Goal: Information Seeking & Learning: Learn about a topic

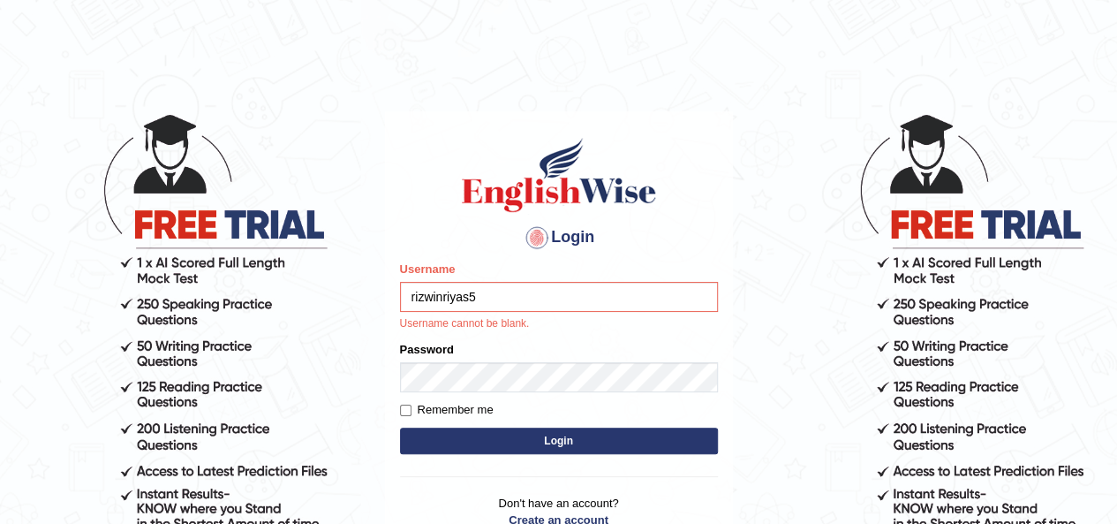
click at [545, 303] on input "rizwinriyas5" at bounding box center [559, 297] width 318 height 30
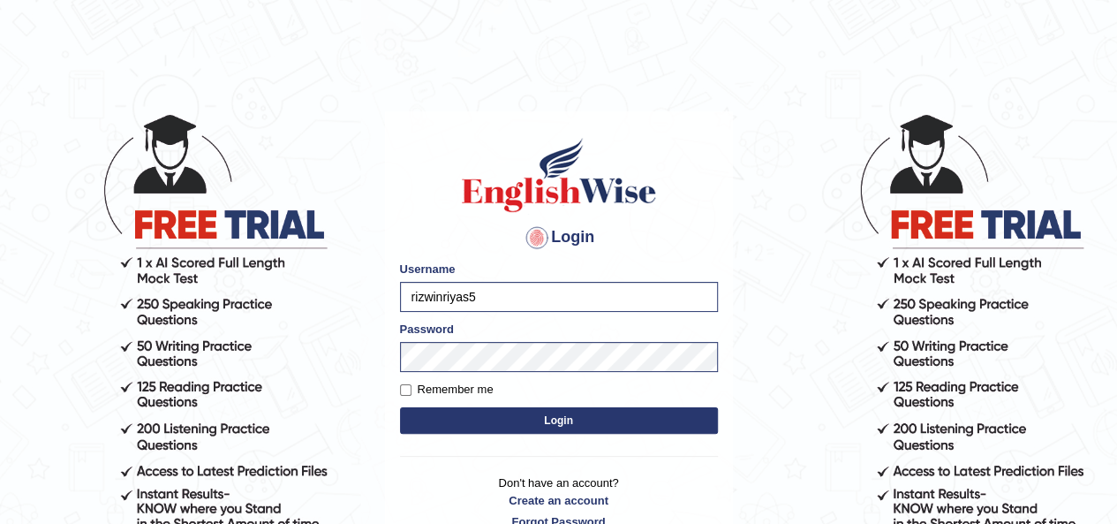
type input "vergilio"
click at [535, 419] on button "Login" at bounding box center [559, 420] width 318 height 26
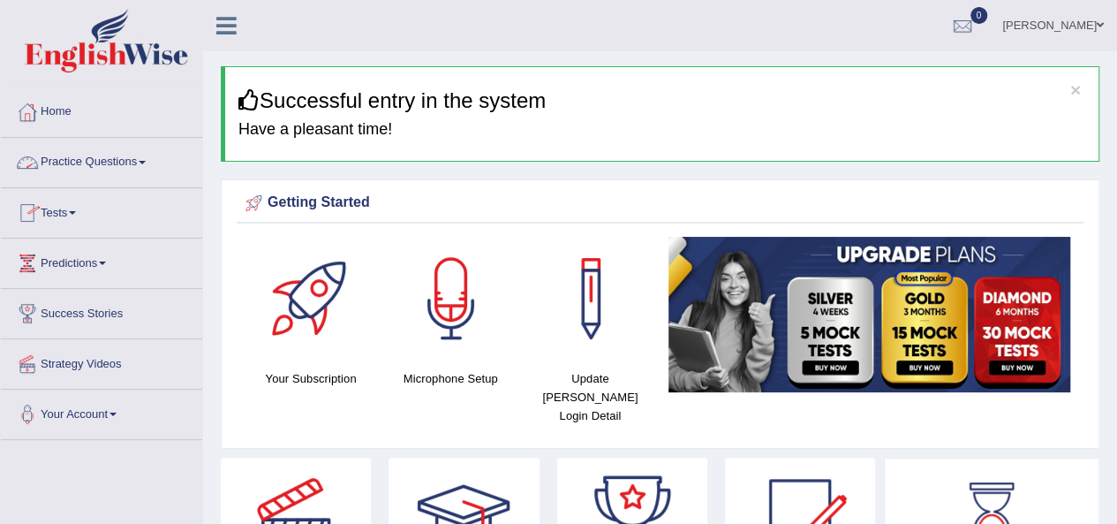
click at [90, 170] on link "Practice Questions" at bounding box center [101, 160] width 201 height 44
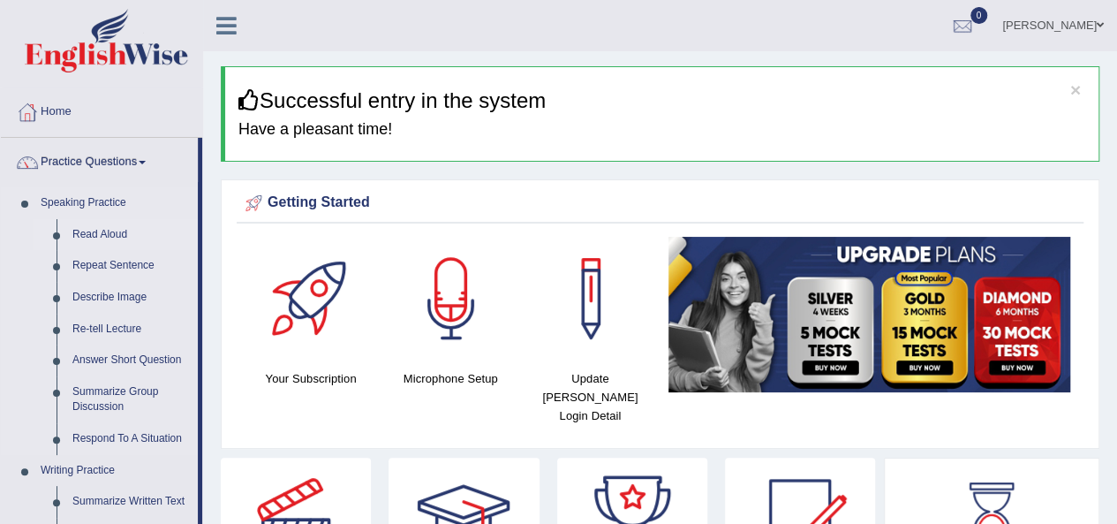
click at [91, 232] on link "Read Aloud" at bounding box center [130, 235] width 133 height 32
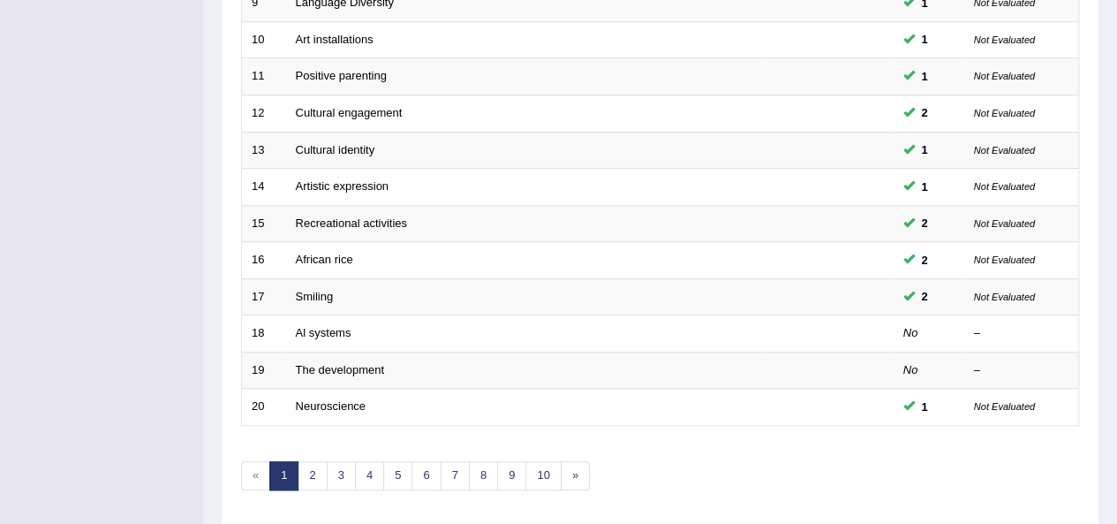
scroll to position [637, 0]
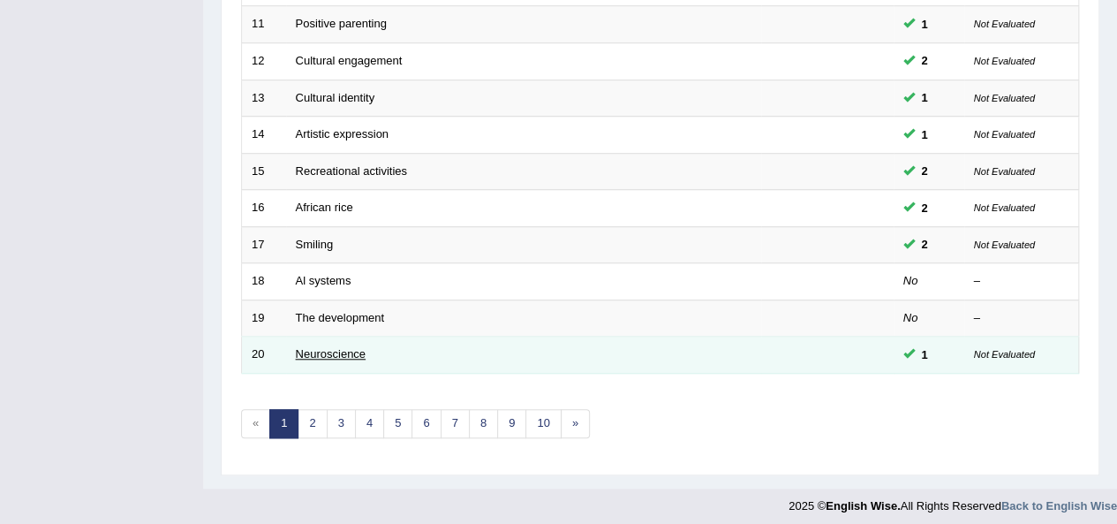
click at [351, 348] on link "Neuroscience" at bounding box center [331, 353] width 71 height 13
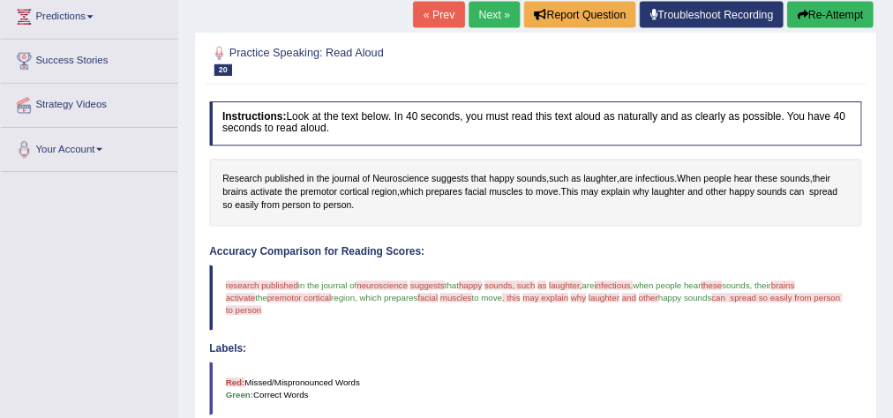
scroll to position [244, 0]
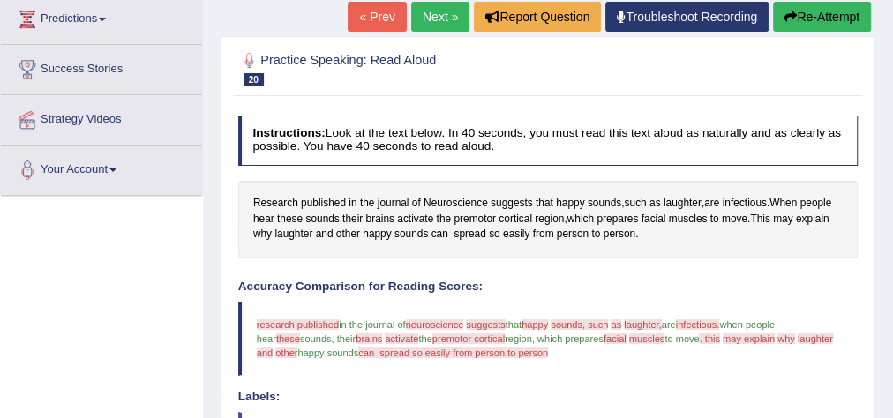
drag, startPoint x: 447, startPoint y: 26, endPoint x: 546, endPoint y: 287, distance: 279.7
click at [546, 287] on h4 "Accuracy Comparison for Reading Scores:" at bounding box center [548, 287] width 621 height 13
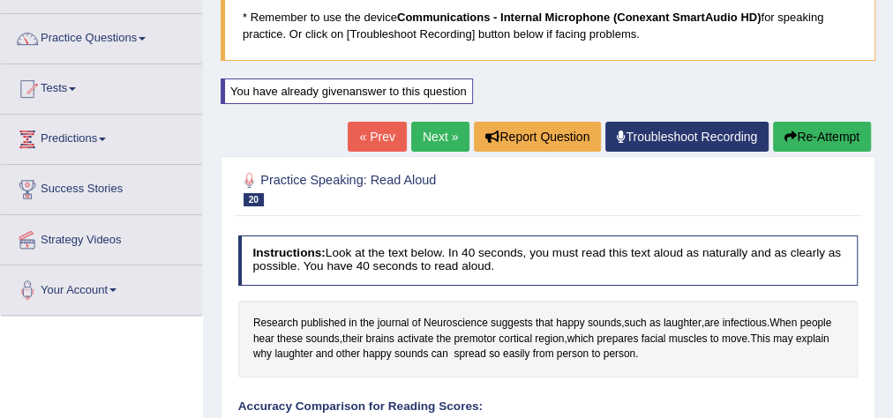
scroll to position [102, 0]
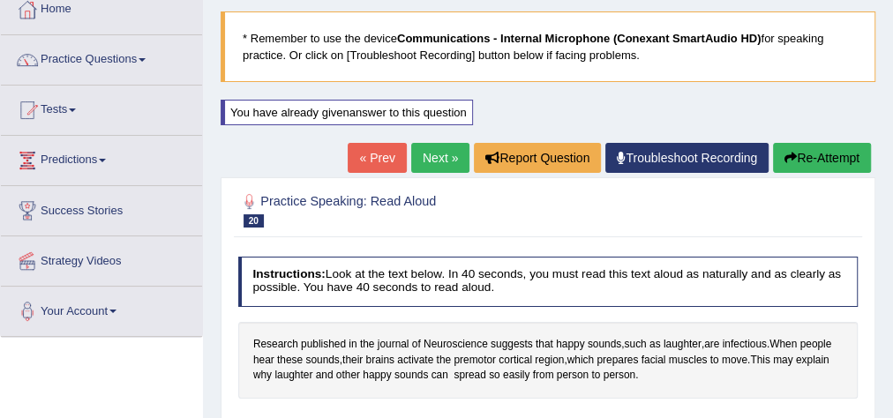
drag, startPoint x: 426, startPoint y: 164, endPoint x: 431, endPoint y: 184, distance: 19.9
click at [426, 164] on link "Next »" at bounding box center [440, 158] width 58 height 30
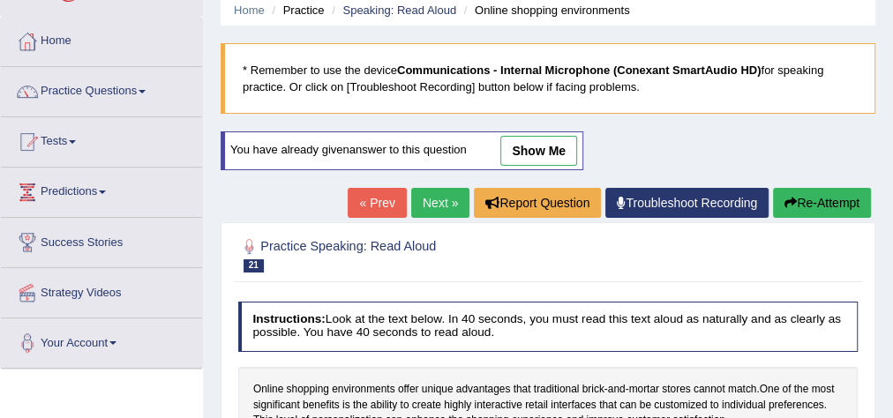
scroll to position [71, 0]
drag, startPoint x: 547, startPoint y: 147, endPoint x: 431, endPoint y: 183, distance: 122.0
click at [547, 147] on link "show me" at bounding box center [539, 151] width 77 height 30
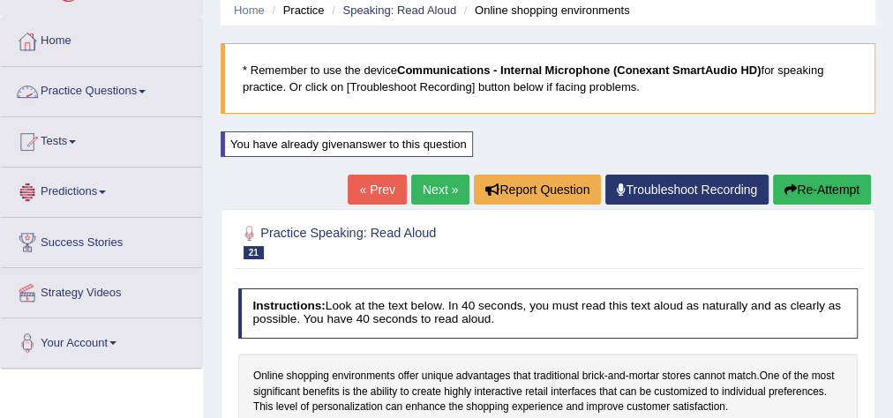
click at [102, 79] on link "Practice Questions" at bounding box center [101, 89] width 201 height 44
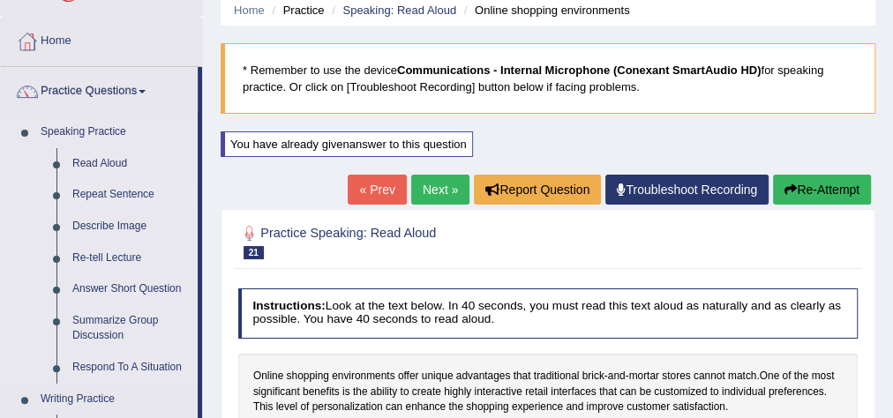
click at [143, 192] on link "Repeat Sentence" at bounding box center [130, 195] width 133 height 32
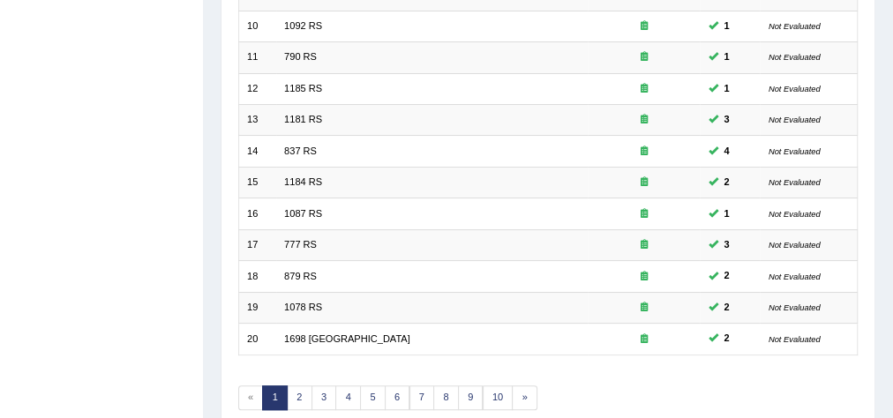
scroll to position [565, 0]
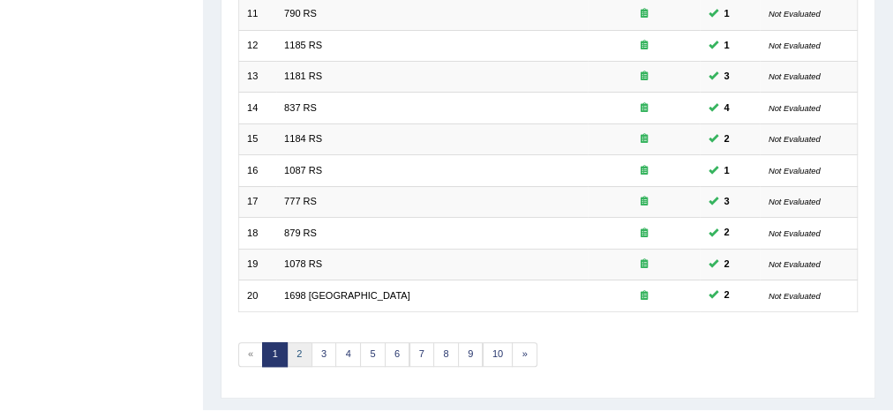
click at [300, 343] on link "2" at bounding box center [300, 355] width 26 height 25
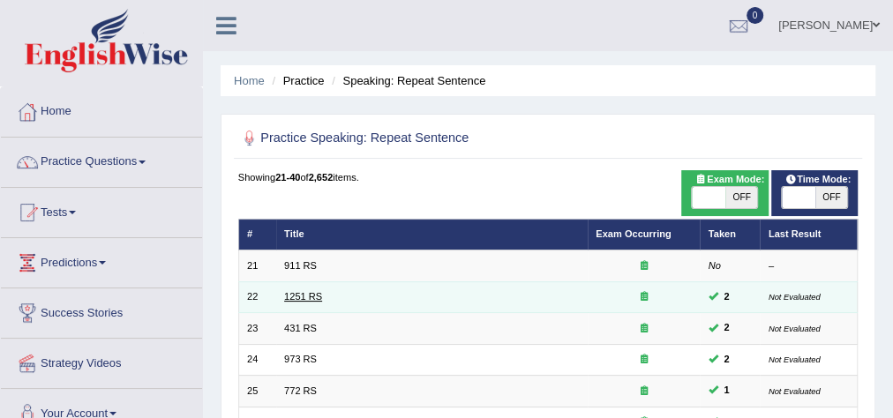
drag, startPoint x: 0, startPoint y: 0, endPoint x: 290, endPoint y: 298, distance: 415.8
click at [290, 298] on link "1251 RS" at bounding box center [303, 296] width 38 height 11
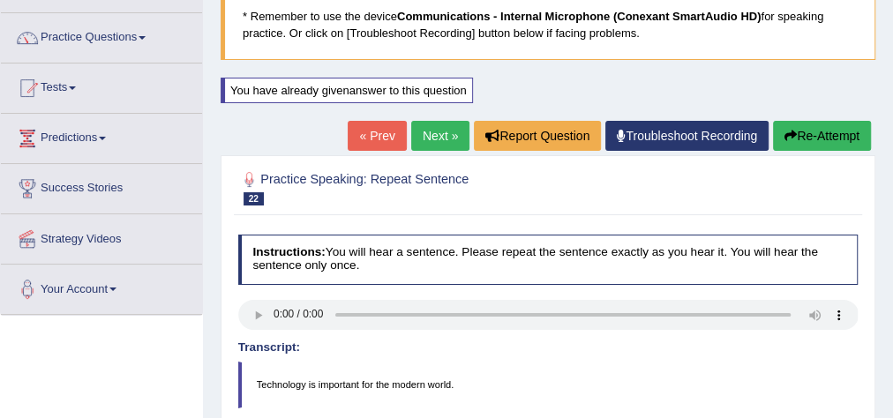
scroll to position [124, 0]
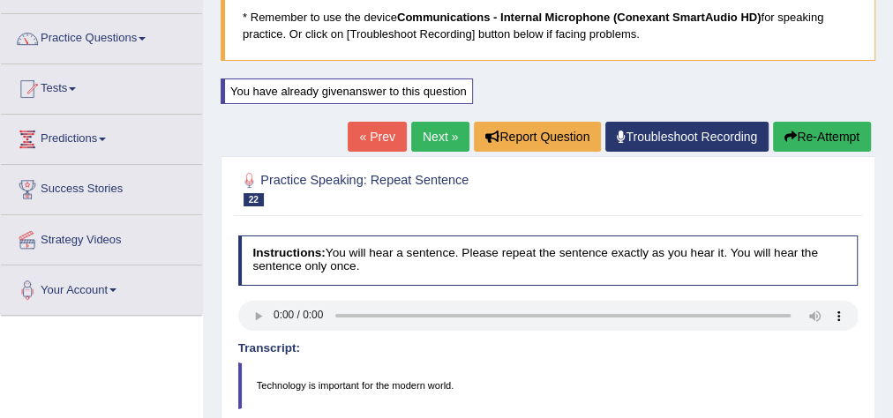
click at [429, 141] on link "Next »" at bounding box center [440, 137] width 58 height 30
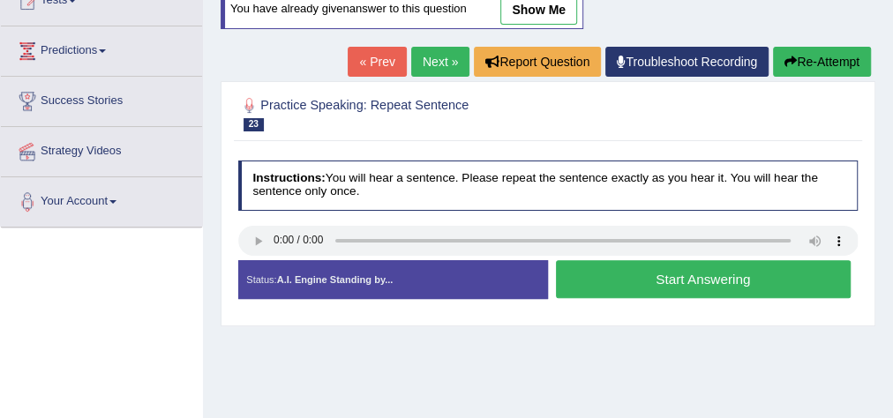
click at [532, 5] on link "show me" at bounding box center [539, 10] width 77 height 30
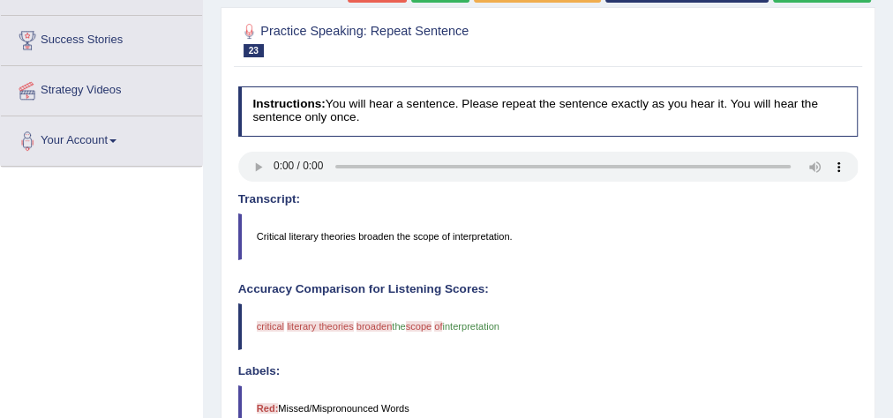
scroll to position [194, 0]
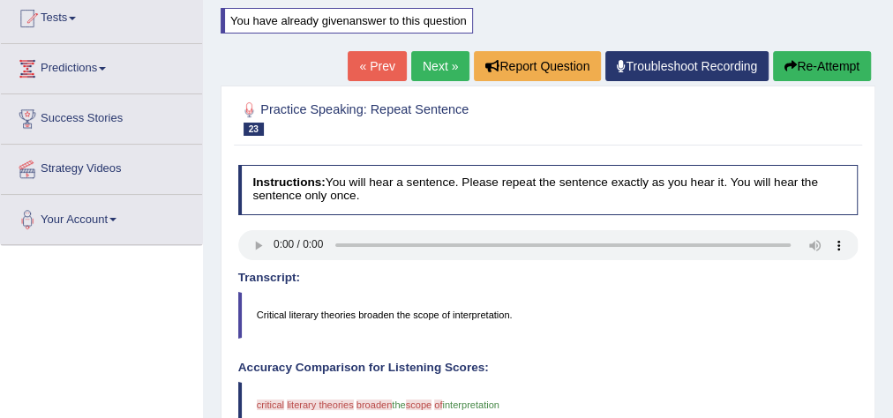
click at [429, 61] on link "Next »" at bounding box center [440, 66] width 58 height 30
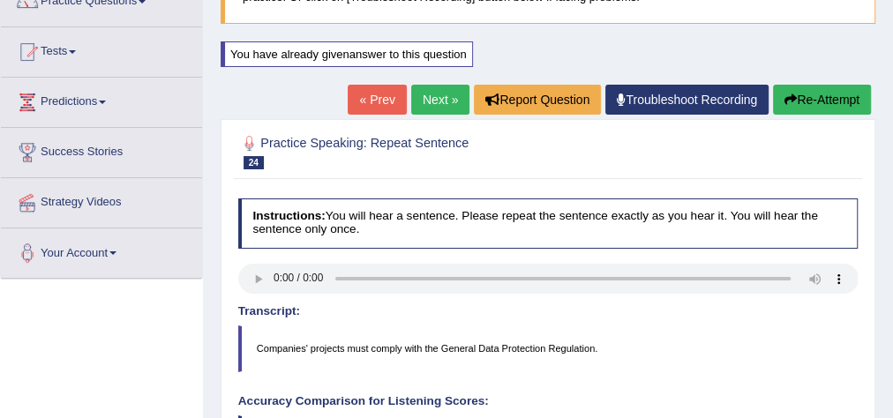
scroll to position [53, 0]
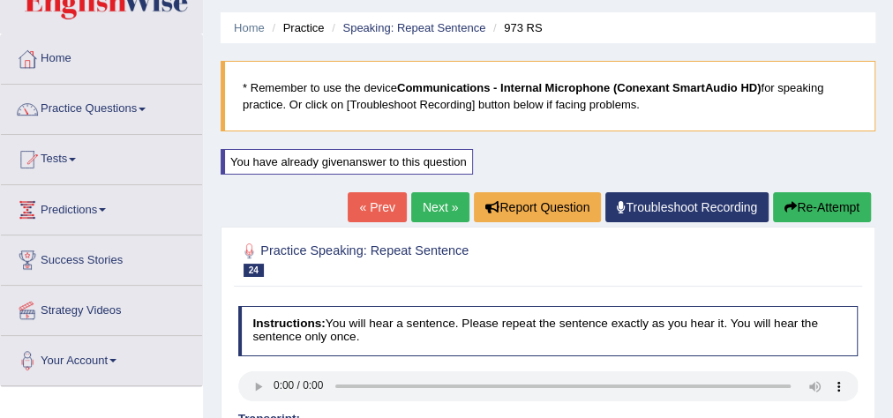
click at [447, 206] on link "Next »" at bounding box center [440, 207] width 58 height 30
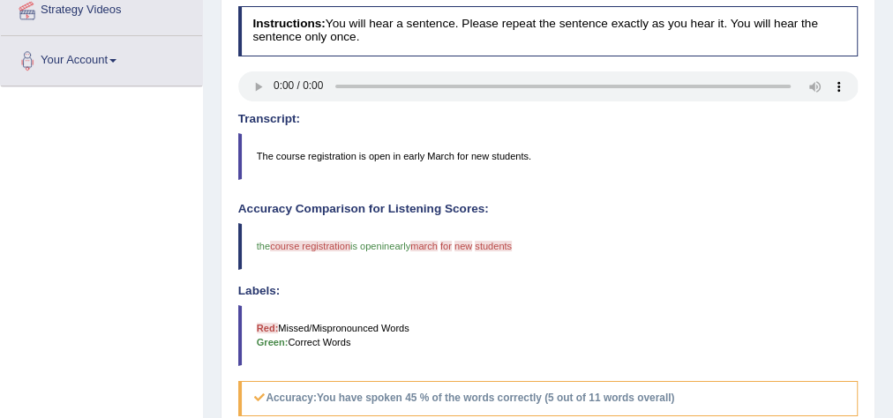
scroll to position [212, 0]
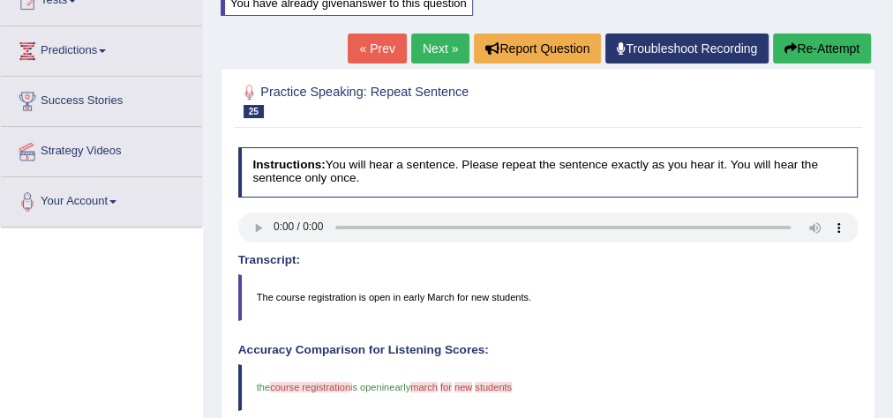
click at [420, 41] on link "Next »" at bounding box center [440, 49] width 58 height 30
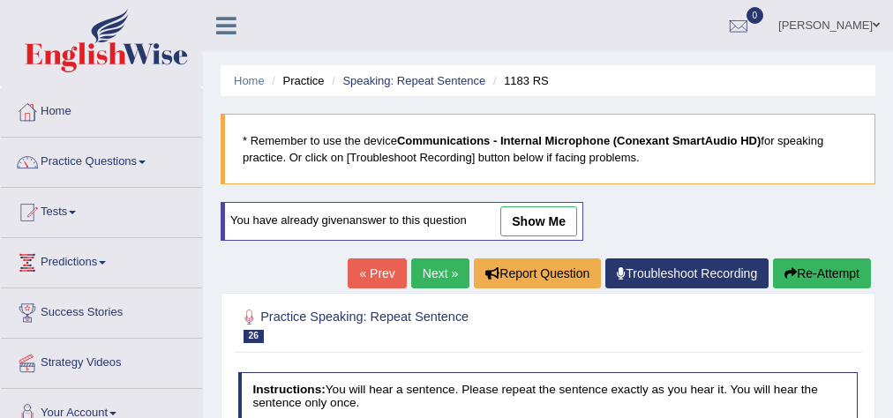
scroll to position [141, 0]
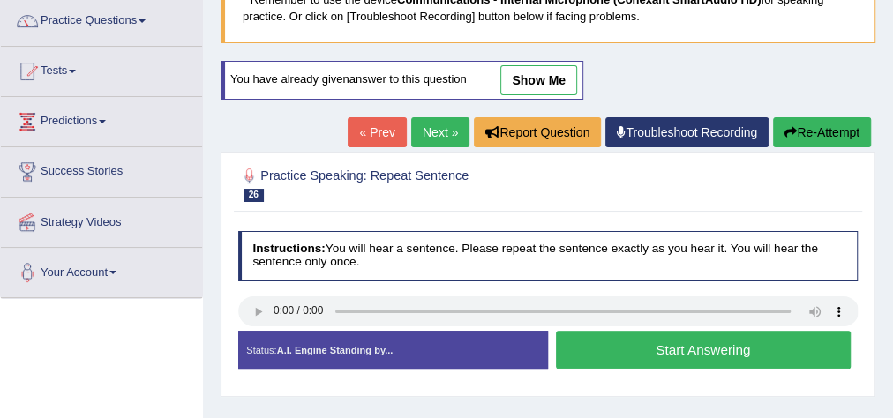
click at [536, 78] on link "show me" at bounding box center [539, 80] width 77 height 30
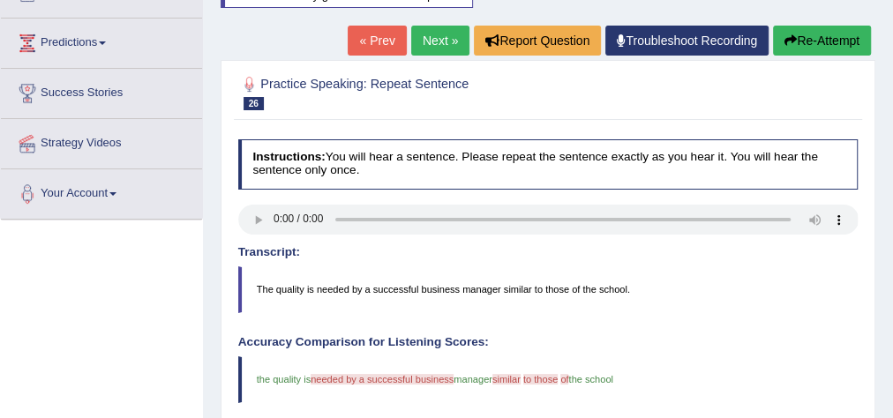
scroll to position [194, 0]
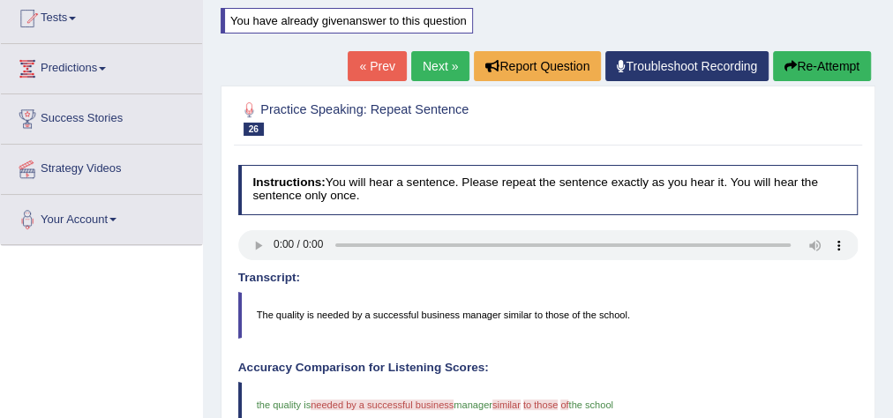
click at [428, 56] on link "Next »" at bounding box center [440, 66] width 58 height 30
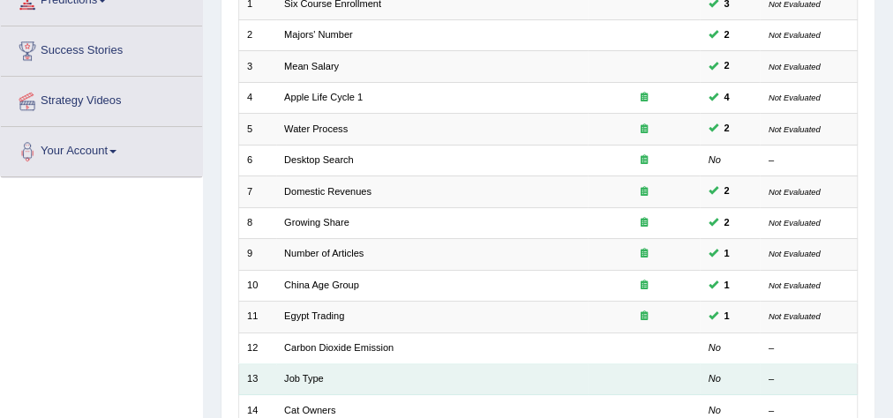
scroll to position [353, 0]
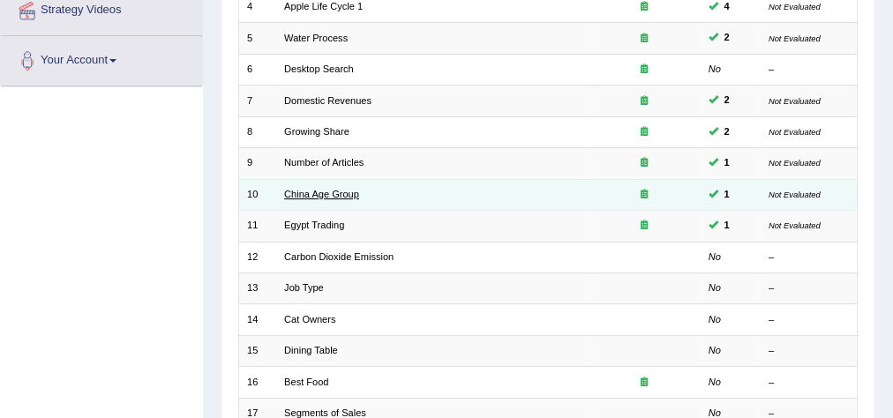
click at [318, 192] on link "China Age Group" at bounding box center [321, 194] width 75 height 11
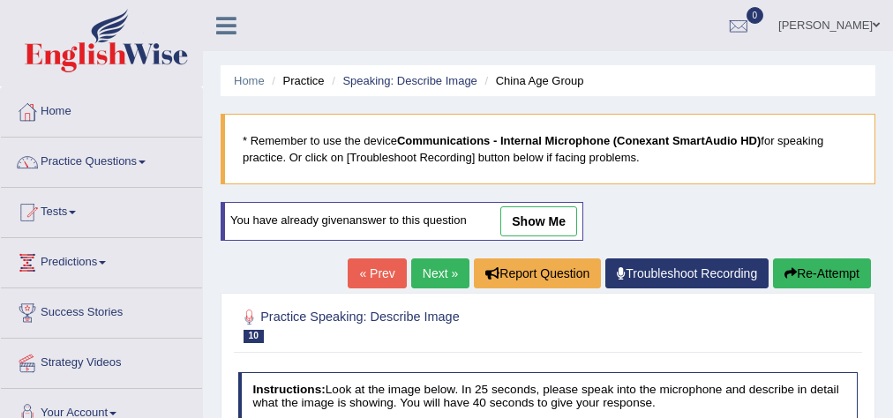
click at [550, 207] on link "show me" at bounding box center [539, 222] width 77 height 30
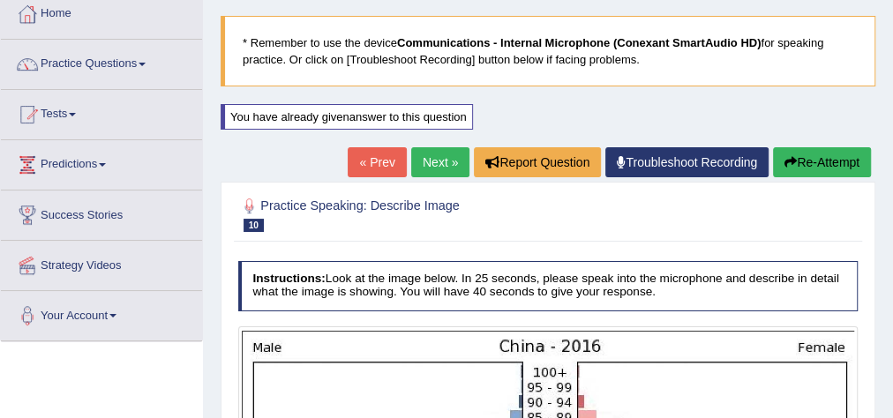
scroll to position [71, 0]
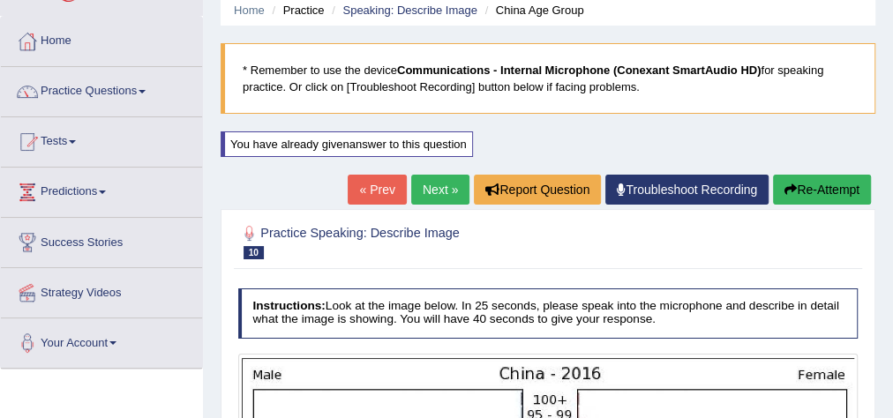
click at [413, 200] on link "Next »" at bounding box center [440, 190] width 58 height 30
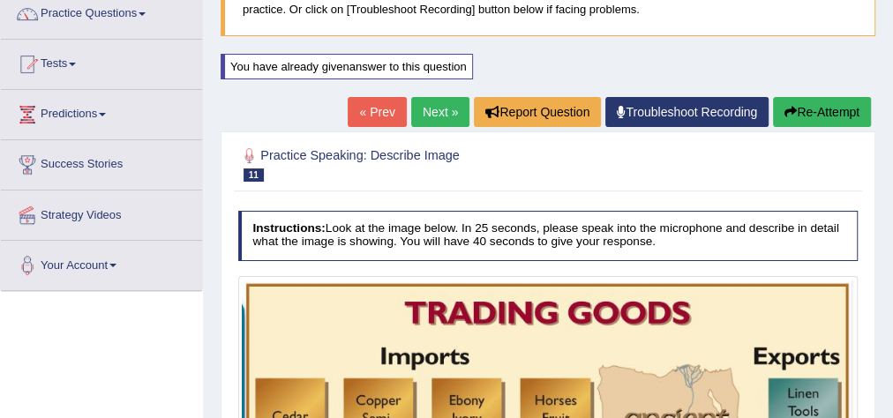
scroll to position [71, 0]
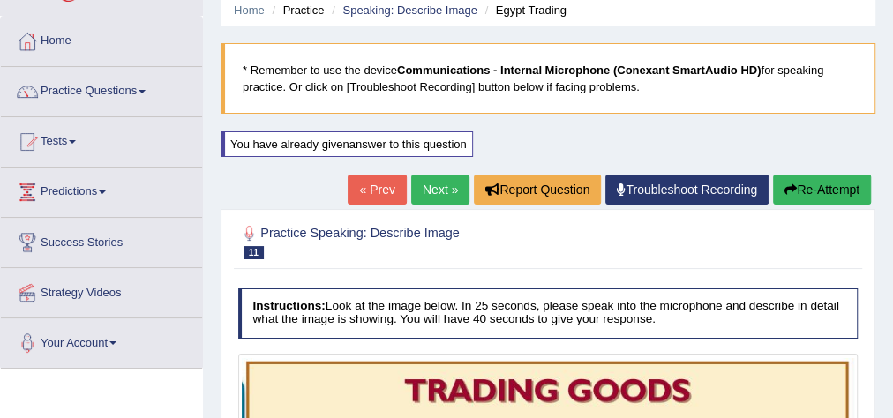
click at [446, 187] on link "Next »" at bounding box center [440, 190] width 58 height 30
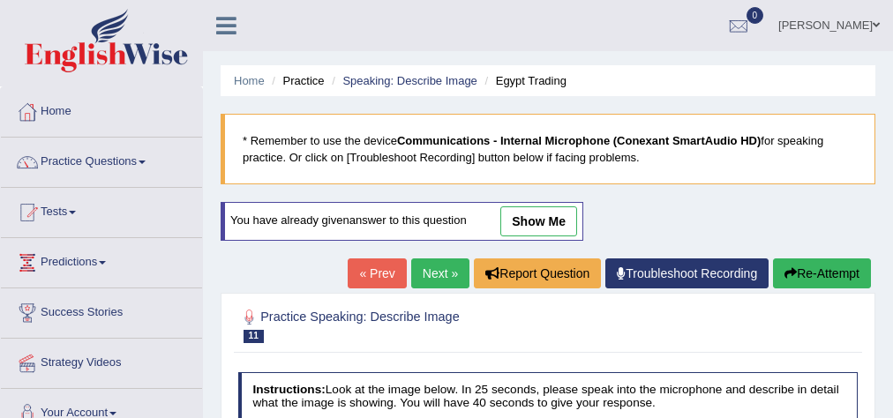
scroll to position [141, 0]
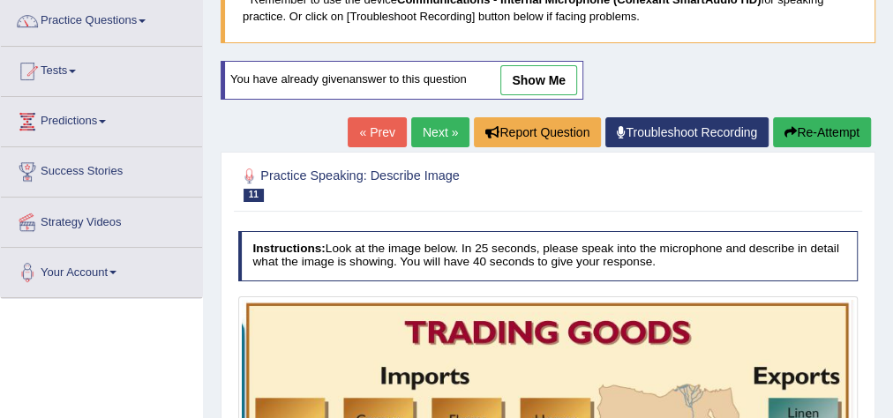
drag, startPoint x: 0, startPoint y: 0, endPoint x: 369, endPoint y: 139, distance: 394.5
click at [369, 139] on link "« Prev" at bounding box center [377, 132] width 58 height 30
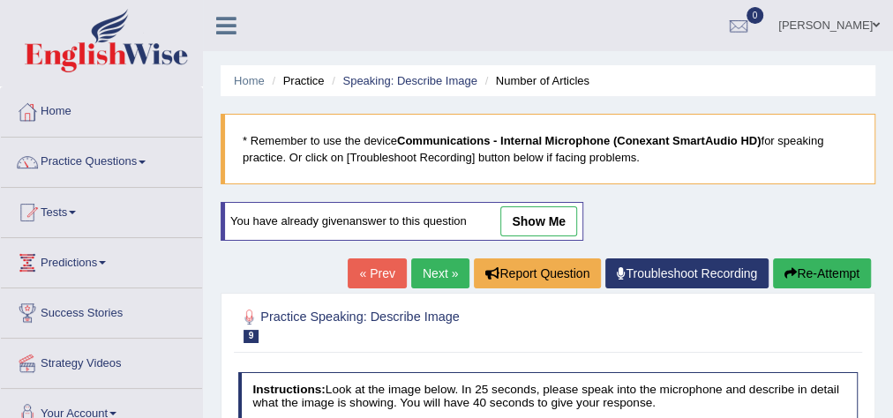
click at [520, 212] on link "show me" at bounding box center [539, 222] width 77 height 30
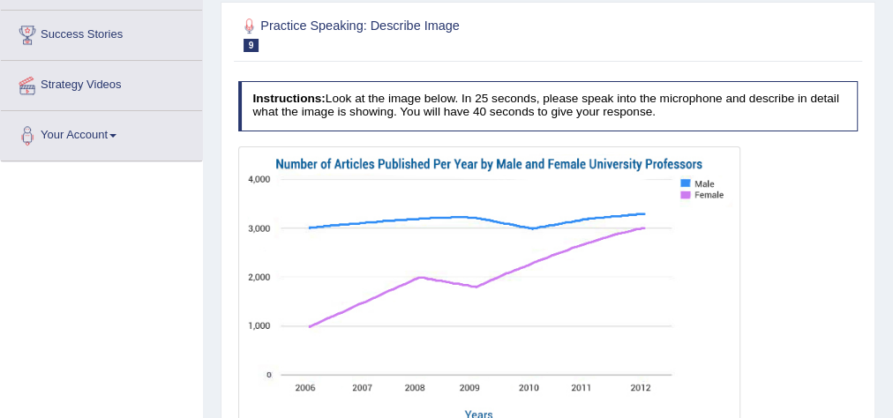
scroll to position [141, 0]
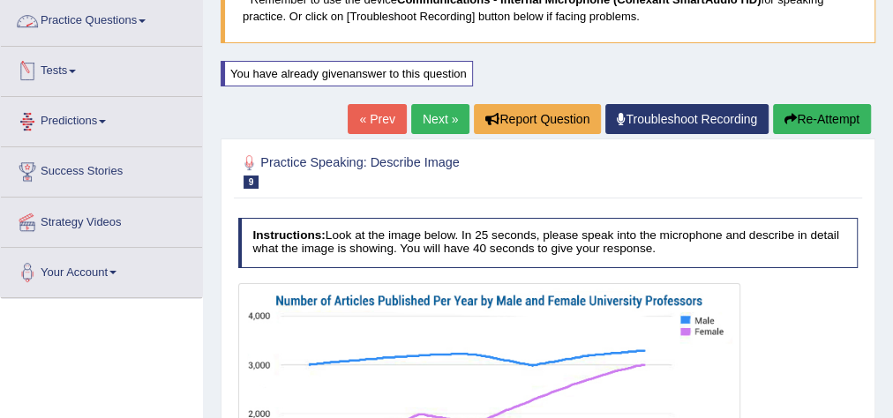
drag, startPoint x: 112, startPoint y: 22, endPoint x: 112, endPoint y: 44, distance: 22.1
click at [112, 22] on link "Practice Questions" at bounding box center [101, 18] width 201 height 44
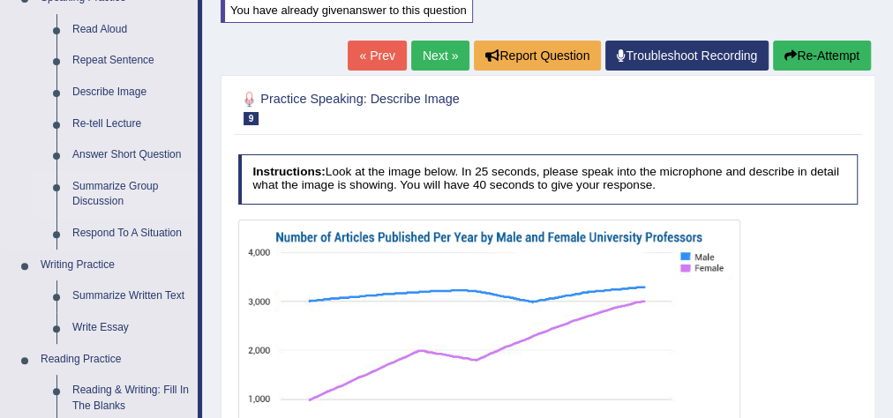
scroll to position [212, 0]
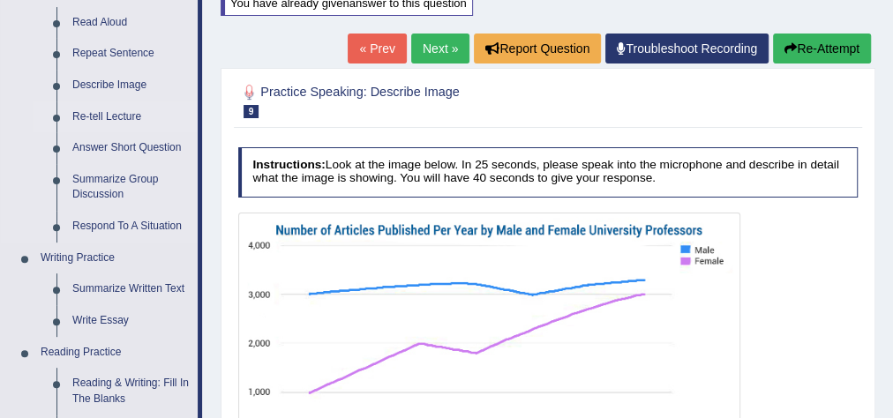
click at [111, 110] on link "Re-tell Lecture" at bounding box center [130, 118] width 133 height 32
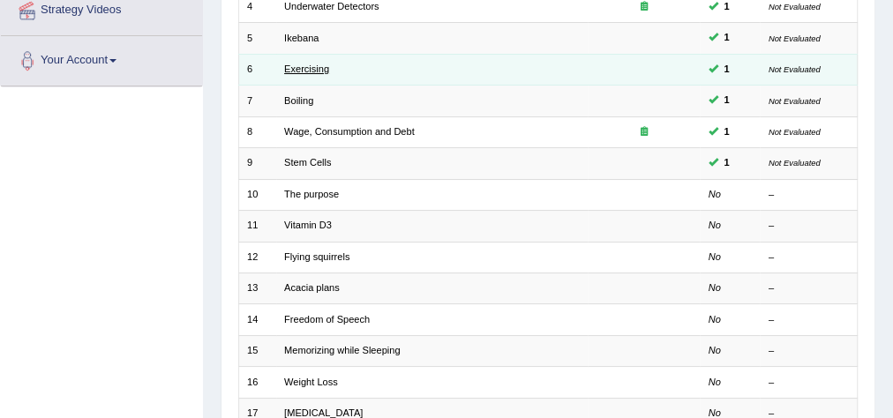
click at [303, 68] on link "Exercising" at bounding box center [306, 69] width 45 height 11
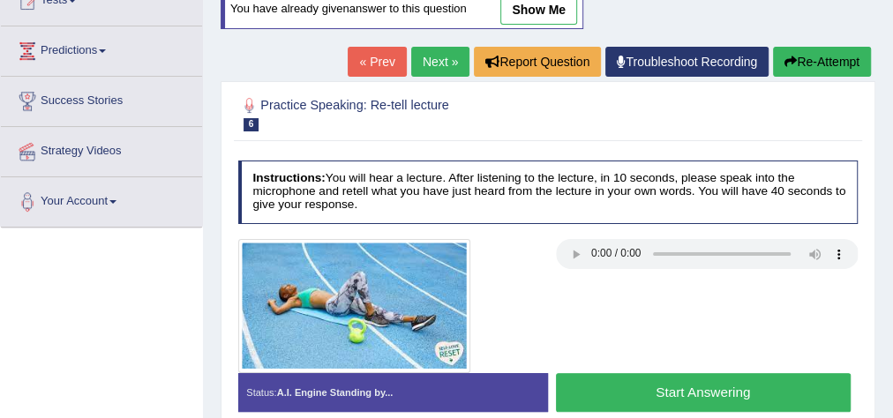
drag, startPoint x: 523, startPoint y: 9, endPoint x: 394, endPoint y: 191, distance: 222.9
click at [523, 9] on link "show me" at bounding box center [539, 10] width 77 height 30
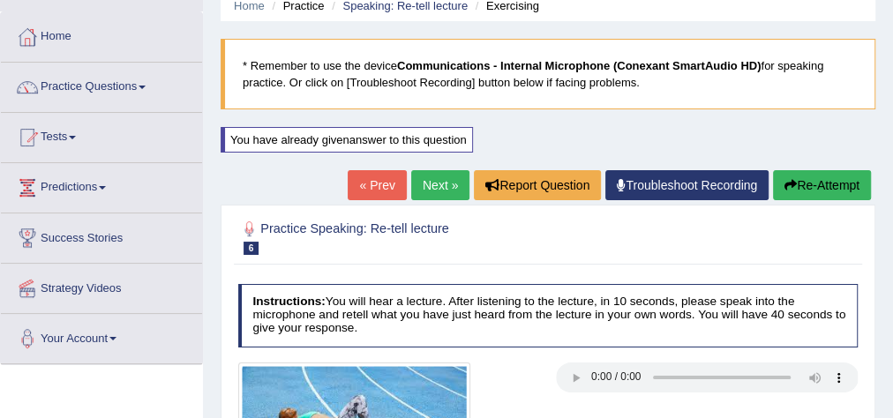
scroll to position [71, 0]
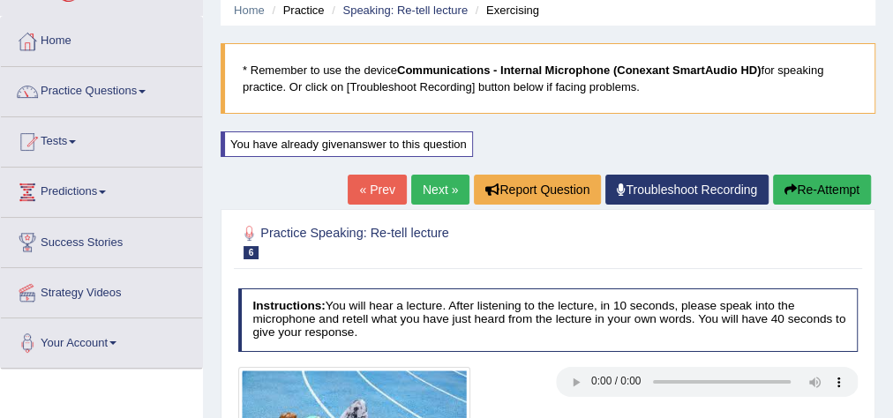
click at [427, 187] on link "Next »" at bounding box center [440, 190] width 58 height 30
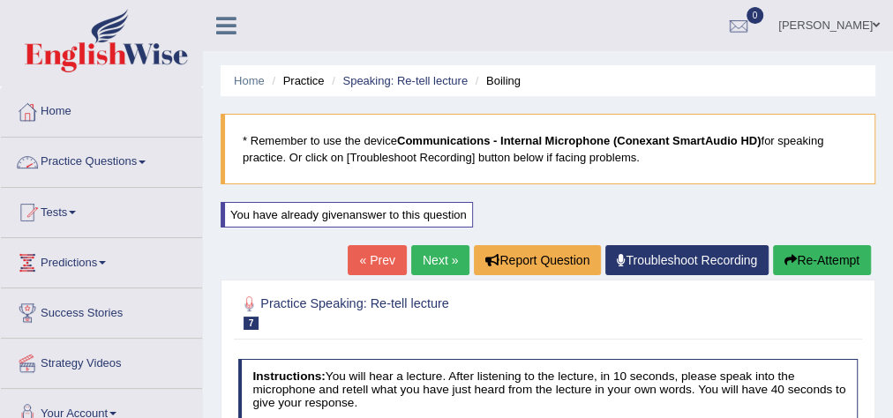
click at [64, 167] on link "Practice Questions" at bounding box center [101, 160] width 201 height 44
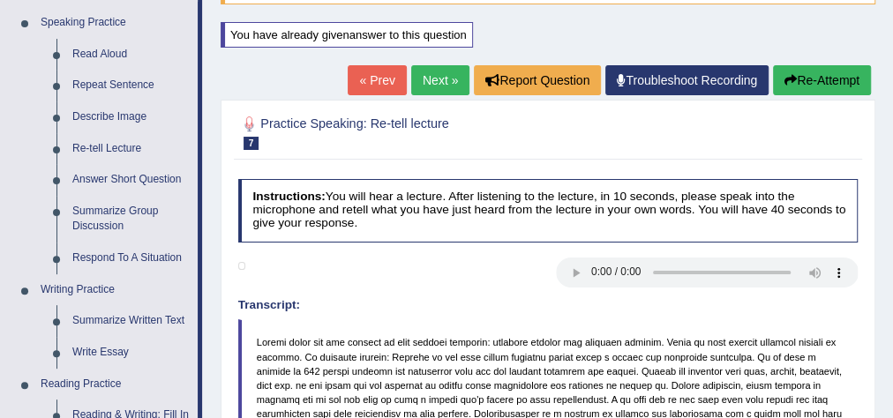
scroll to position [212, 0]
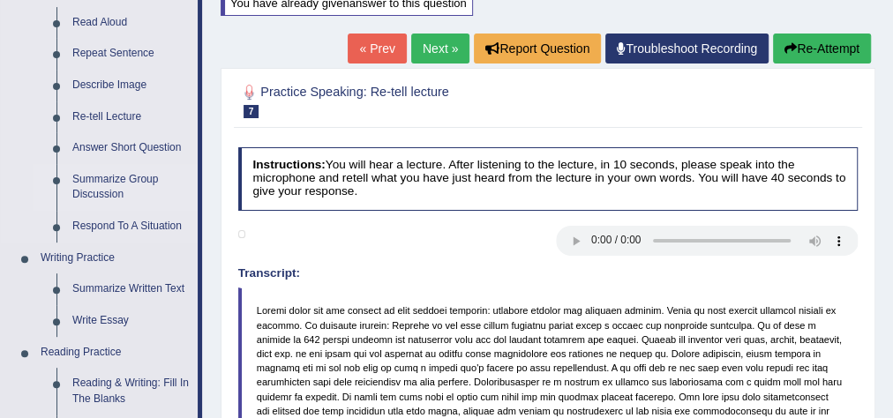
click at [117, 177] on link "Summarize Group Discussion" at bounding box center [130, 187] width 133 height 47
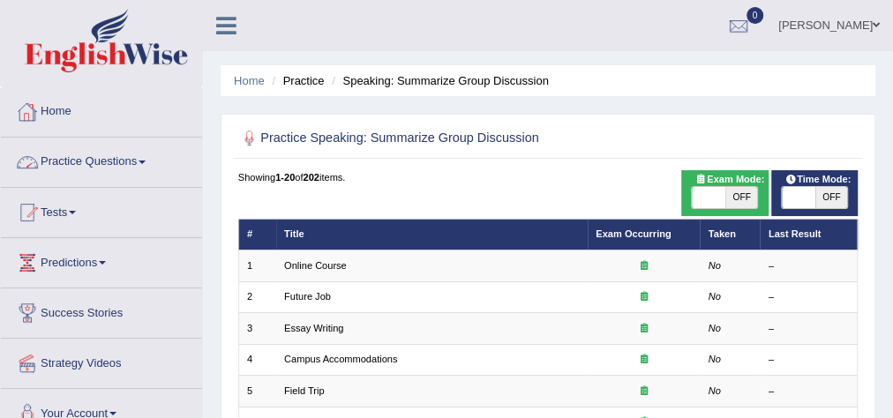
click at [114, 167] on link "Practice Questions" at bounding box center [101, 160] width 201 height 44
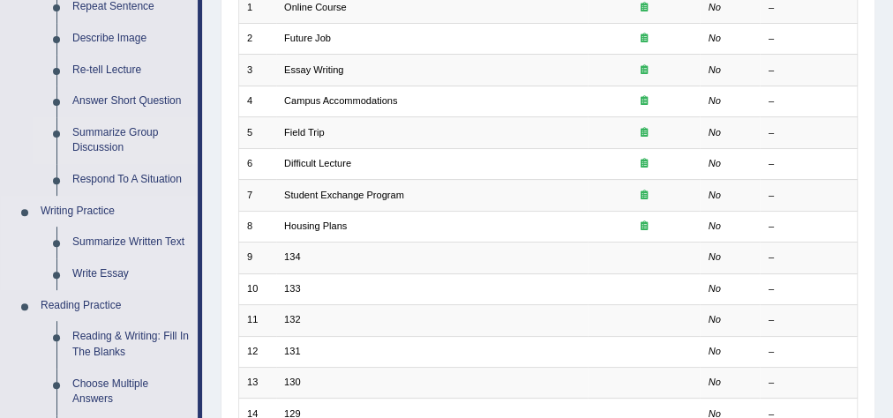
scroll to position [283, 0]
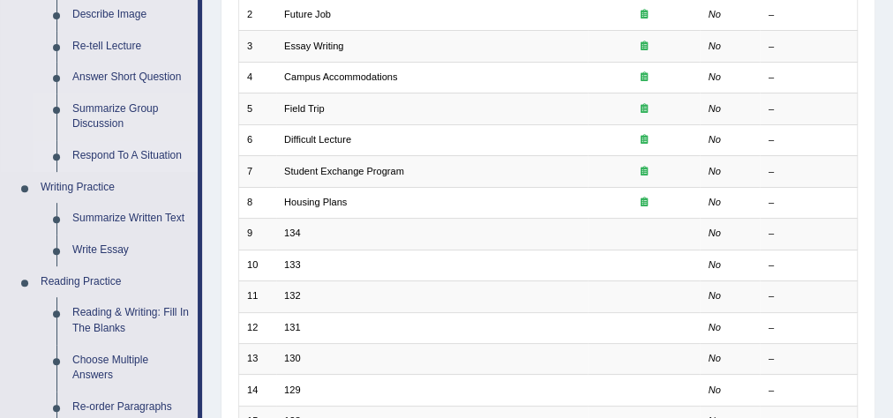
click at [120, 156] on link "Respond To A Situation" at bounding box center [130, 156] width 133 height 32
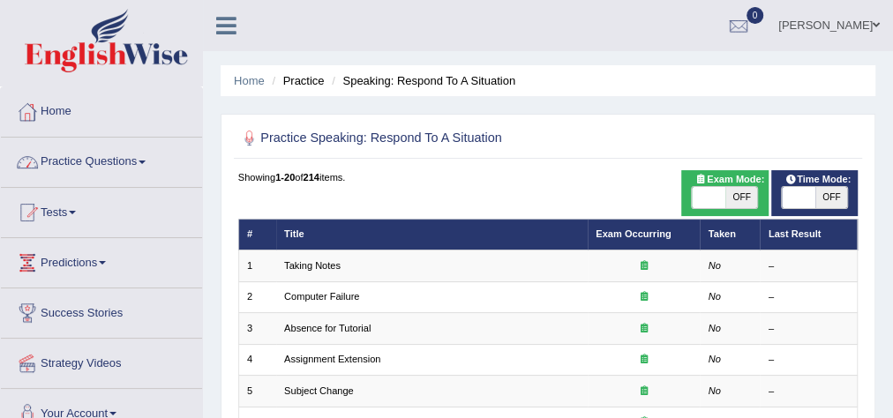
click at [98, 162] on link "Practice Questions" at bounding box center [101, 160] width 201 height 44
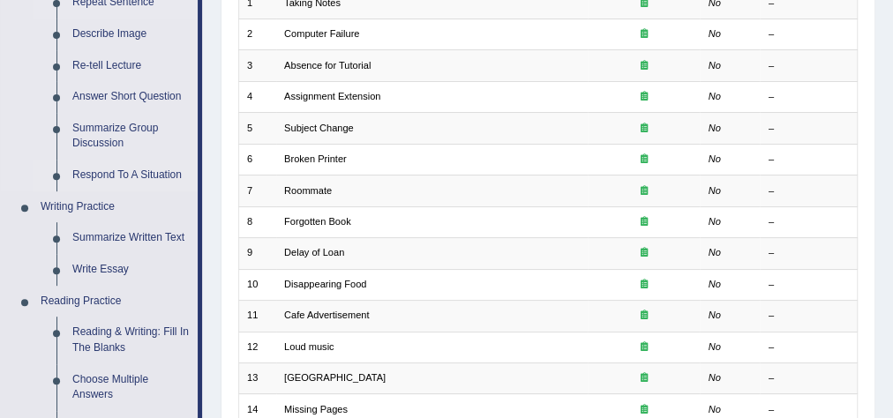
scroll to position [283, 0]
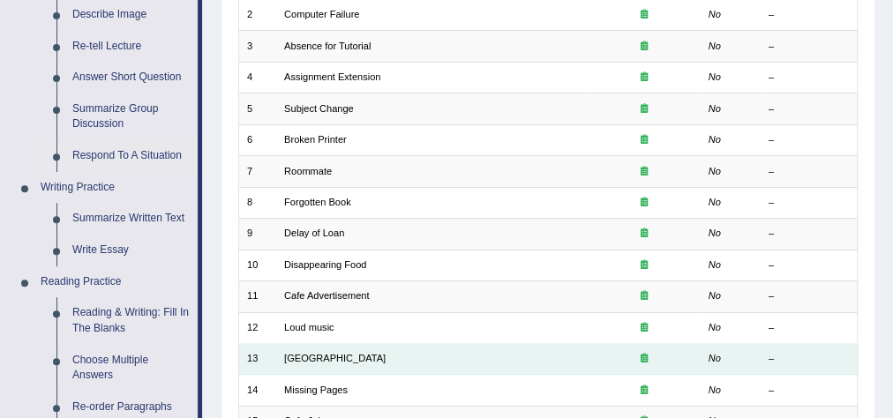
click at [546, 363] on td "[GEOGRAPHIC_DATA]" at bounding box center [432, 359] width 312 height 31
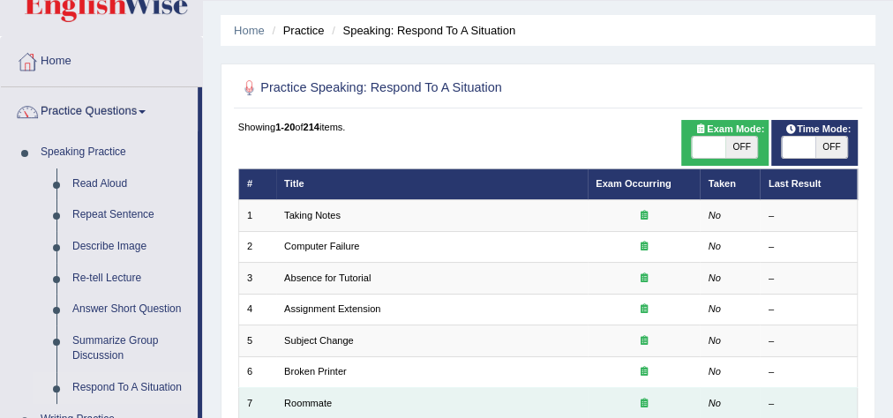
scroll to position [71, 0]
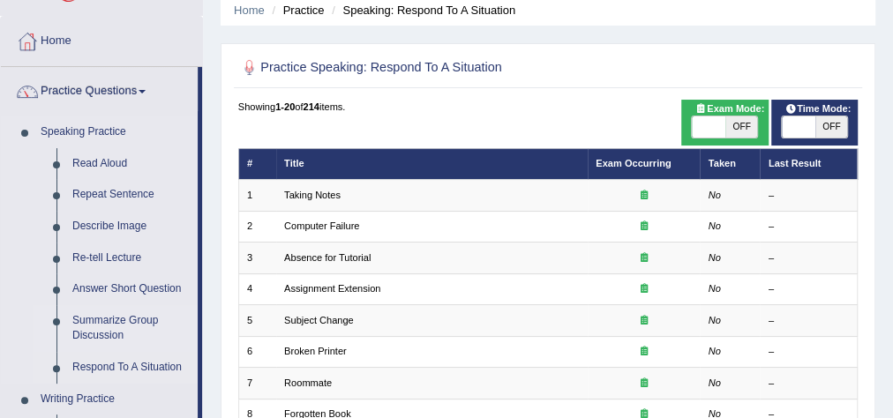
drag, startPoint x: 101, startPoint y: 321, endPoint x: 159, endPoint y: 316, distance: 58.5
click at [101, 321] on link "Summarize Group Discussion" at bounding box center [130, 328] width 133 height 47
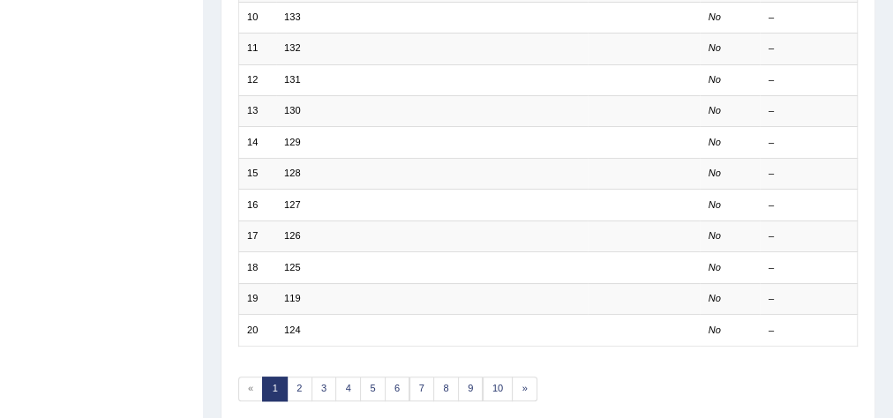
scroll to position [520, 0]
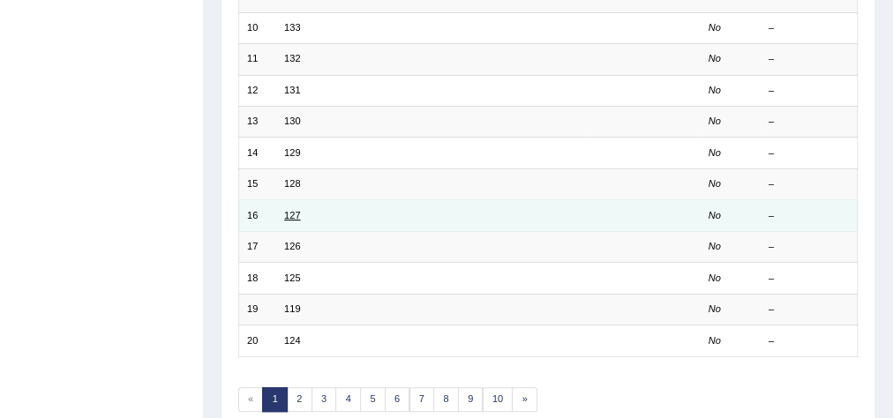
click at [292, 210] on link "127" at bounding box center [292, 215] width 16 height 11
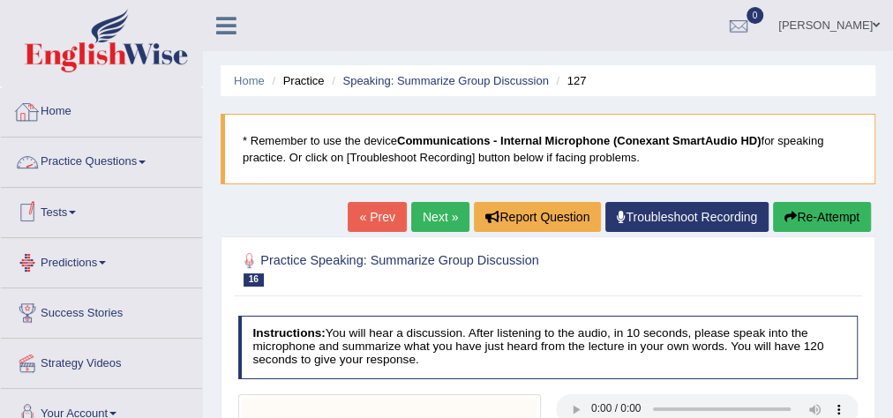
click at [95, 161] on link "Practice Questions" at bounding box center [101, 160] width 201 height 44
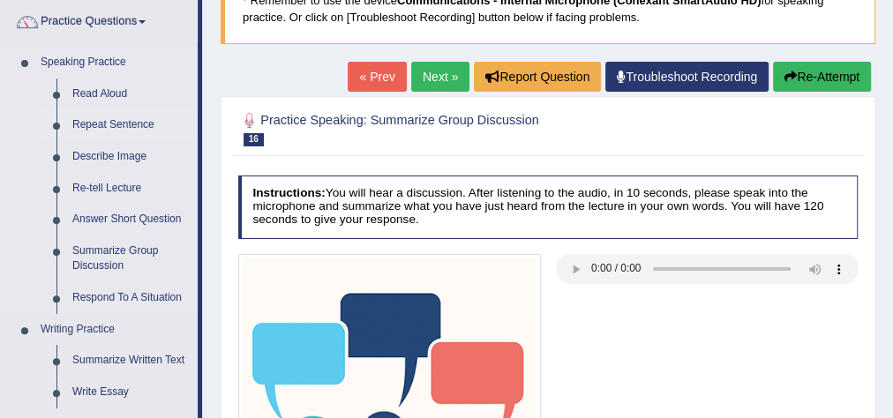
scroll to position [141, 0]
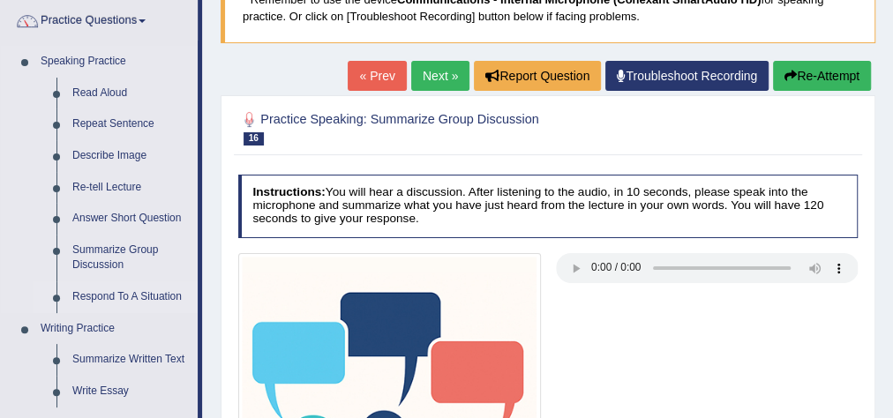
click at [96, 296] on link "Respond To A Situation" at bounding box center [130, 298] width 133 height 32
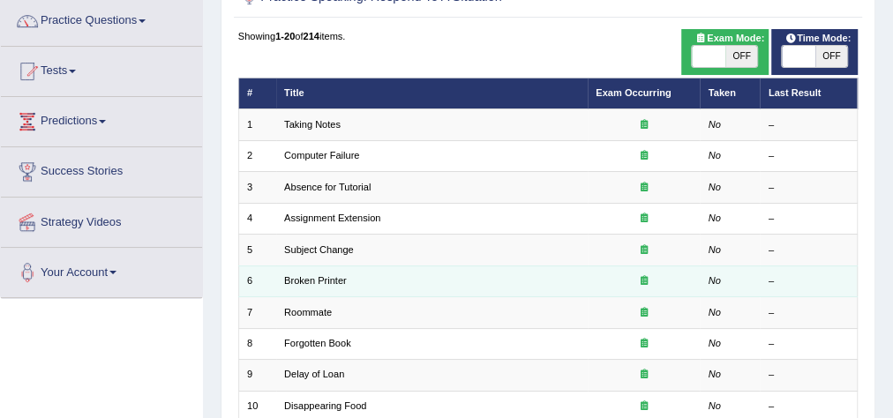
click at [312, 284] on td "Broken Printer" at bounding box center [432, 281] width 312 height 31
click at [312, 281] on link "Broken Printer" at bounding box center [315, 280] width 63 height 11
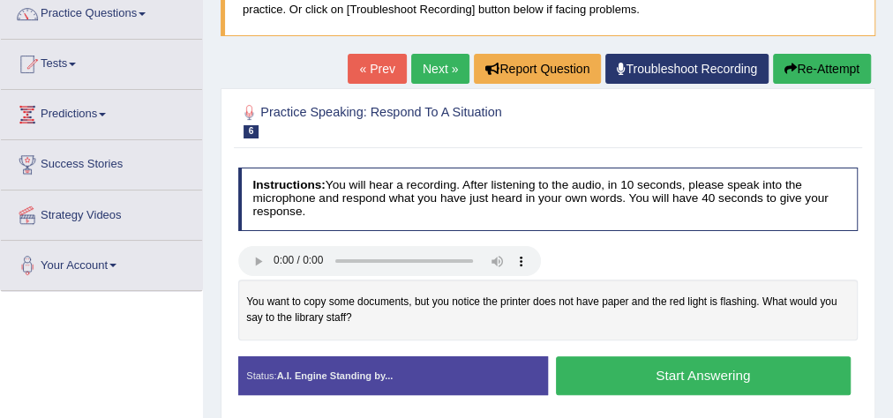
scroll to position [71, 0]
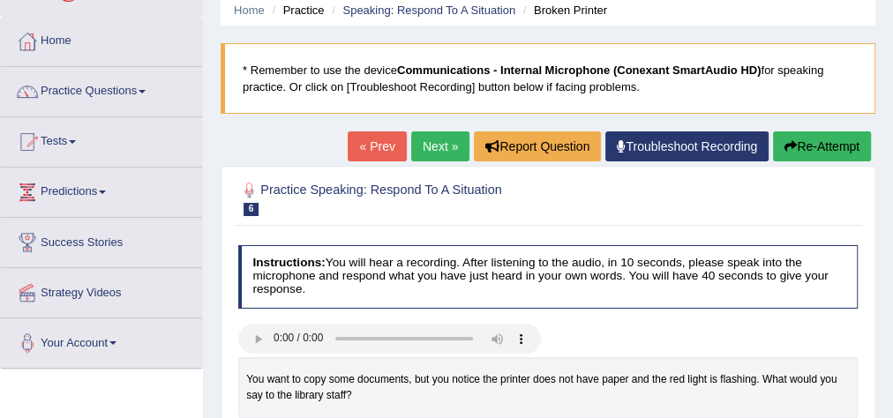
click at [417, 147] on link "Next »" at bounding box center [440, 147] width 58 height 30
click at [411, 148] on link "Next »" at bounding box center [440, 147] width 58 height 30
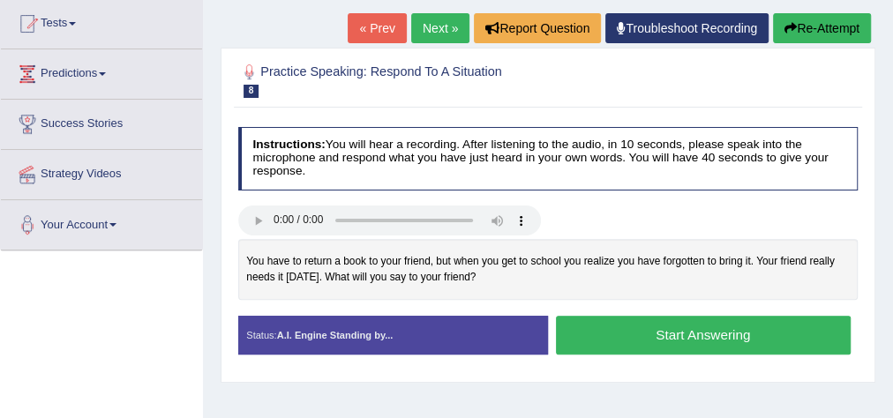
scroll to position [212, 0]
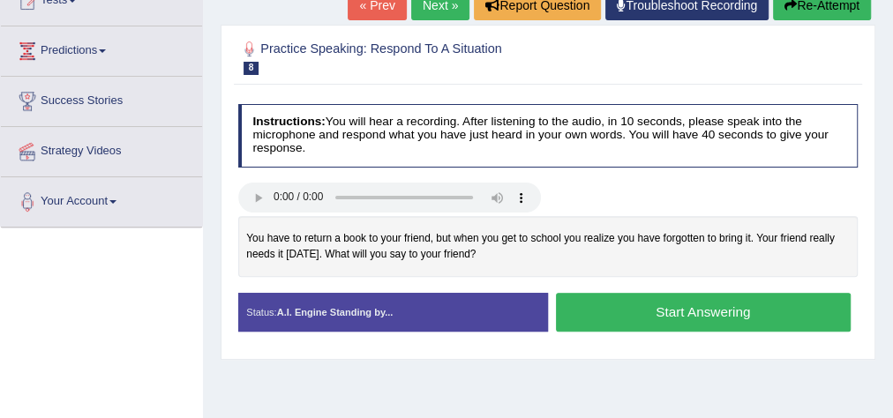
click at [481, 262] on div "You have to return a book to your friend, but when you get to school you realiz…" at bounding box center [548, 246] width 621 height 61
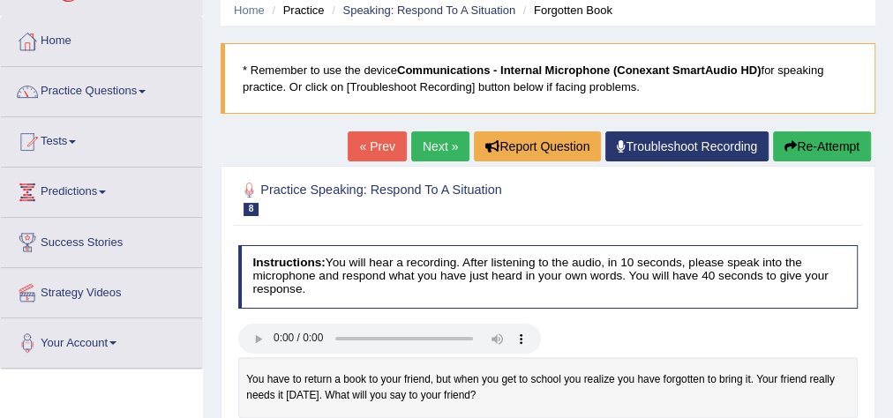
scroll to position [0, 0]
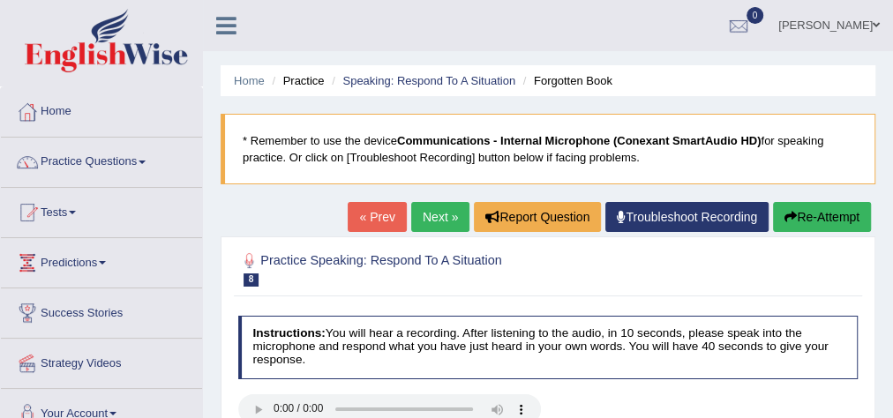
click at [64, 108] on link "Home" at bounding box center [101, 109] width 201 height 44
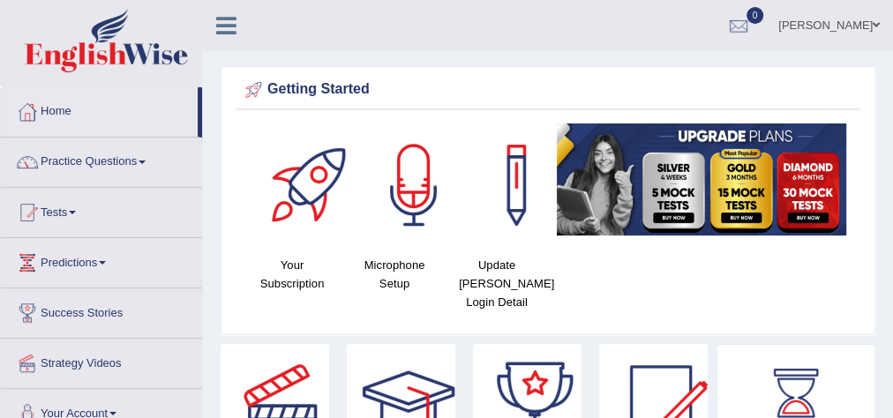
drag, startPoint x: 0, startPoint y: 0, endPoint x: 59, endPoint y: 216, distance: 224.2
click at [59, 216] on link "Tests" at bounding box center [101, 210] width 201 height 44
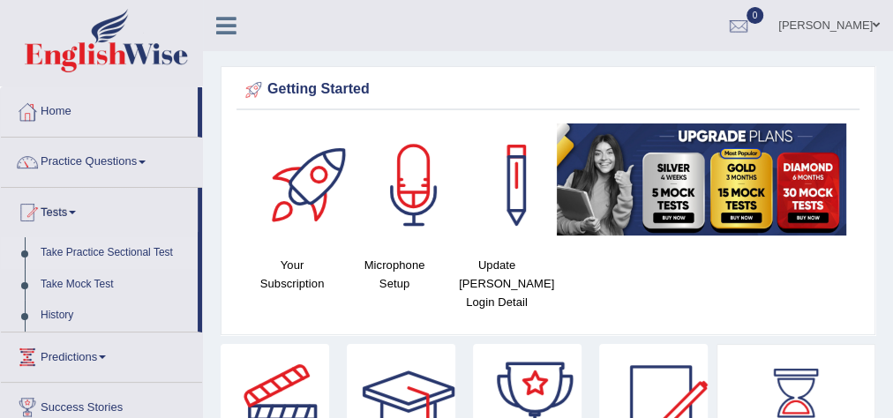
click at [103, 256] on link "Take Practice Sectional Test" at bounding box center [115, 253] width 165 height 32
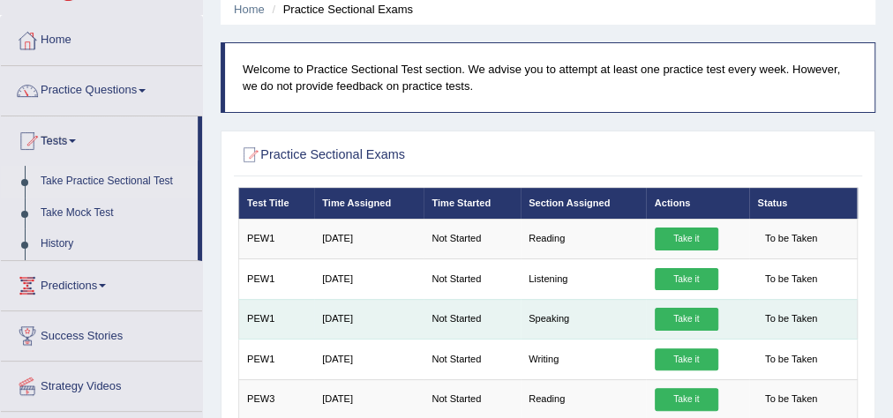
scroll to position [71, 0]
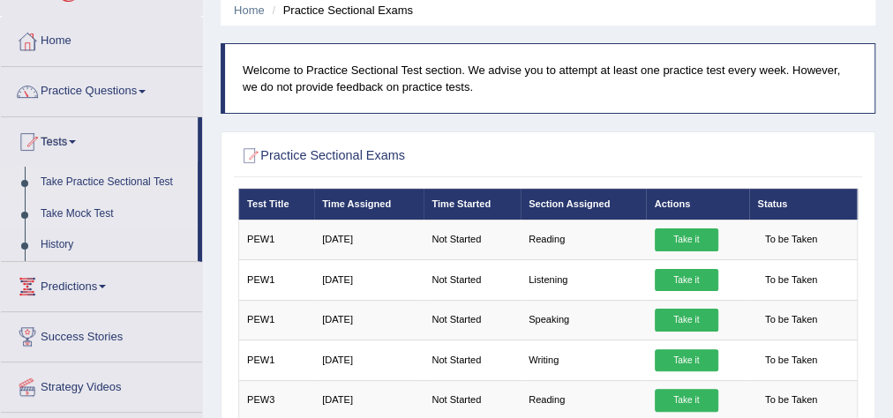
click at [89, 211] on link "Take Mock Test" at bounding box center [115, 215] width 165 height 32
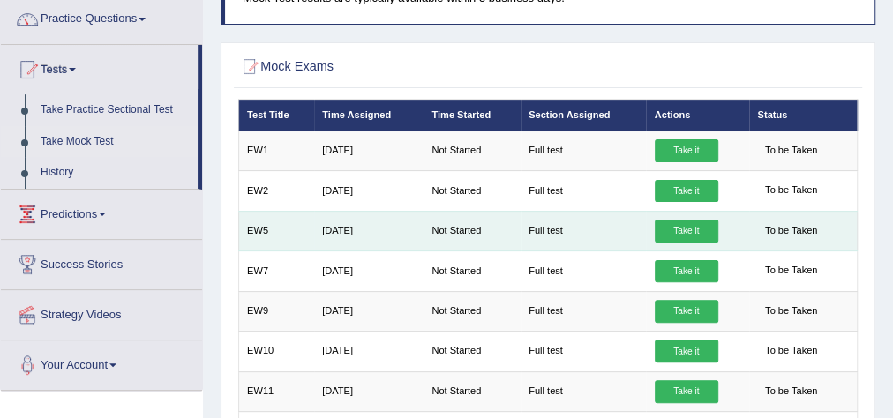
scroll to position [71, 0]
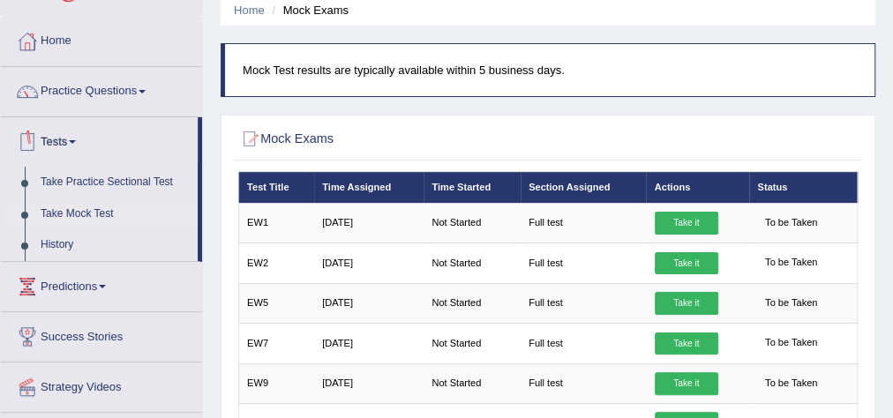
click at [51, 139] on link "Tests" at bounding box center [99, 139] width 197 height 44
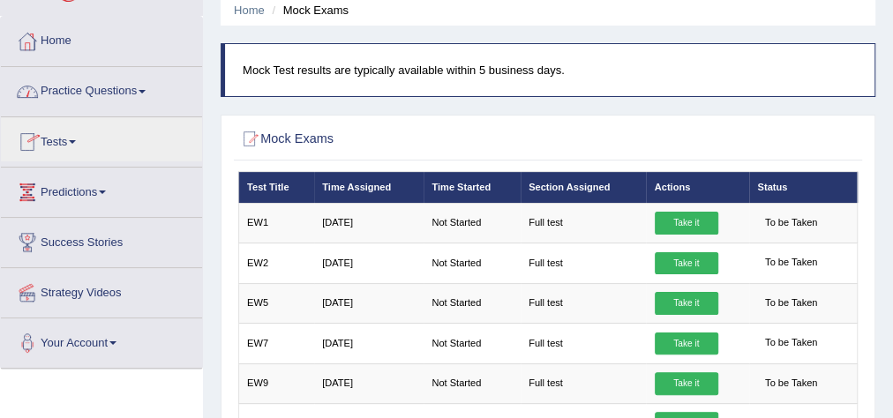
click at [68, 94] on link "Practice Questions" at bounding box center [101, 89] width 201 height 44
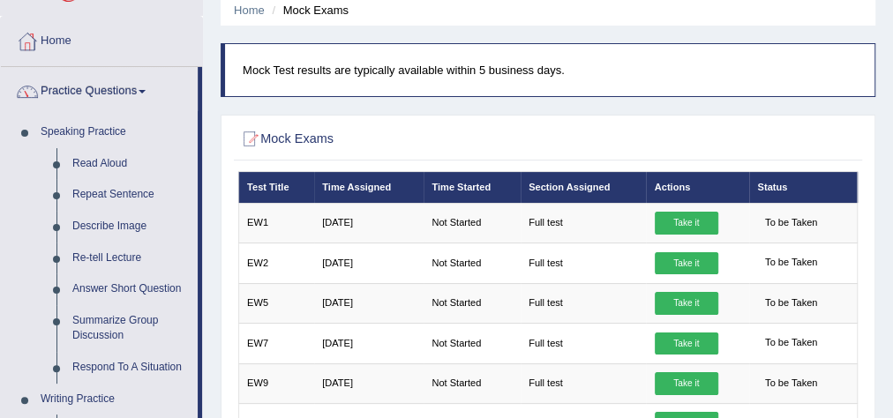
click at [102, 83] on link "Practice Questions" at bounding box center [99, 89] width 197 height 44
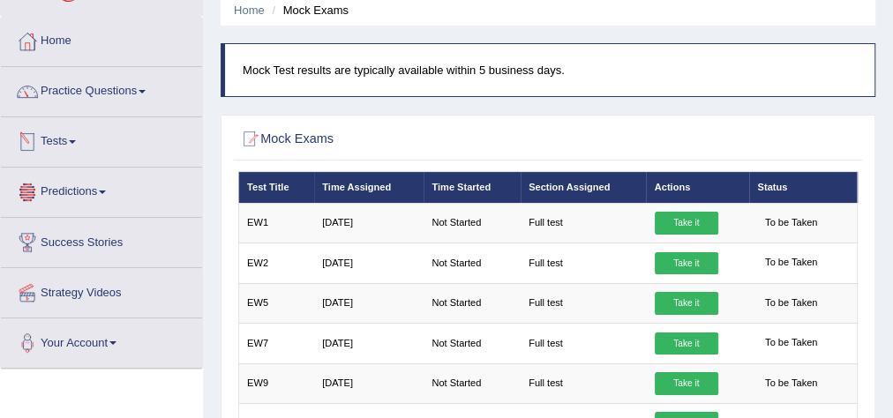
click at [66, 139] on link "Tests" at bounding box center [101, 139] width 201 height 44
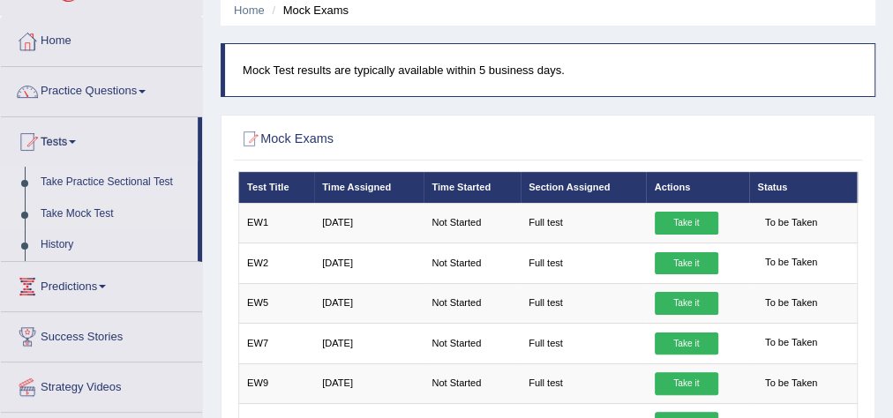
click at [90, 182] on link "Take Practice Sectional Test" at bounding box center [115, 183] width 165 height 32
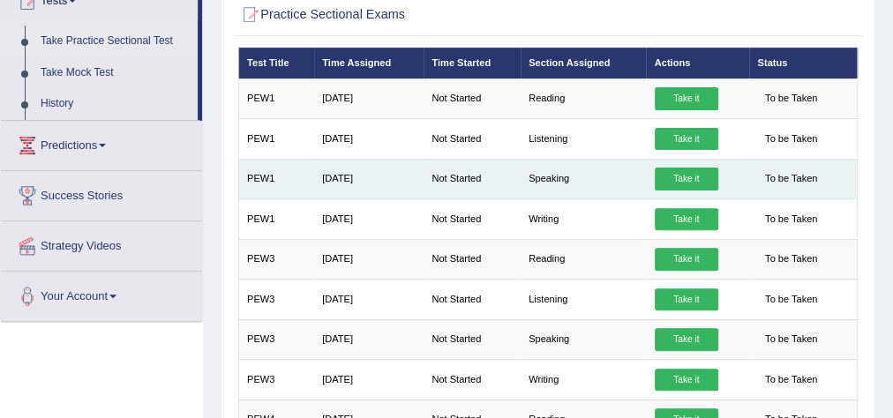
click at [678, 171] on link "Take it" at bounding box center [687, 179] width 64 height 23
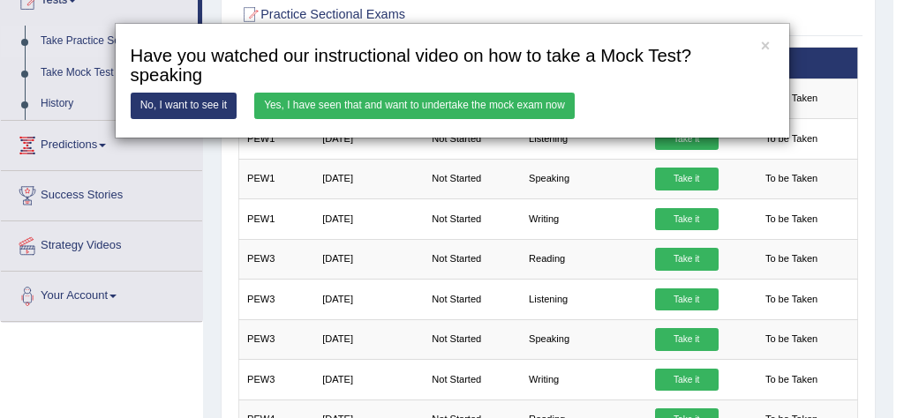
click at [501, 9] on div "× Have you watched our instructional video on how to take a Mock Test?speaking …" at bounding box center [452, 209] width 904 height 418
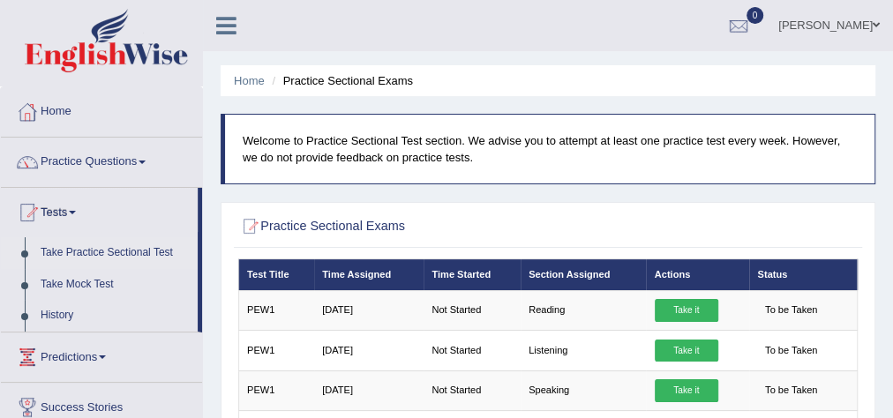
click at [839, 26] on link "[PERSON_NAME]" at bounding box center [829, 23] width 128 height 46
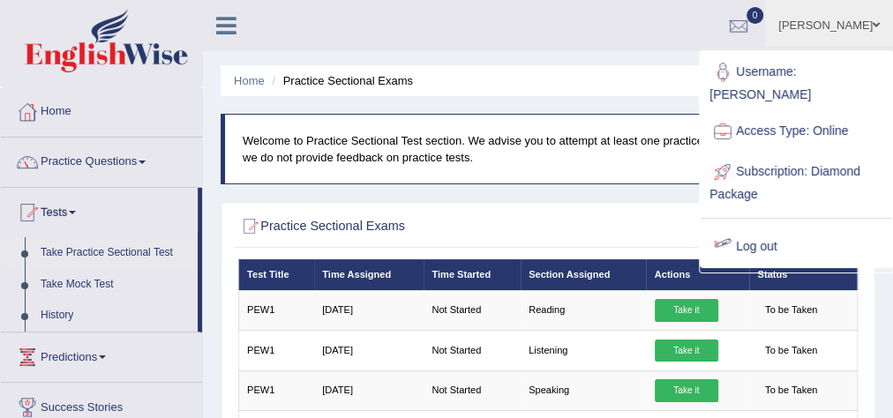
click at [736, 227] on link "Log out" at bounding box center [796, 247] width 191 height 41
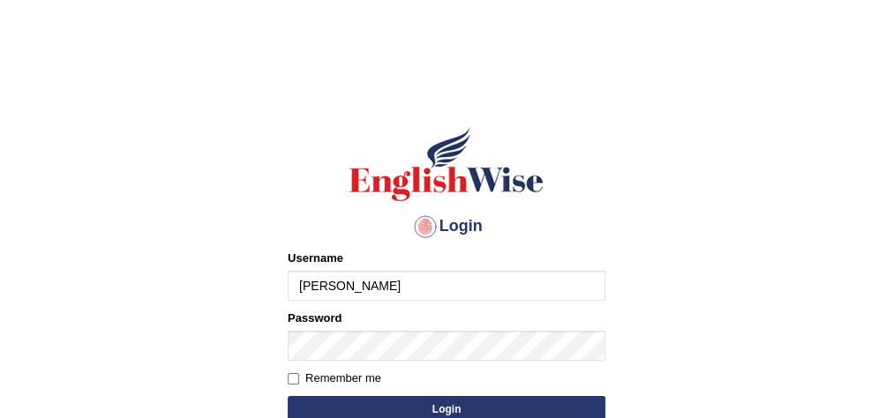
click at [421, 288] on input "[PERSON_NAME]" at bounding box center [447, 286] width 318 height 30
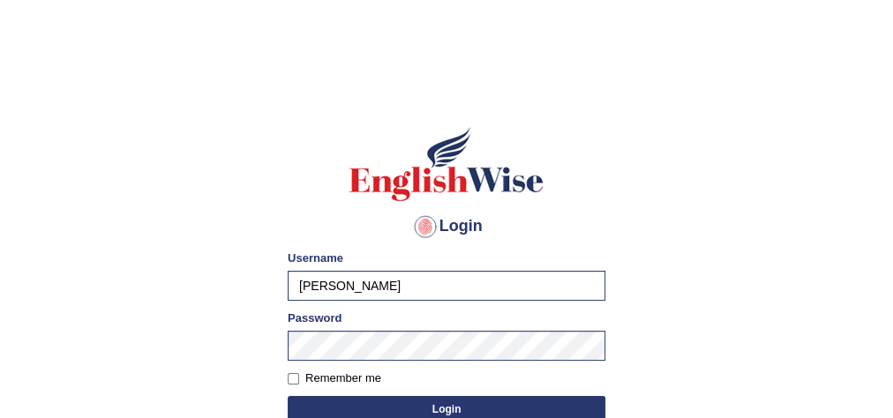
type input "francoemgineering"
click at [472, 403] on button "Login" at bounding box center [447, 409] width 318 height 26
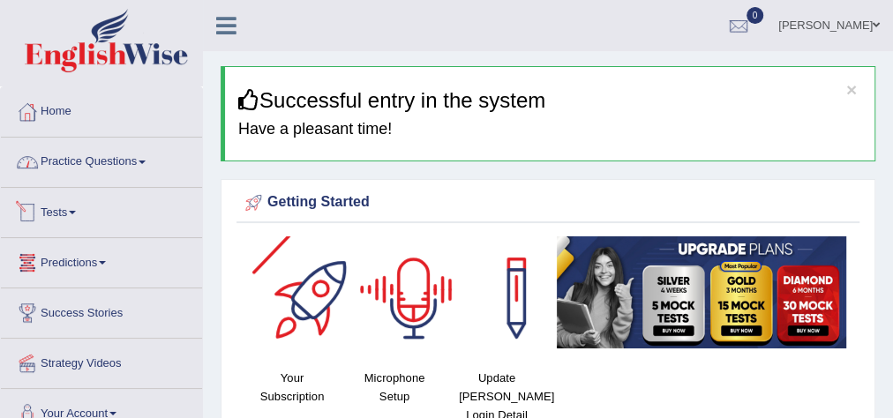
click at [103, 166] on link "Practice Questions" at bounding box center [101, 160] width 201 height 44
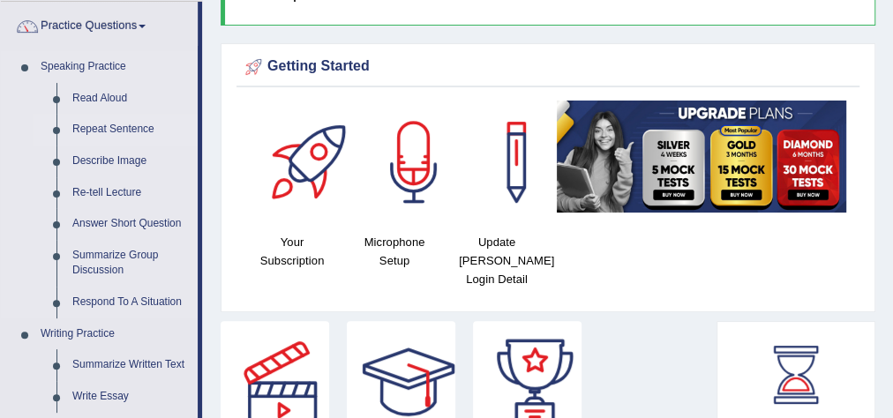
scroll to position [141, 0]
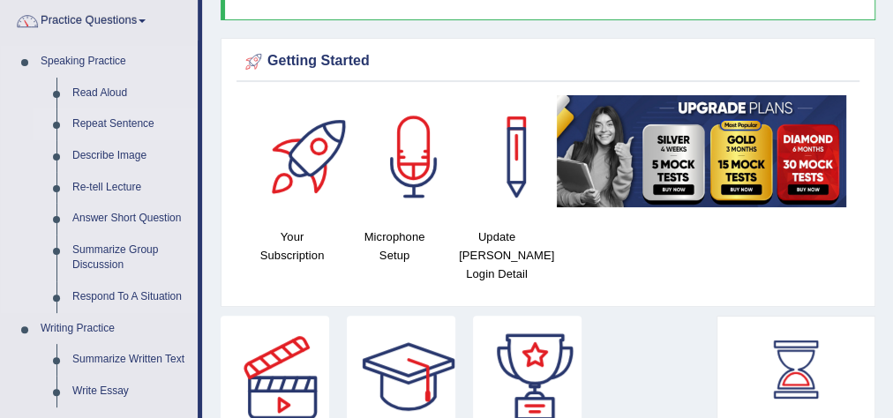
click at [101, 124] on link "Repeat Sentence" at bounding box center [130, 125] width 133 height 32
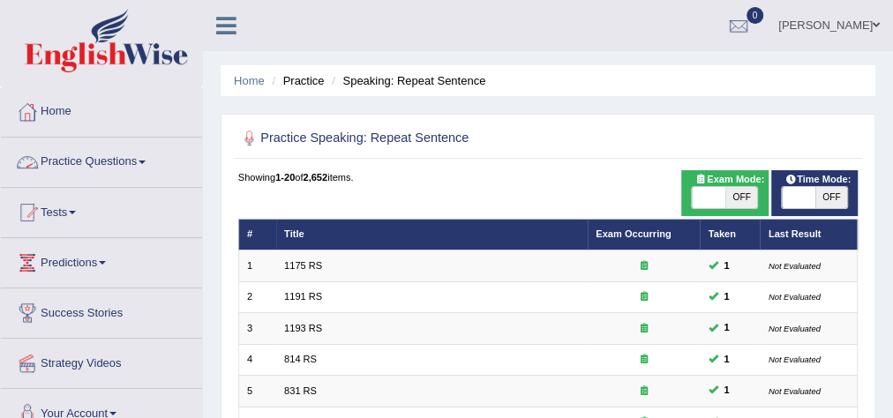
click at [102, 157] on link "Practice Questions" at bounding box center [101, 160] width 201 height 44
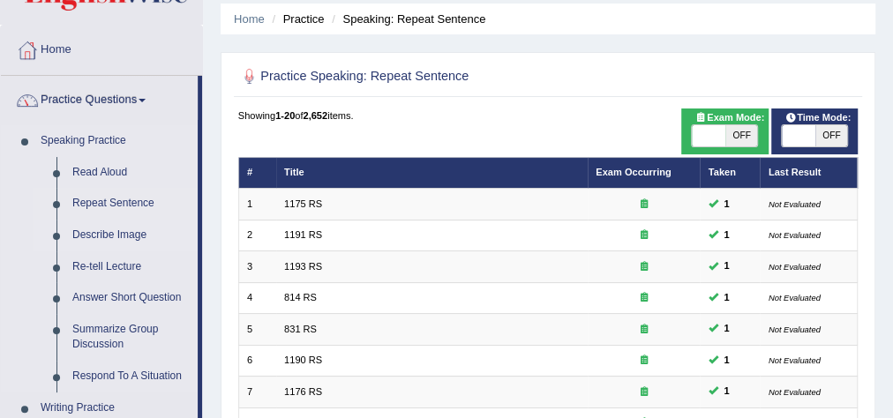
scroll to position [141, 0]
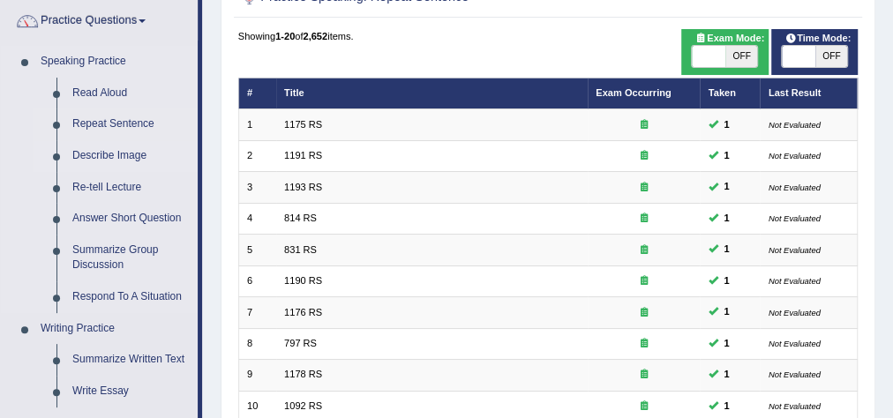
click at [93, 150] on link "Describe Image" at bounding box center [130, 156] width 133 height 32
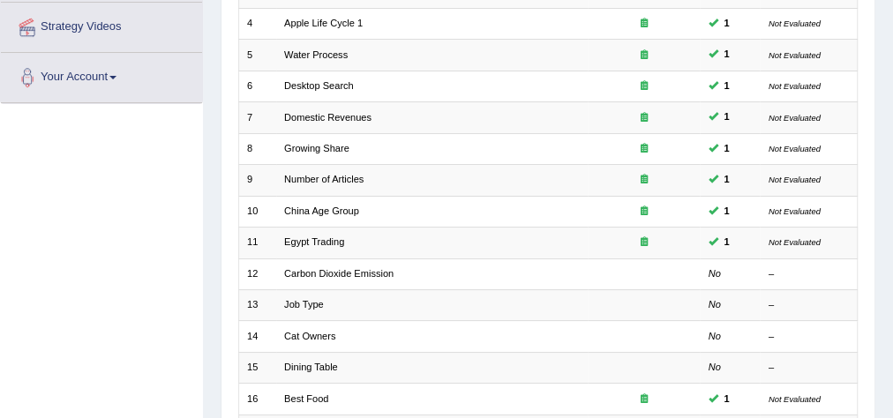
scroll to position [424, 0]
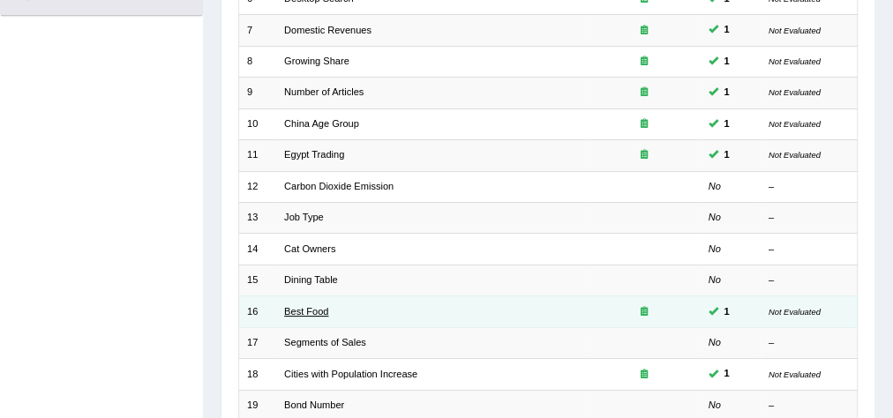
click at [306, 306] on link "Best Food" at bounding box center [306, 311] width 44 height 11
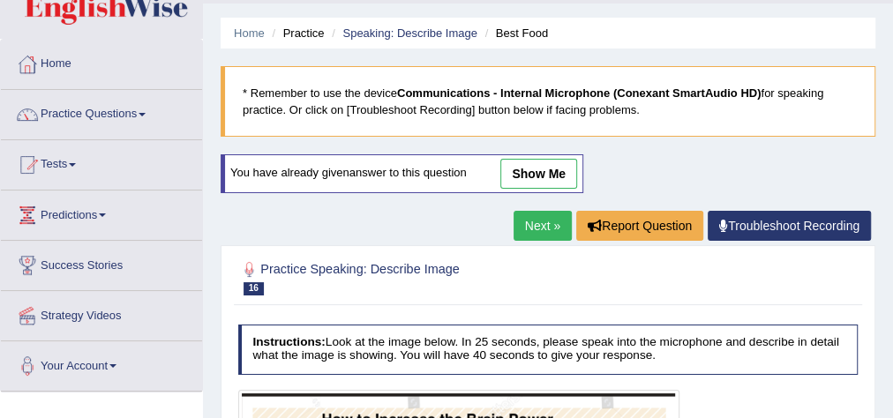
scroll to position [71, 0]
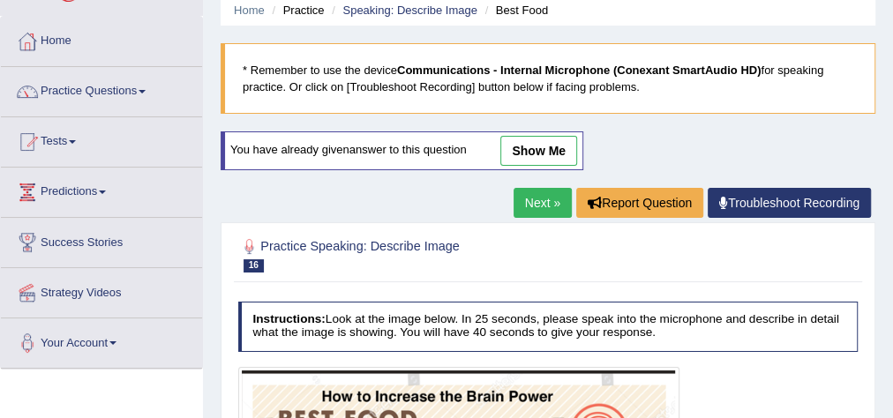
click at [541, 147] on link "show me" at bounding box center [539, 151] width 77 height 30
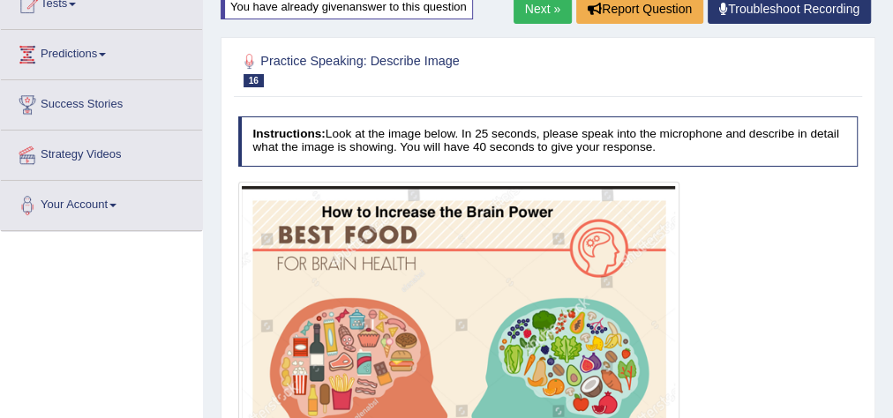
scroll to position [141, 0]
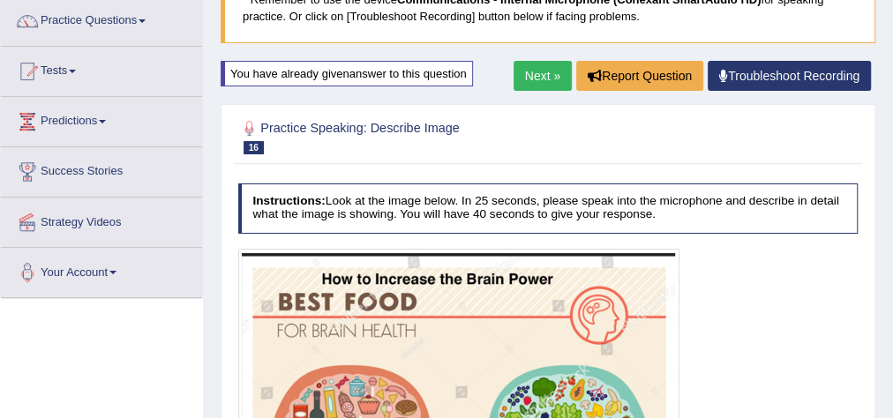
click at [541, 83] on link "Next »" at bounding box center [543, 76] width 58 height 30
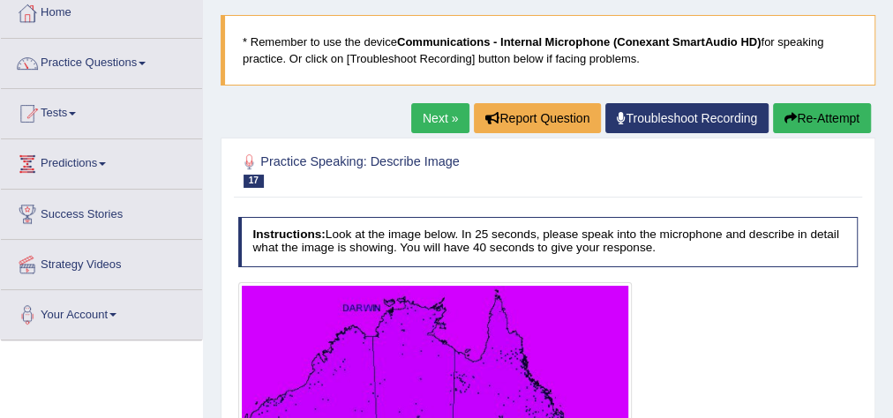
scroll to position [13, 0]
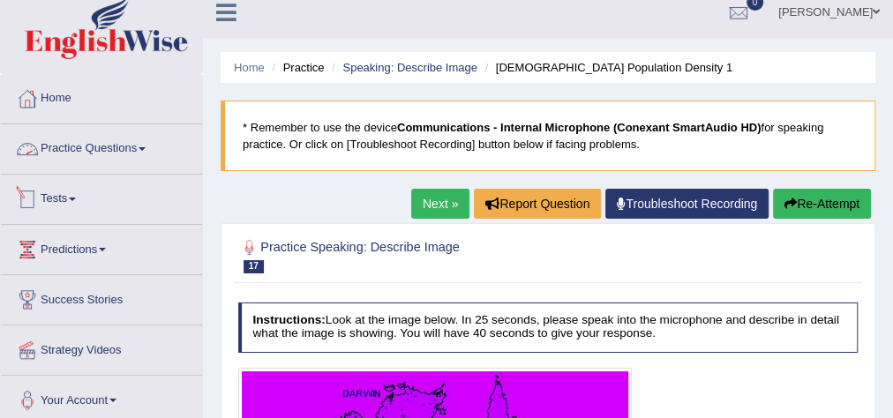
click at [79, 146] on link "Practice Questions" at bounding box center [101, 146] width 201 height 44
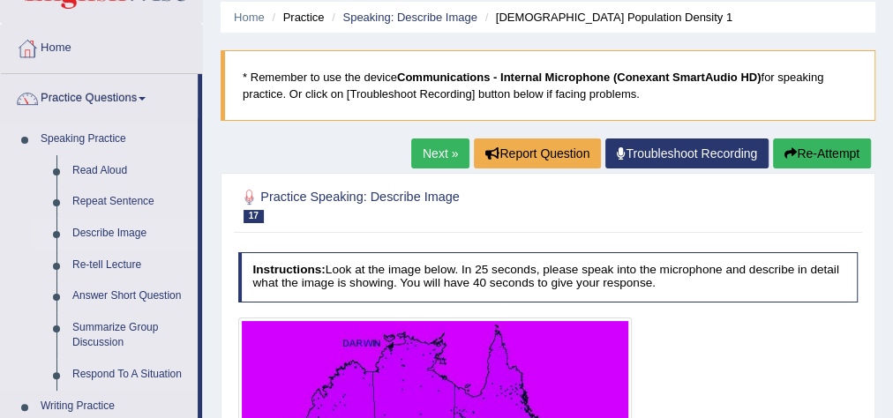
scroll to position [84, 0]
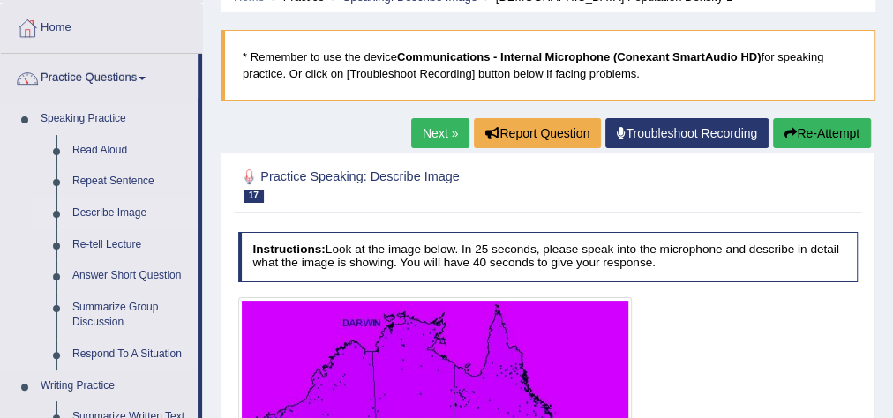
click at [114, 207] on link "Describe Image" at bounding box center [130, 214] width 133 height 32
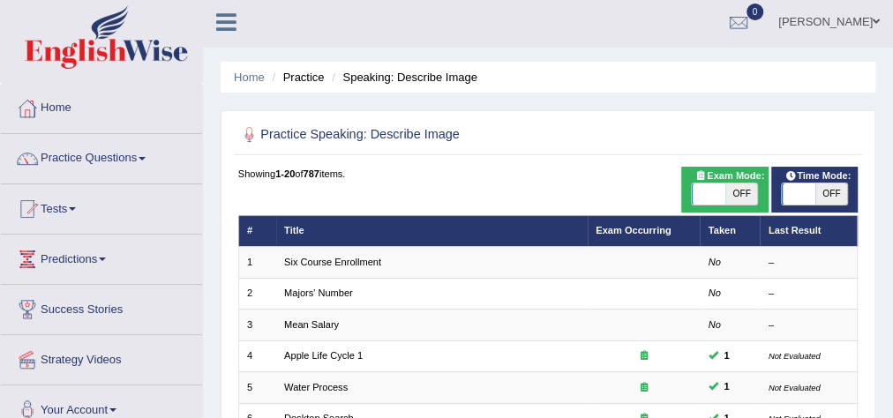
scroll to position [212, 0]
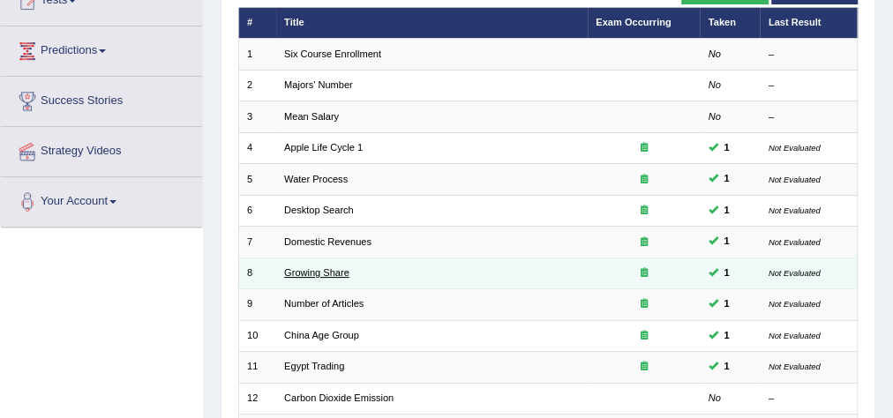
click at [319, 268] on link "Growing Share" at bounding box center [316, 273] width 65 height 11
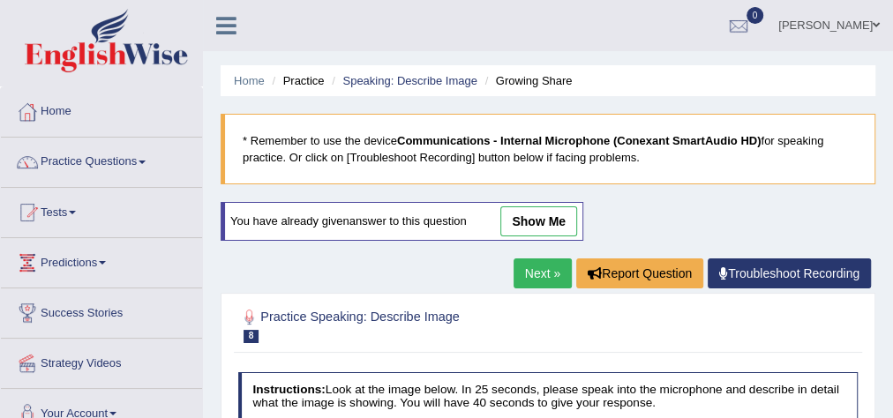
click at [562, 219] on link "show me" at bounding box center [539, 222] width 77 height 30
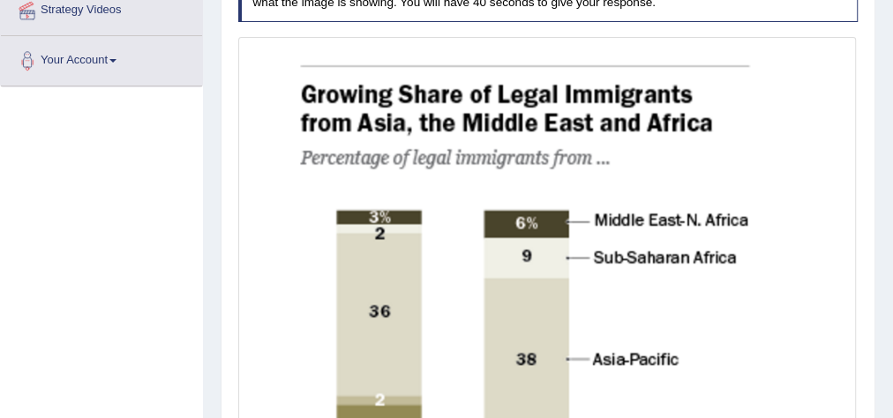
scroll to position [141, 0]
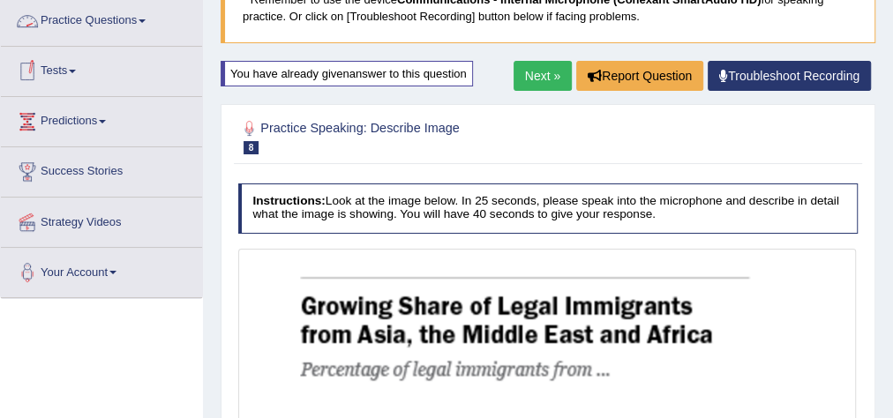
click at [97, 21] on link "Practice Questions" at bounding box center [101, 18] width 201 height 44
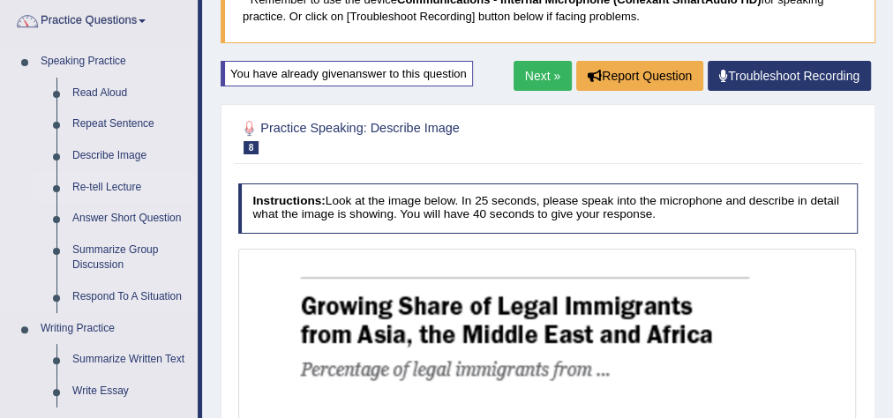
click at [109, 185] on link "Re-tell Lecture" at bounding box center [130, 188] width 133 height 32
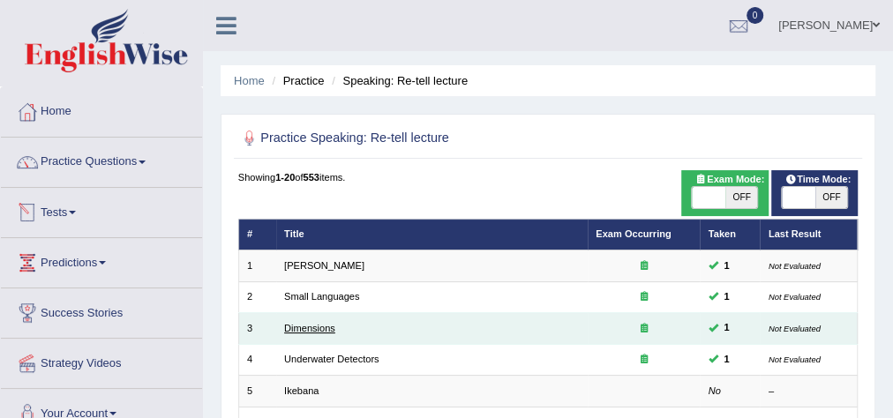
click at [321, 329] on link "Dimensions" at bounding box center [309, 328] width 51 height 11
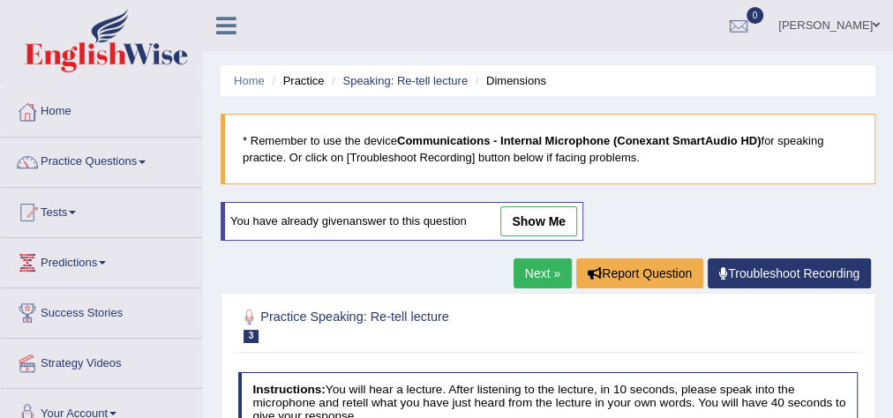
click at [534, 228] on link "show me" at bounding box center [539, 222] width 77 height 30
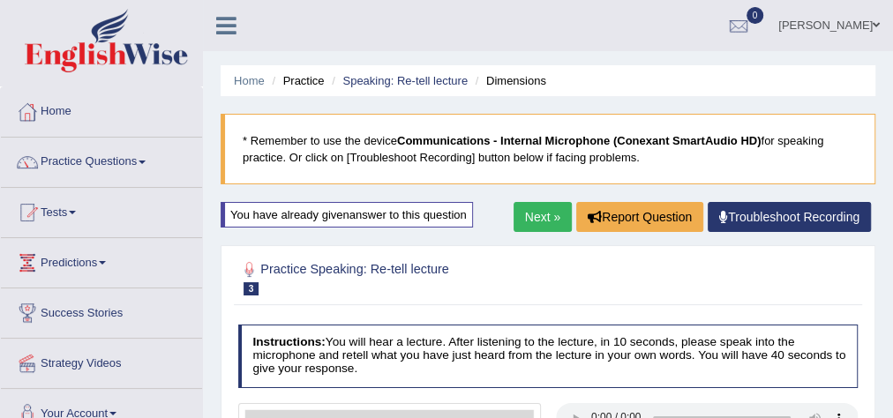
click at [536, 218] on link "Next »" at bounding box center [543, 217] width 58 height 30
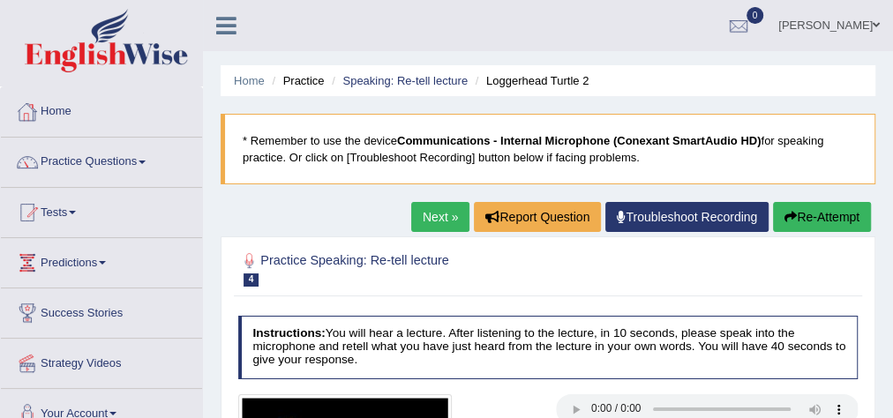
click at [61, 154] on link "Practice Questions" at bounding box center [101, 160] width 201 height 44
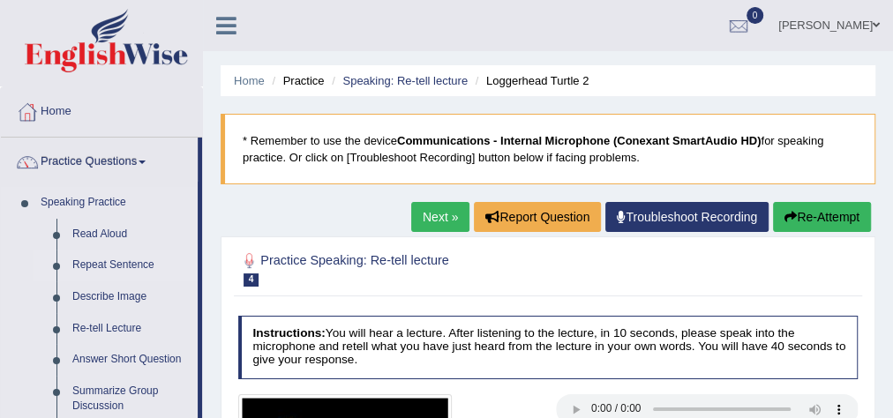
click at [87, 266] on link "Repeat Sentence" at bounding box center [130, 266] width 133 height 32
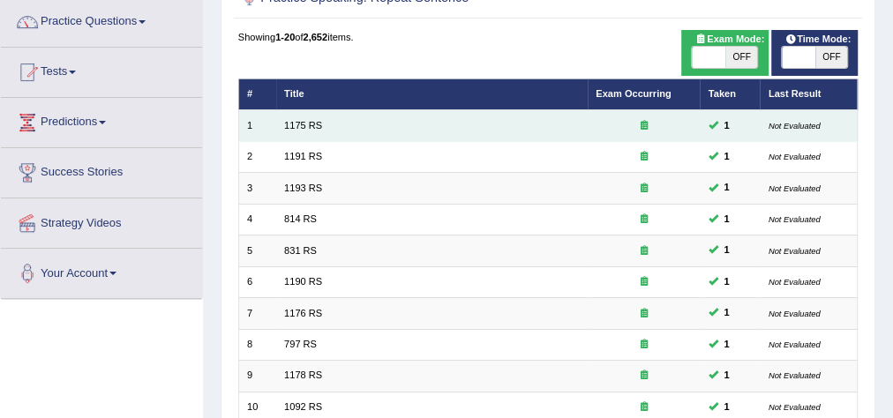
scroll to position [141, 0]
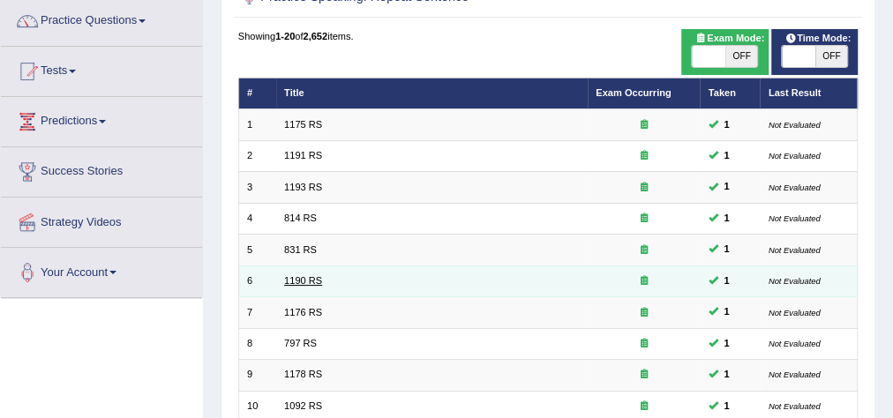
click at [293, 283] on link "1190 RS" at bounding box center [303, 280] width 38 height 11
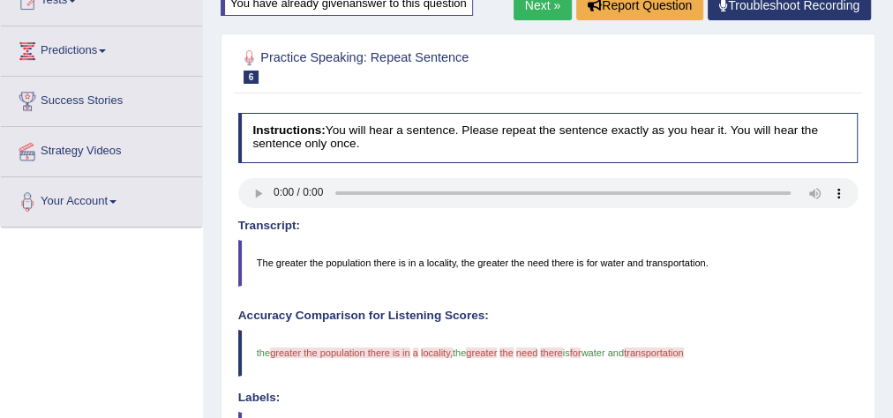
scroll to position [141, 0]
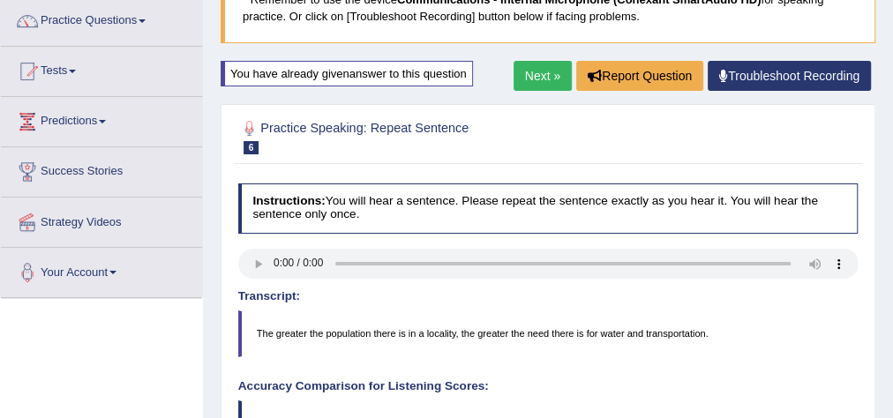
click at [531, 71] on link "Next »" at bounding box center [543, 76] width 58 height 30
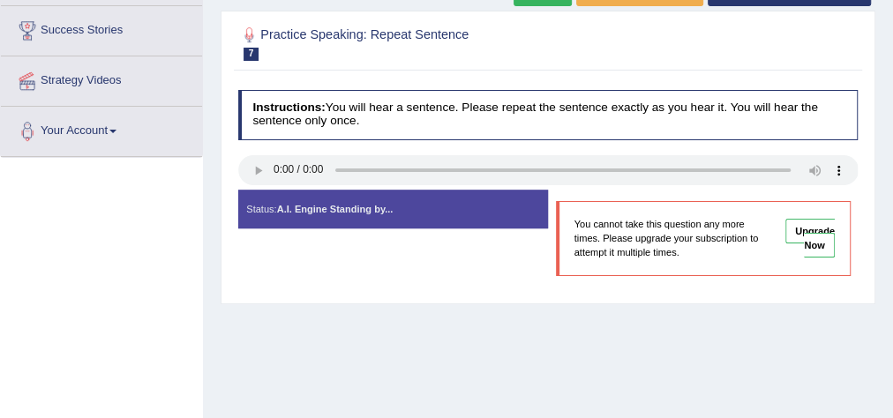
scroll to position [141, 0]
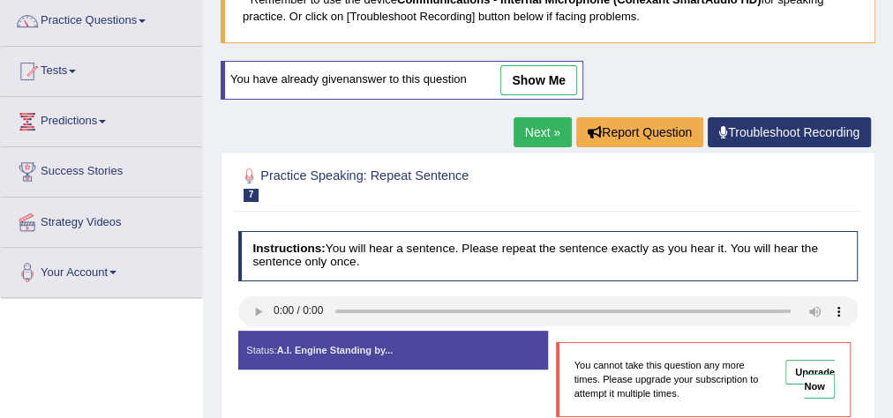
click at [532, 72] on link "show me" at bounding box center [539, 80] width 77 height 30
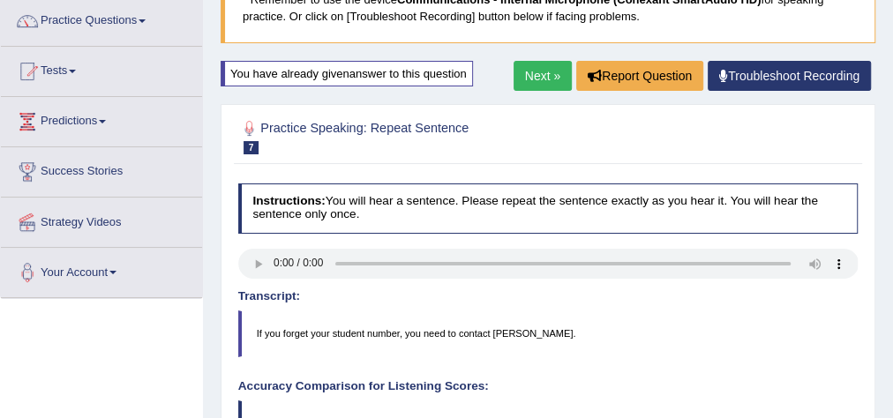
click at [525, 85] on link "Next »" at bounding box center [543, 76] width 58 height 30
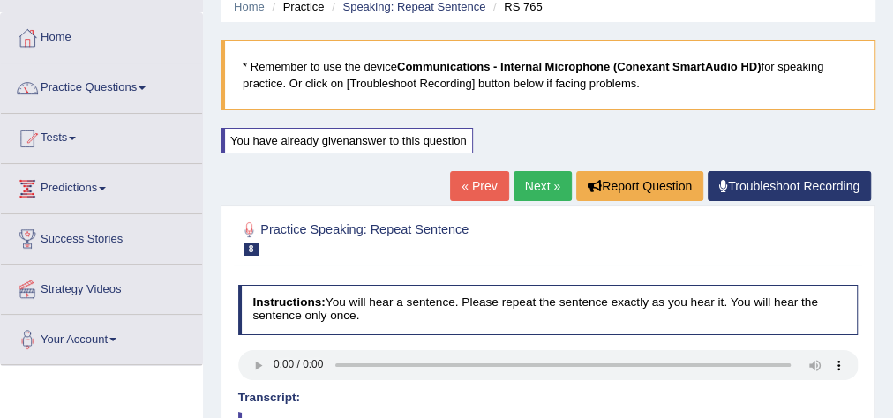
scroll to position [71, 0]
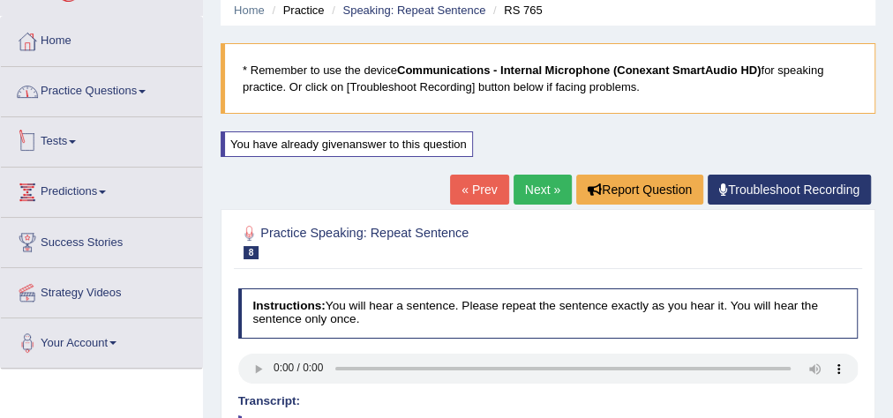
drag, startPoint x: 100, startPoint y: 91, endPoint x: 110, endPoint y: 124, distance: 35.2
click at [100, 91] on link "Practice Questions" at bounding box center [101, 89] width 201 height 44
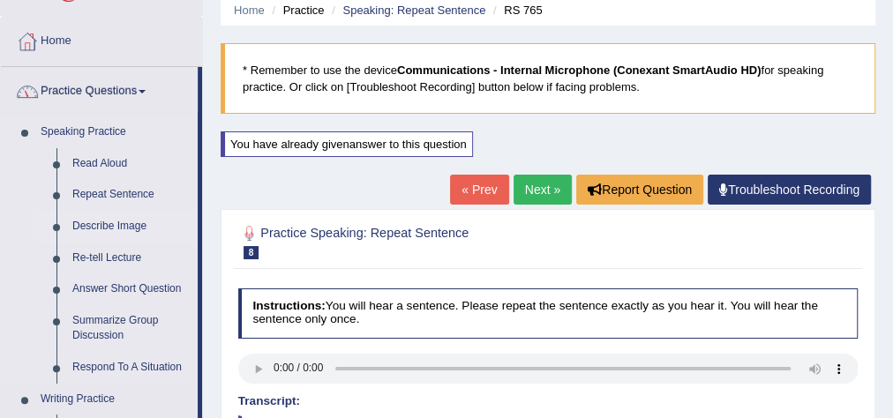
click at [111, 216] on link "Describe Image" at bounding box center [130, 227] width 133 height 32
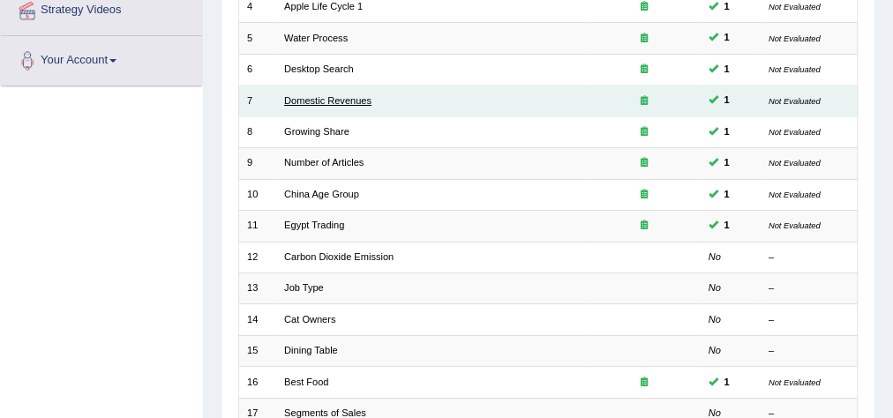
click at [289, 100] on link "Domestic Revenues" at bounding box center [327, 100] width 87 height 11
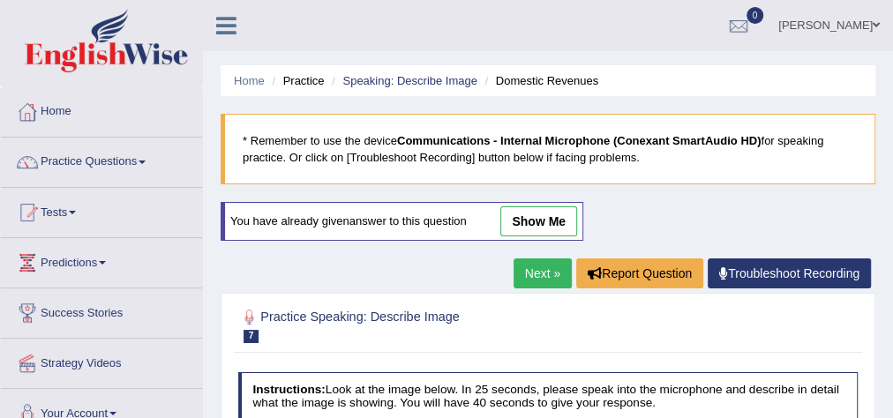
drag, startPoint x: 539, startPoint y: 217, endPoint x: 530, endPoint y: 219, distance: 9.0
click at [539, 217] on link "show me" at bounding box center [539, 222] width 77 height 30
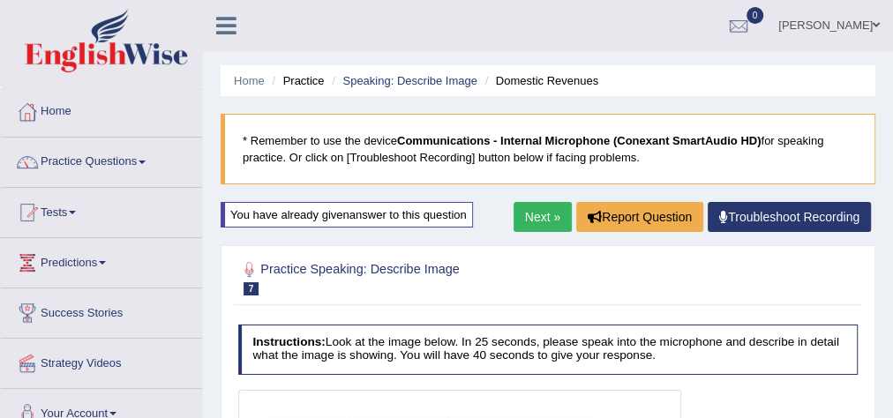
click at [530, 219] on link "Next »" at bounding box center [543, 217] width 58 height 30
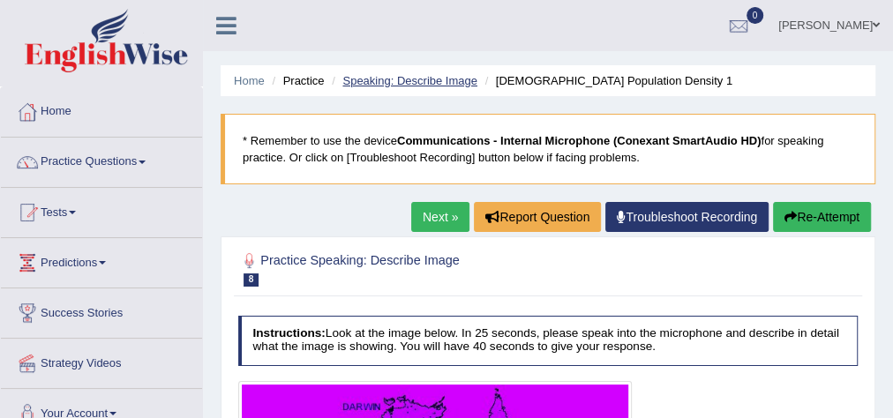
click at [408, 87] on link "Speaking: Describe Image" at bounding box center [410, 80] width 134 height 13
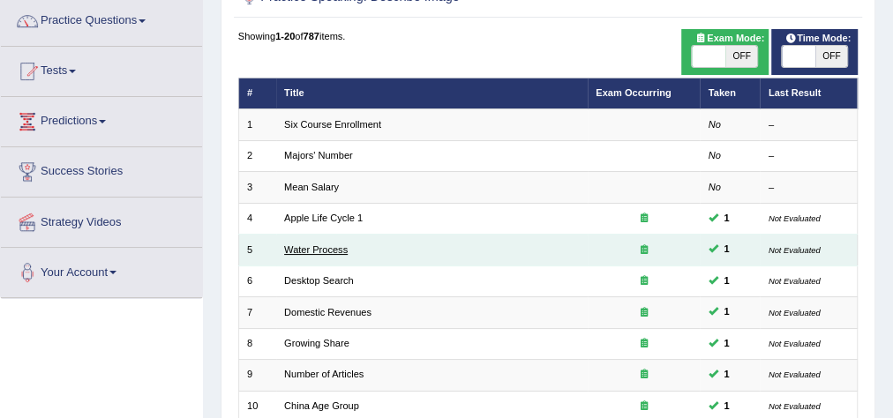
drag, startPoint x: 0, startPoint y: 0, endPoint x: 316, endPoint y: 245, distance: 399.6
click at [316, 245] on link "Water Process" at bounding box center [316, 250] width 64 height 11
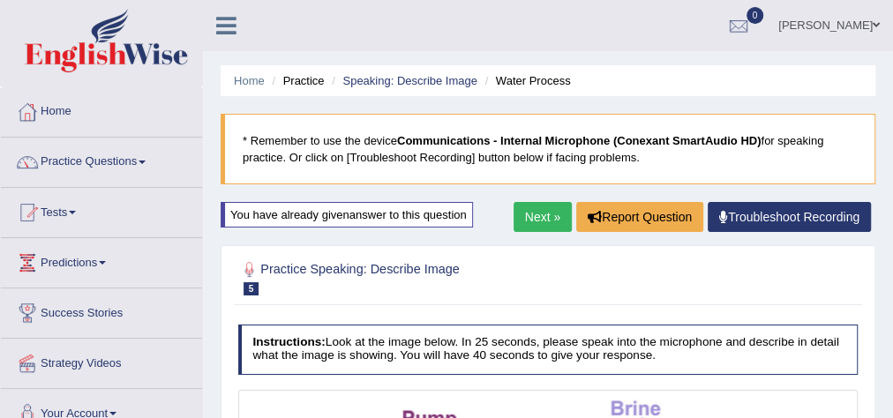
click at [516, 219] on link "Next »" at bounding box center [543, 217] width 58 height 30
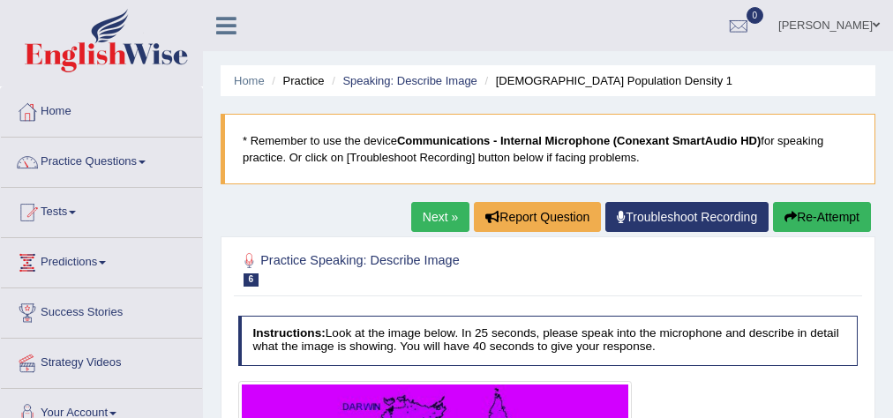
click at [391, 72] on li "Speaking: Describe Image" at bounding box center [403, 80] width 150 height 17
click at [401, 80] on link "Speaking: Describe Image" at bounding box center [410, 80] width 134 height 13
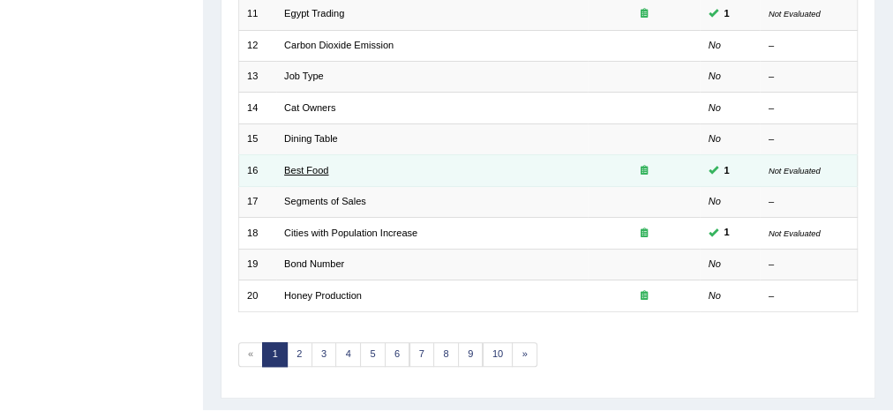
click at [318, 165] on link "Best Food" at bounding box center [306, 170] width 44 height 11
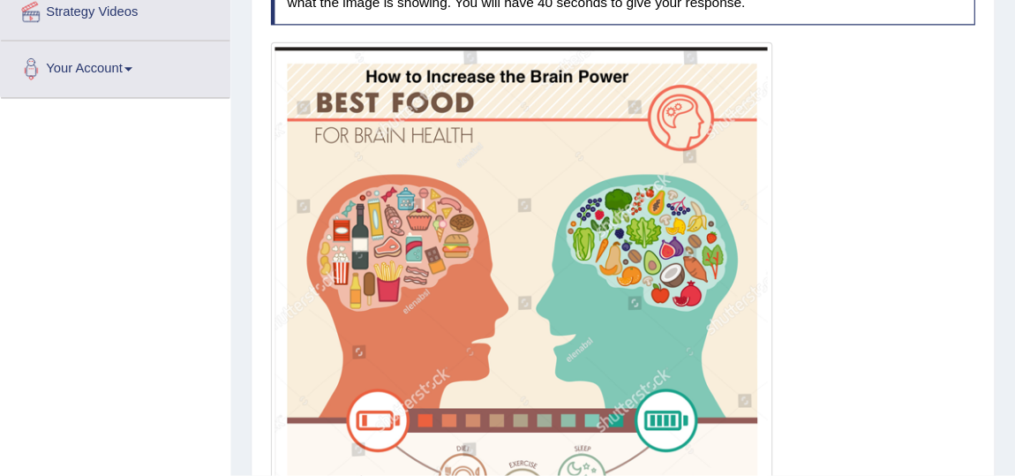
scroll to position [352, 0]
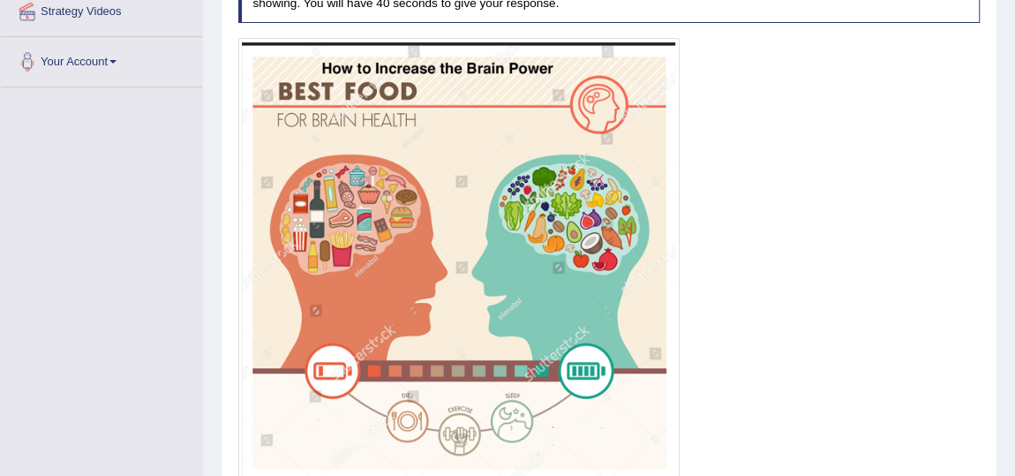
drag, startPoint x: 876, startPoint y: 1, endPoint x: 684, endPoint y: 245, distance: 310.0
click at [684, 245] on div at bounding box center [609, 259] width 742 height 442
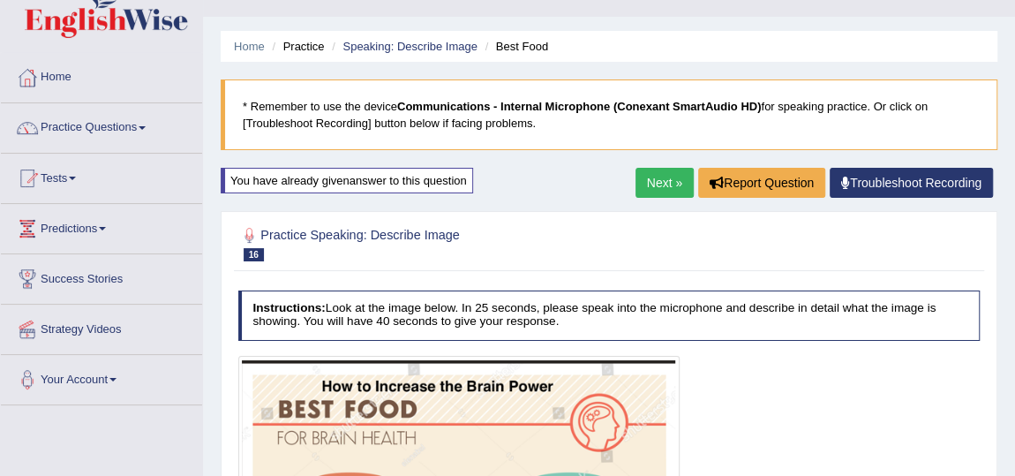
scroll to position [0, 0]
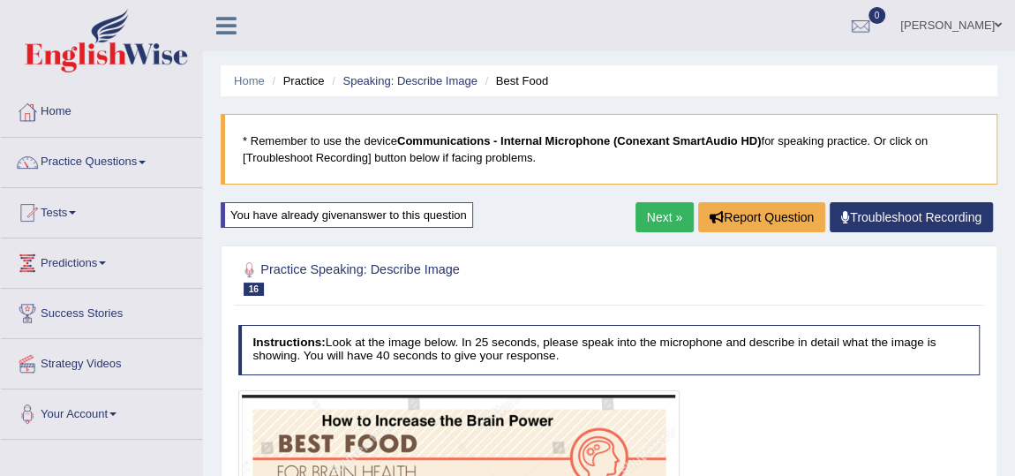
click at [887, 12] on link "[PERSON_NAME]" at bounding box center [951, 23] width 128 height 46
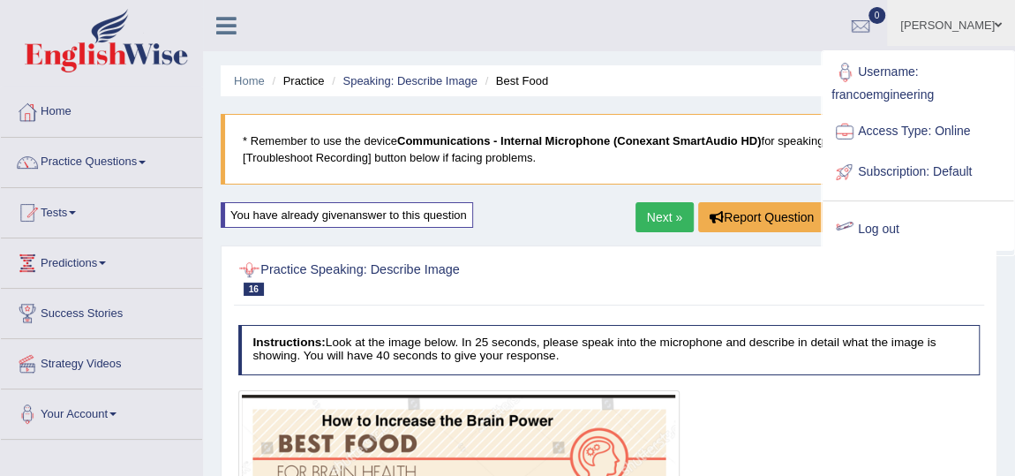
drag, startPoint x: 372, startPoint y: 30, endPoint x: 368, endPoint y: 43, distance: 13.7
click at [372, 29] on div "FRANK OBENG ACHEAMPONG Toggle navigation Username: francoemgineering Access Typ…" at bounding box center [609, 25] width 812 height 51
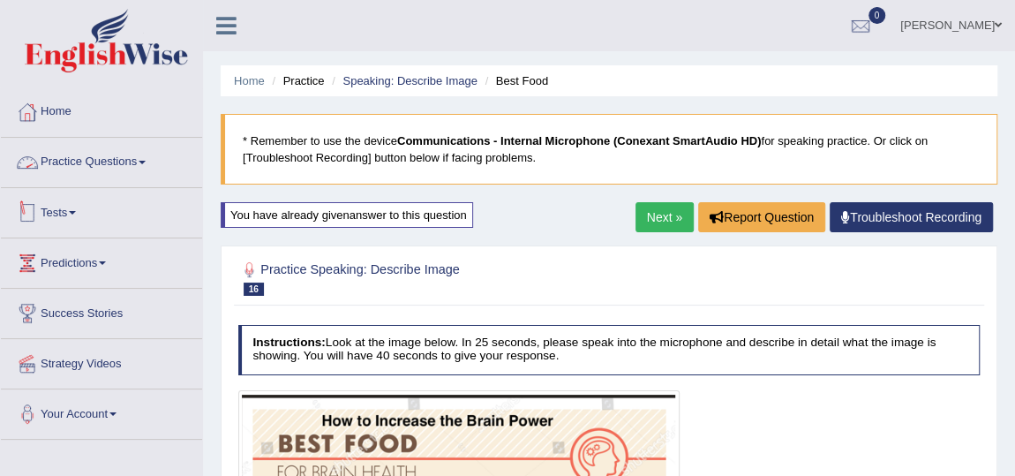
drag, startPoint x: 75, startPoint y: 152, endPoint x: 81, endPoint y: 173, distance: 22.1
click at [76, 151] on link "Practice Questions" at bounding box center [101, 160] width 201 height 44
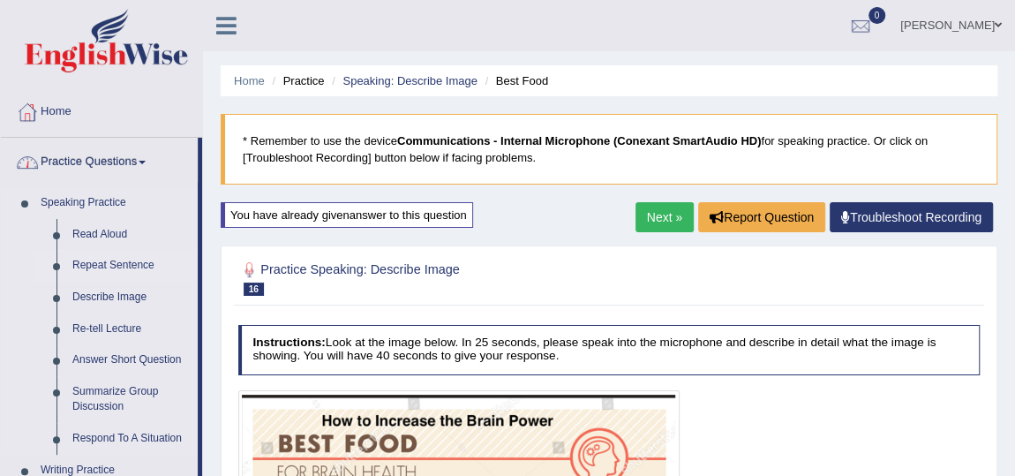
scroll to position [79, 0]
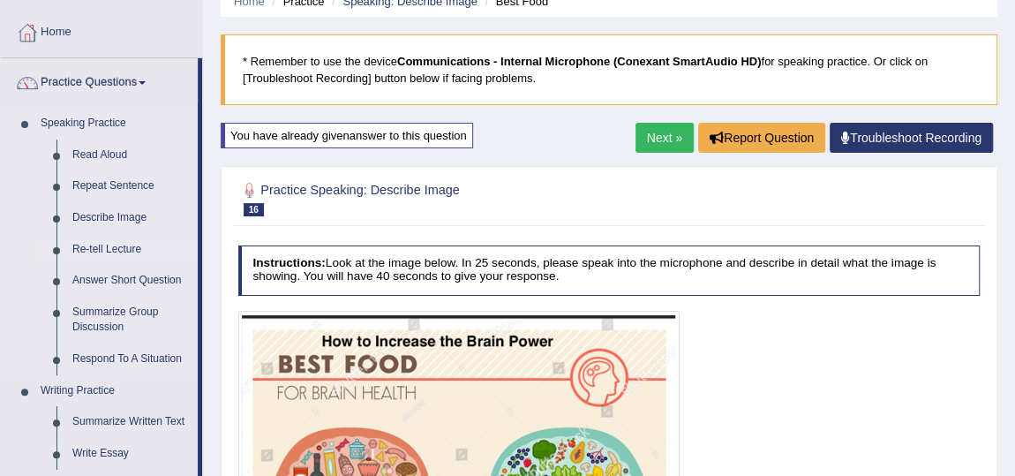
click at [94, 246] on link "Re-tell Lecture" at bounding box center [130, 250] width 133 height 32
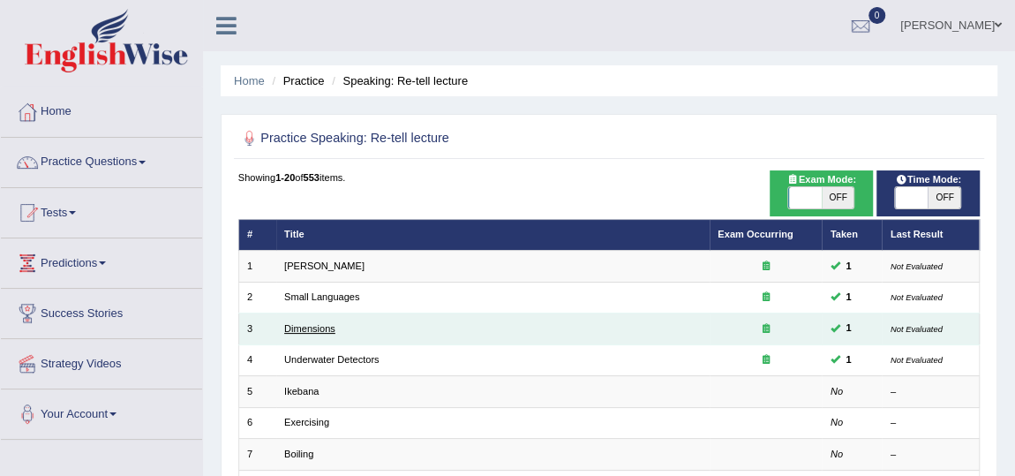
click at [290, 325] on link "Dimensions" at bounding box center [309, 328] width 51 height 11
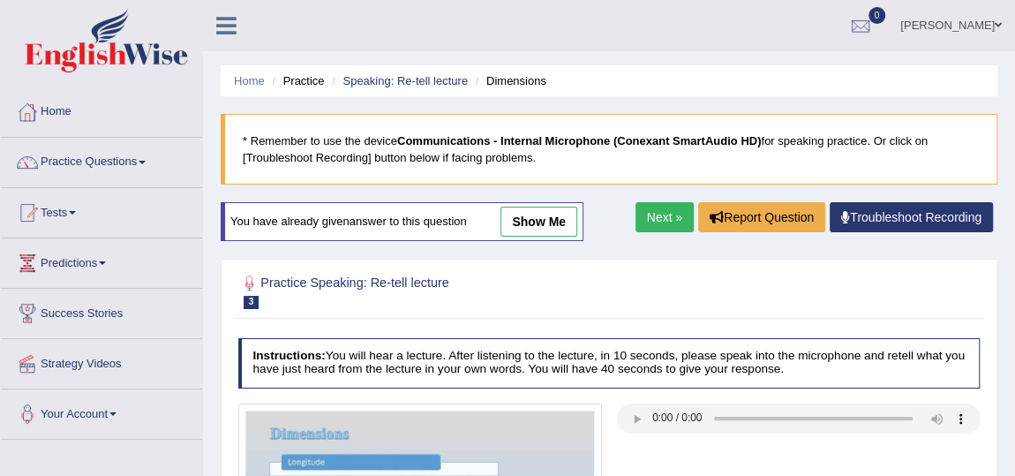
click at [538, 228] on link "show me" at bounding box center [539, 222] width 77 height 30
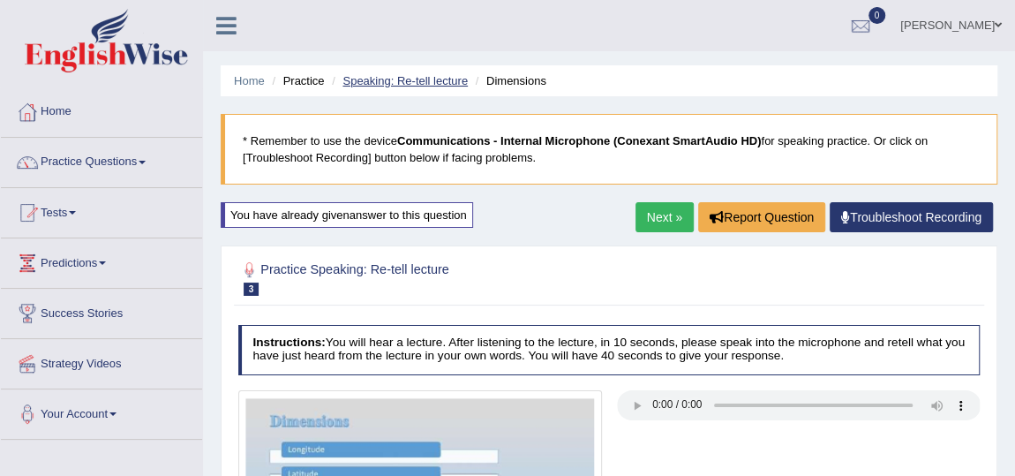
click at [406, 76] on link "Speaking: Re-tell lecture" at bounding box center [405, 80] width 125 height 13
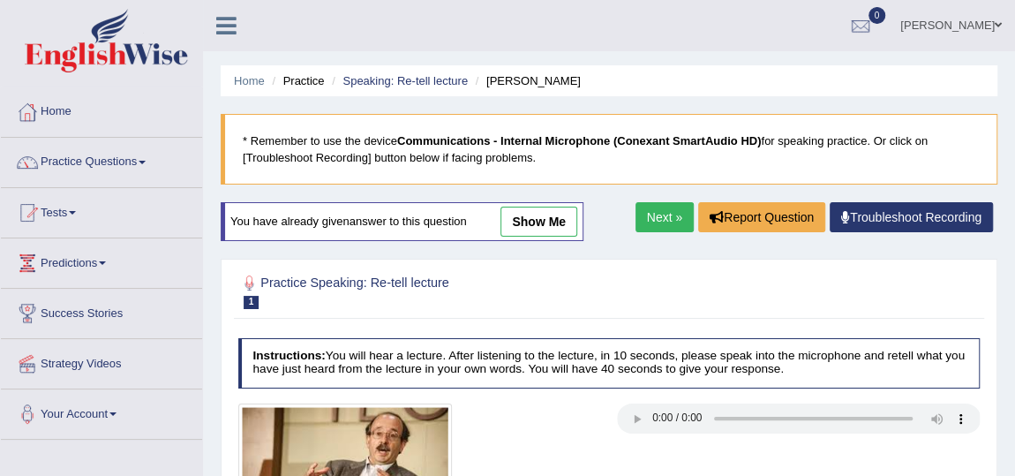
drag, startPoint x: 517, startPoint y: 212, endPoint x: 369, endPoint y: 282, distance: 163.9
click at [517, 212] on link "show me" at bounding box center [539, 222] width 77 height 30
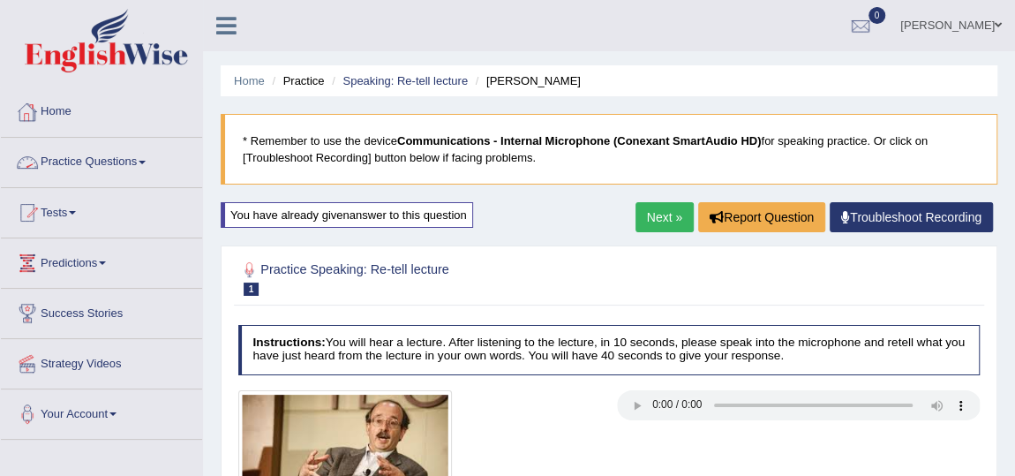
click at [78, 169] on link "Practice Questions" at bounding box center [101, 160] width 201 height 44
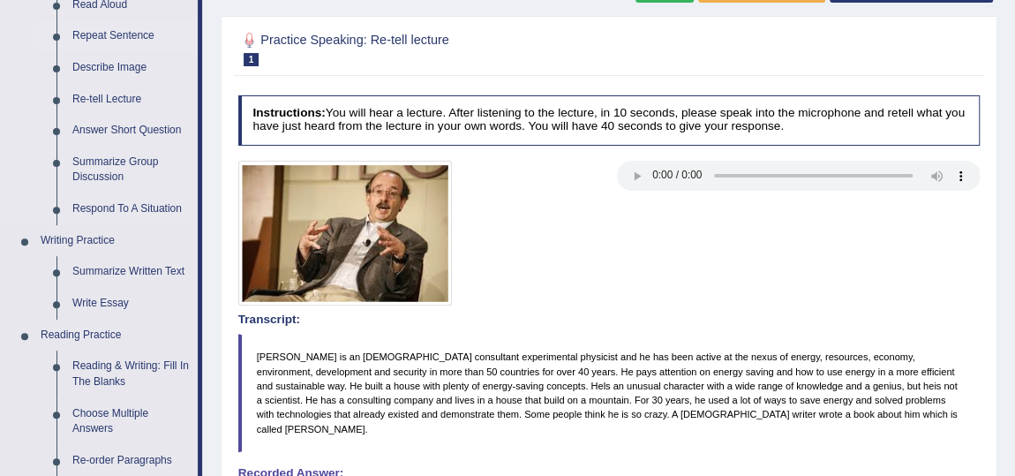
scroll to position [240, 0]
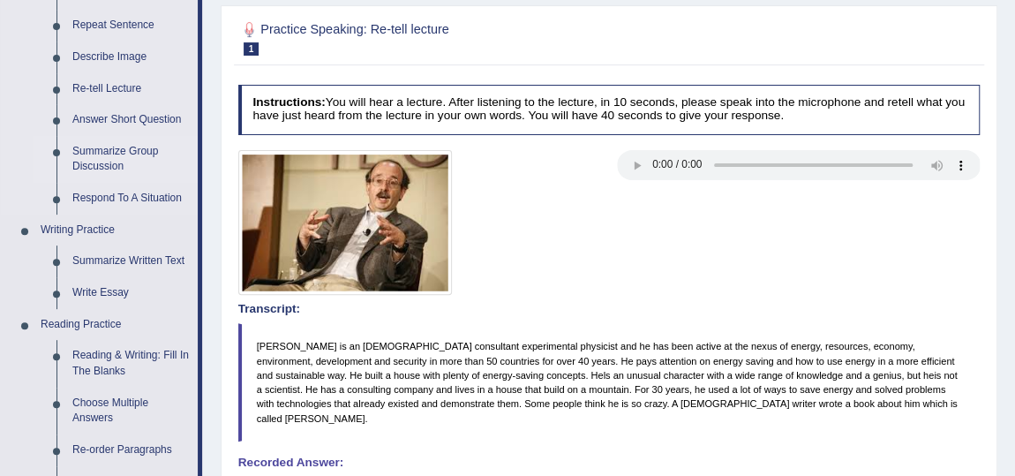
click at [117, 153] on link "Summarize Group Discussion" at bounding box center [130, 159] width 133 height 47
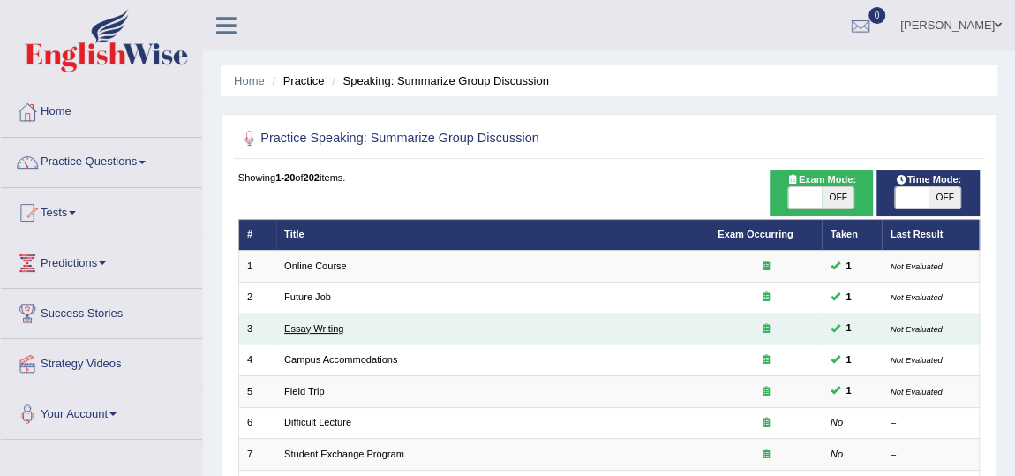
click at [327, 330] on link "Essay Writing" at bounding box center [313, 328] width 59 height 11
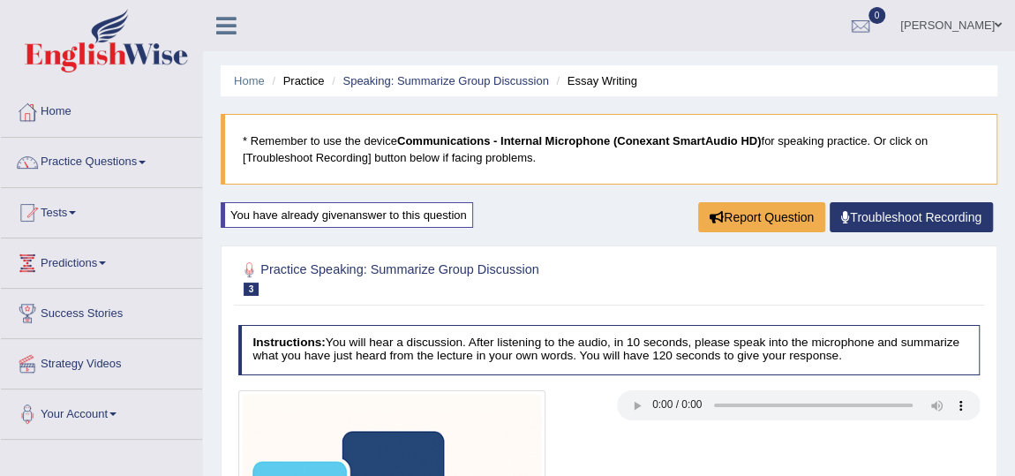
drag, startPoint x: 410, startPoint y: 79, endPoint x: 422, endPoint y: 108, distance: 30.8
click at [410, 79] on link "Speaking: Summarize Group Discussion" at bounding box center [446, 80] width 206 height 13
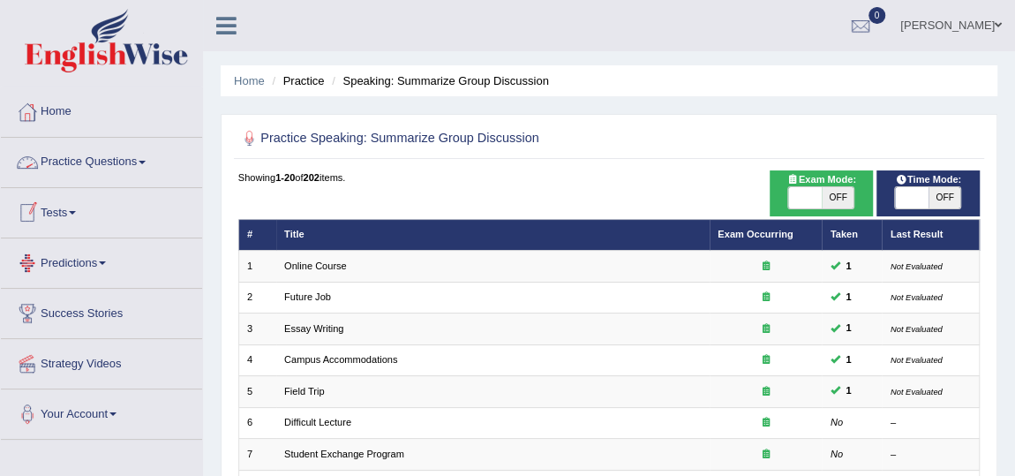
click at [78, 168] on link "Practice Questions" at bounding box center [101, 160] width 201 height 44
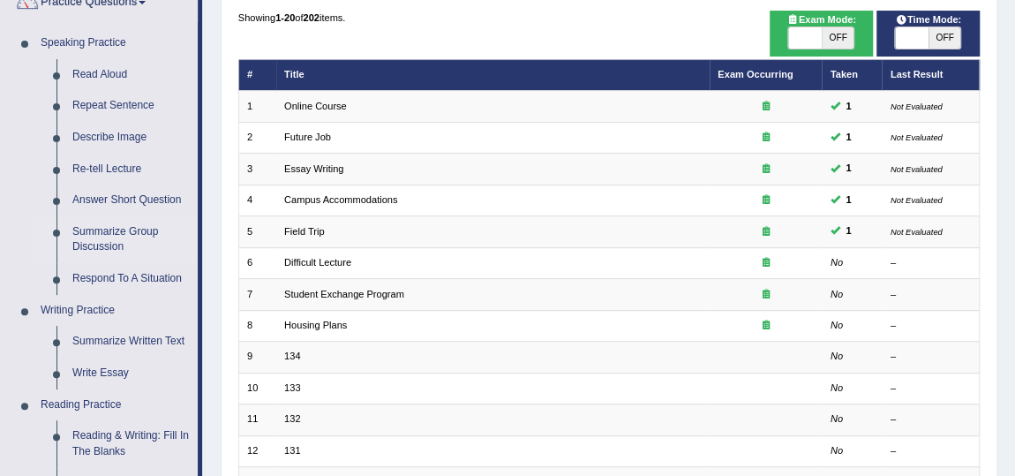
scroll to position [320, 0]
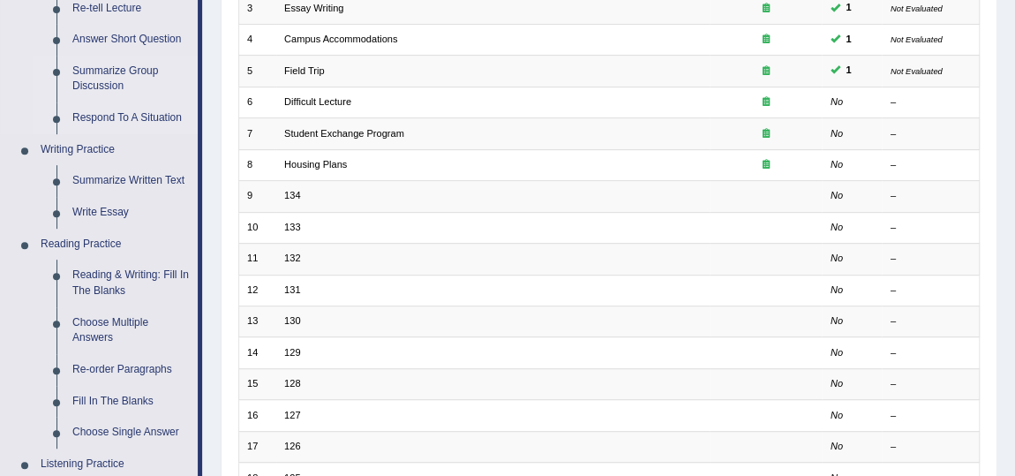
click at [132, 118] on link "Respond To A Situation" at bounding box center [130, 118] width 133 height 32
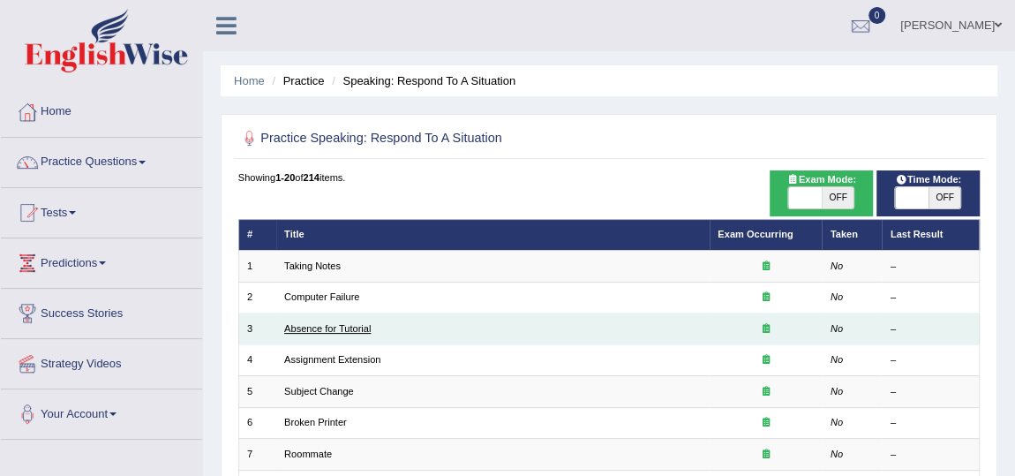
click at [310, 325] on link "Absence for Tutorial" at bounding box center [327, 328] width 87 height 11
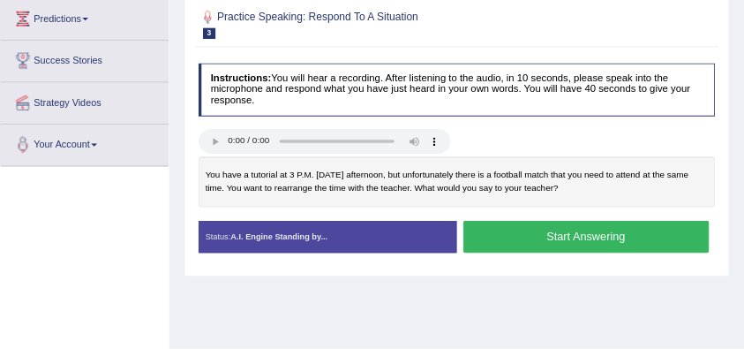
scroll to position [240, 0]
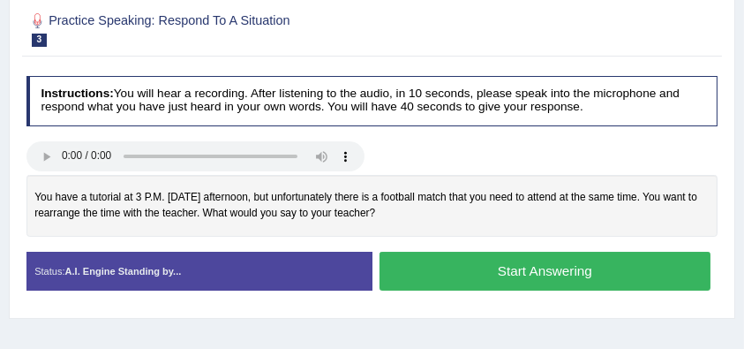
drag, startPoint x: 853, startPoint y: 8, endPoint x: 441, endPoint y: 144, distance: 433.3
click at [441, 144] on div at bounding box center [372, 158] width 707 height 34
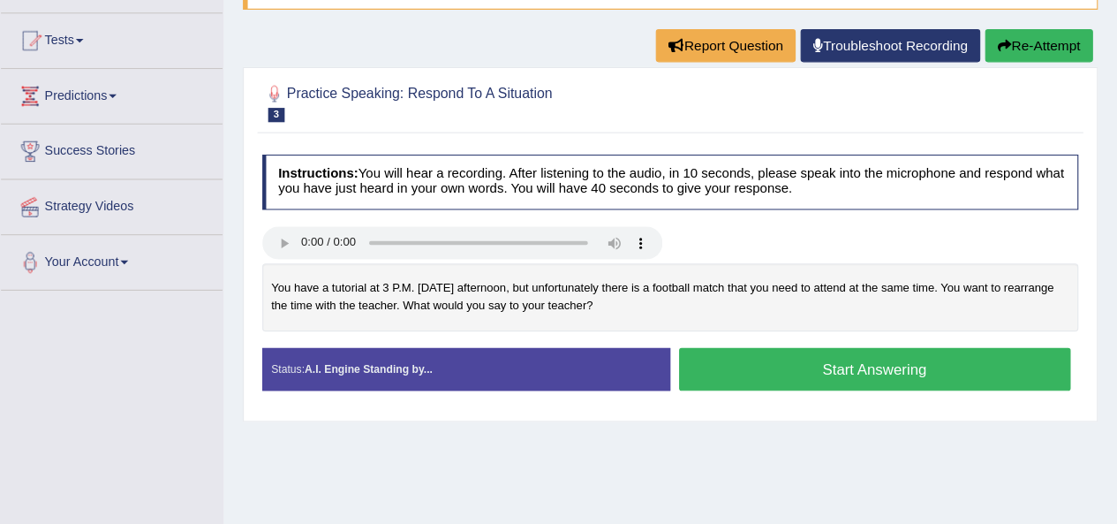
scroll to position [177, 0]
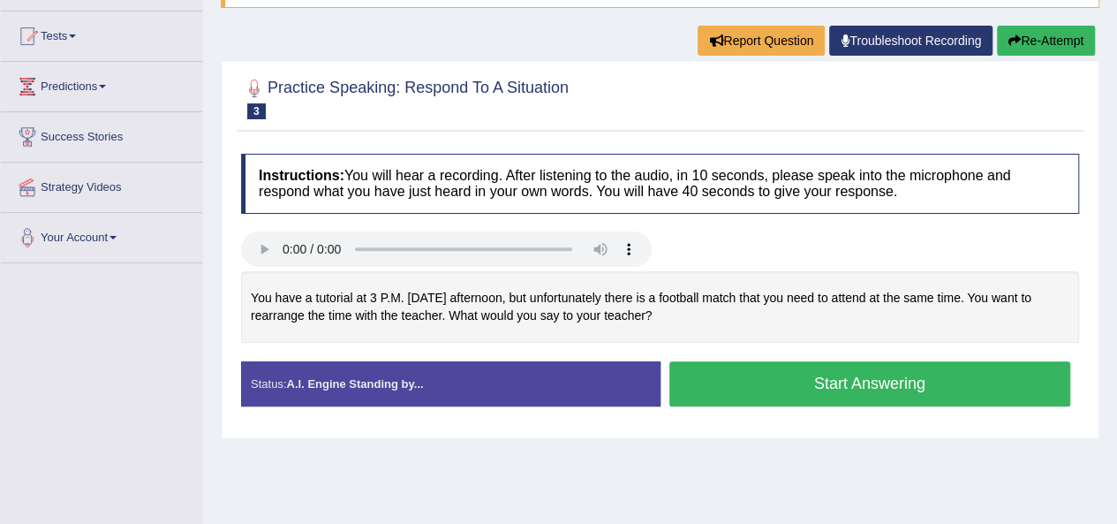
drag, startPoint x: 713, startPoint y: 0, endPoint x: 463, endPoint y: 45, distance: 253.9
click at [463, 45] on div "Home Practice Speaking: Respond To A Situation Absence for Tutorial * Remember …" at bounding box center [660, 264] width 914 height 883
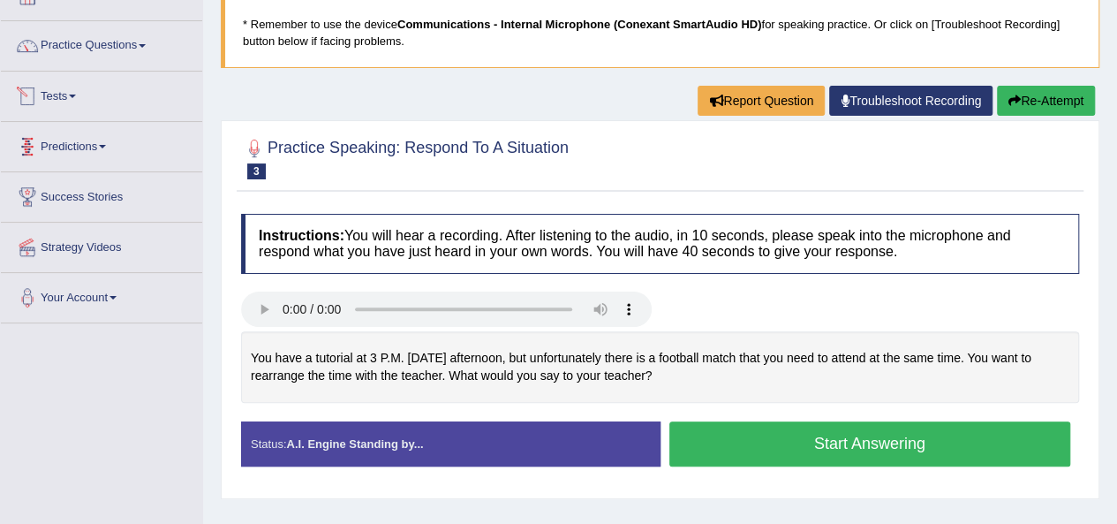
scroll to position [88, 0]
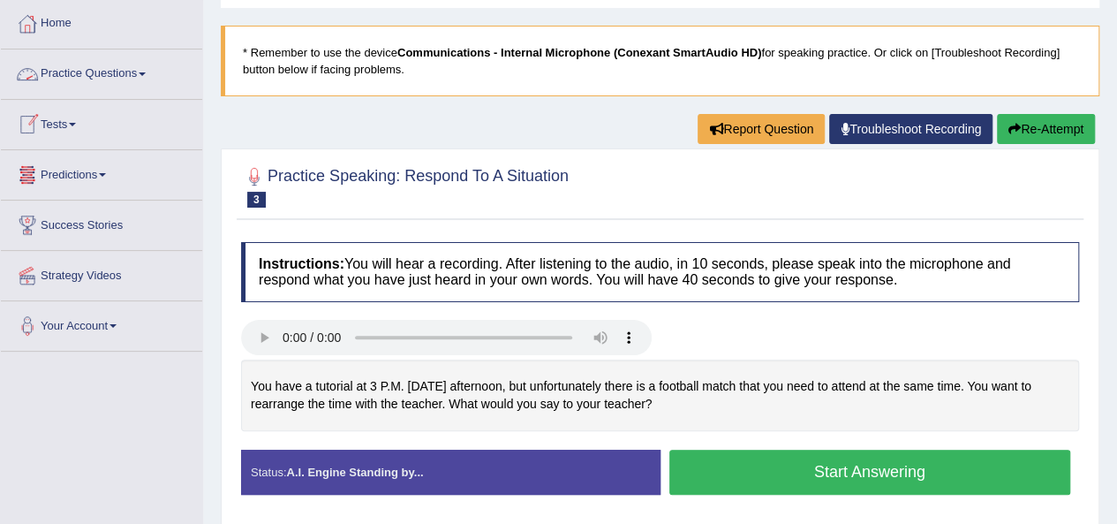
click at [95, 81] on link "Practice Questions" at bounding box center [101, 71] width 201 height 44
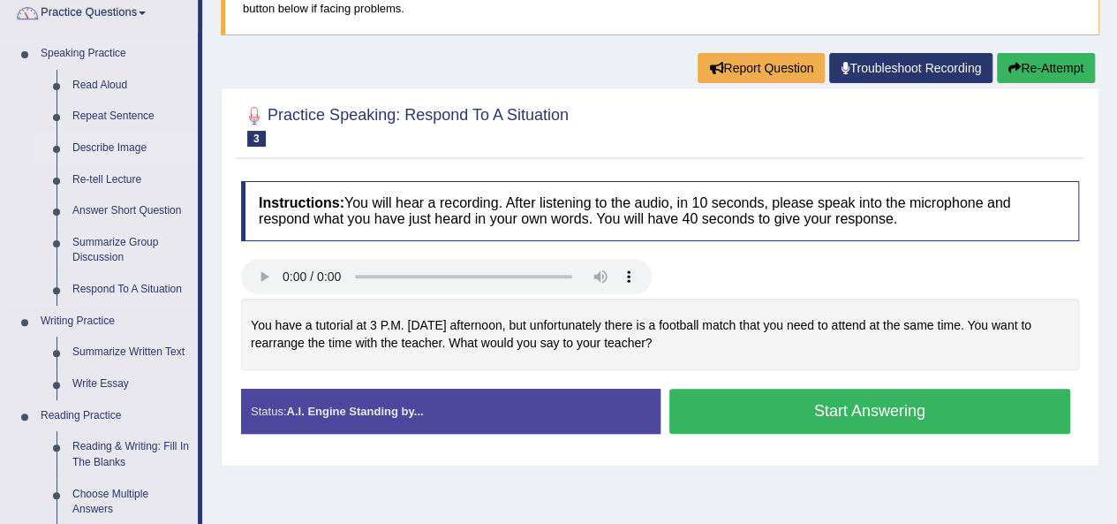
scroll to position [177, 0]
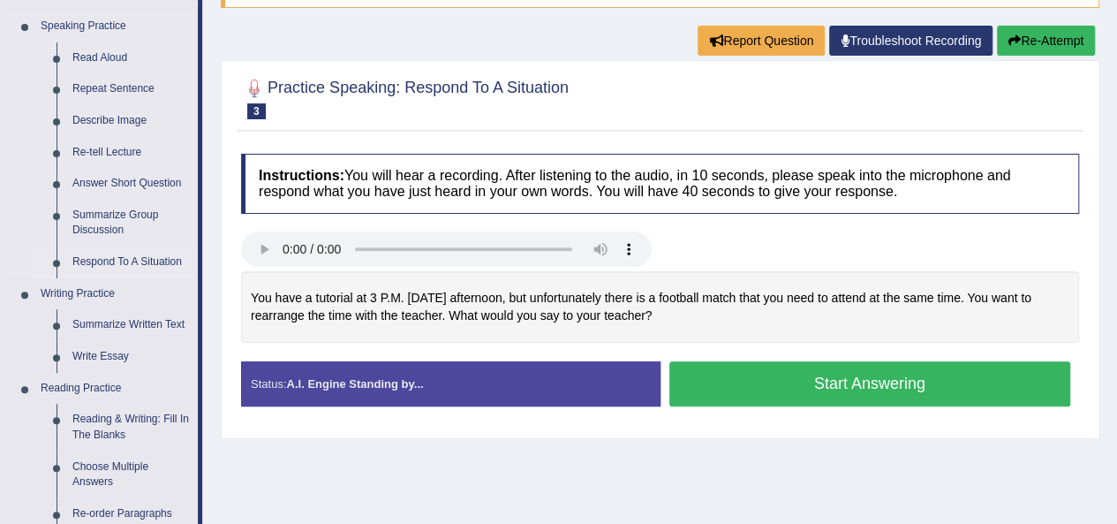
drag, startPoint x: 102, startPoint y: 260, endPoint x: 117, endPoint y: 251, distance: 17.9
click at [102, 260] on link "Respond To A Situation" at bounding box center [130, 262] width 133 height 32
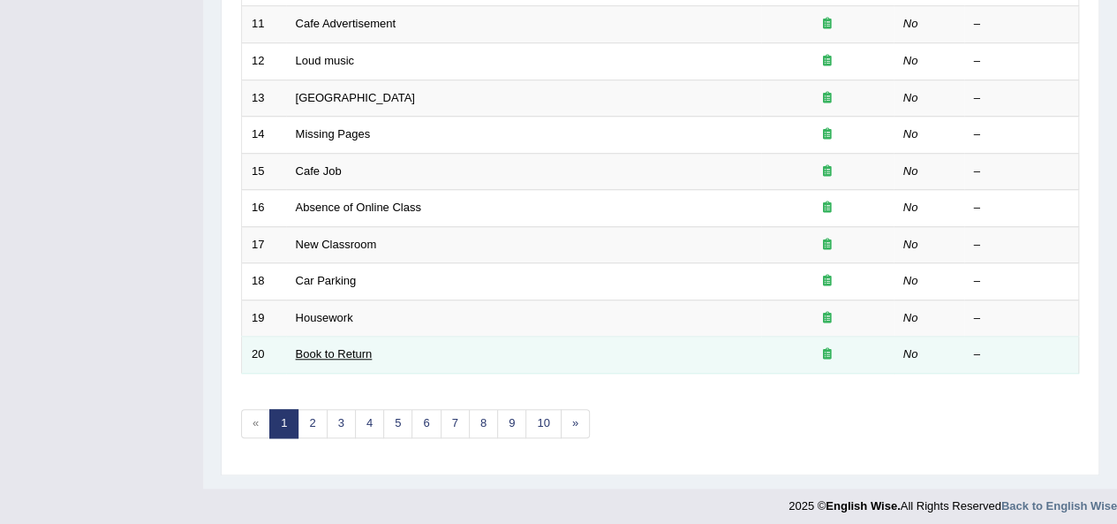
click at [327, 347] on link "Book to Return" at bounding box center [334, 353] width 77 height 13
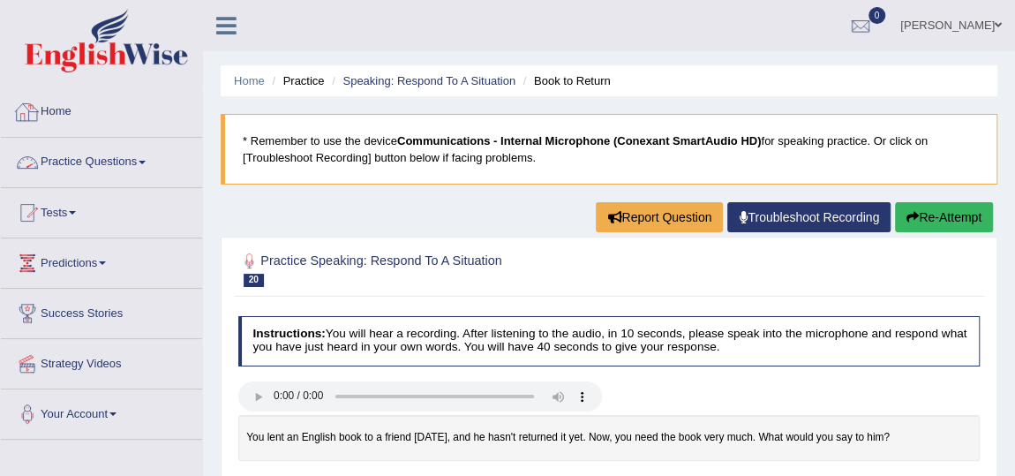
click at [77, 165] on link "Practice Questions" at bounding box center [101, 160] width 201 height 44
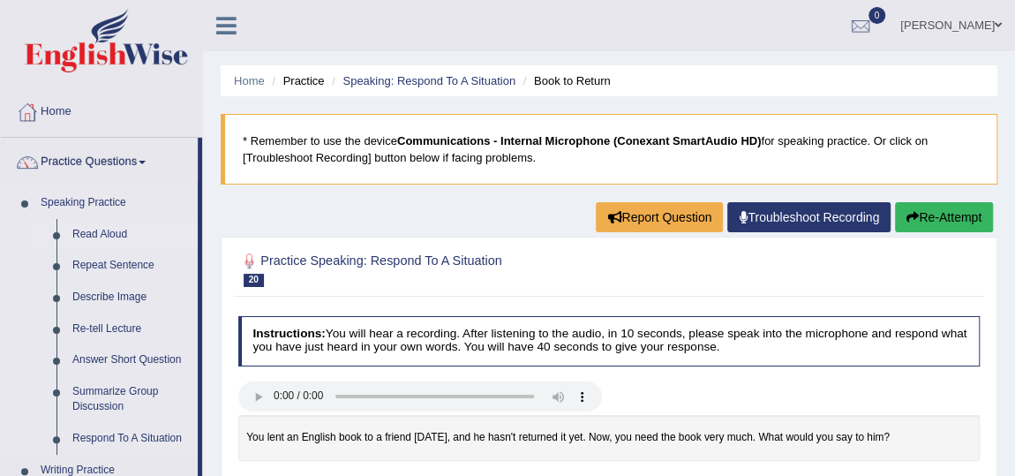
click at [91, 226] on link "Read Aloud" at bounding box center [130, 235] width 133 height 32
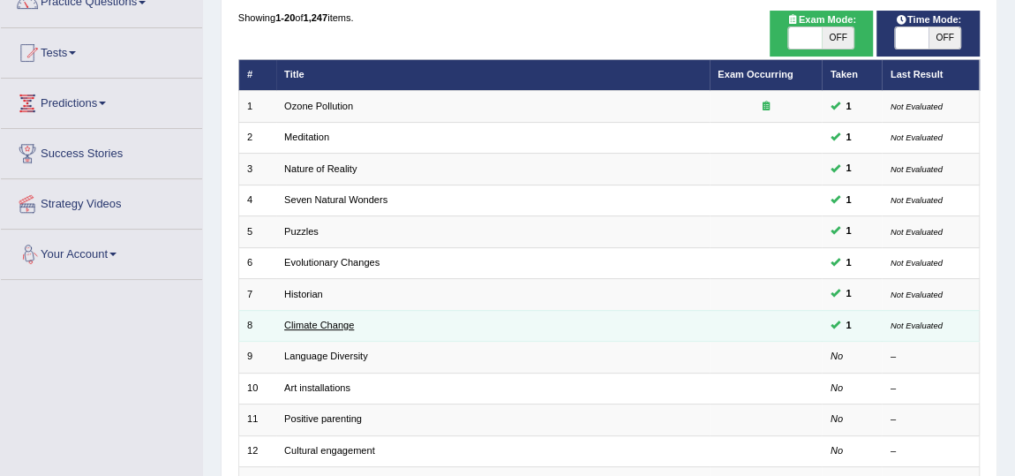
click at [308, 323] on link "Climate Change" at bounding box center [319, 325] width 70 height 11
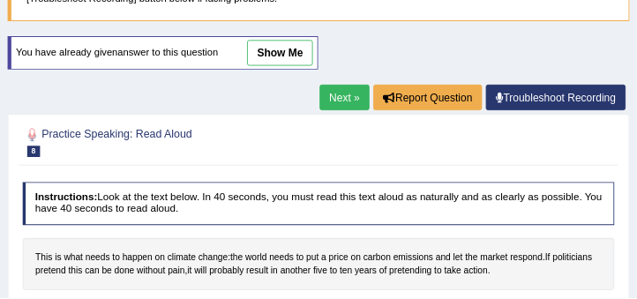
scroll to position [160, 0]
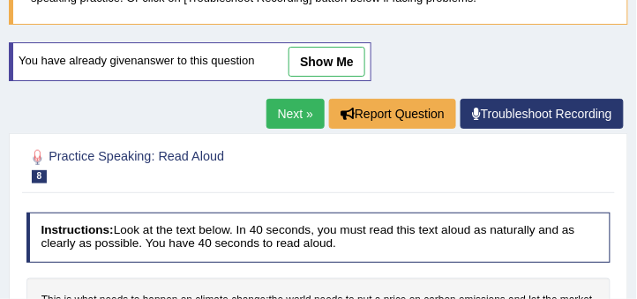
drag, startPoint x: 1007, startPoint y: 0, endPoint x: 403, endPoint y: 173, distance: 628.2
click at [403, 173] on div at bounding box center [318, 166] width 585 height 46
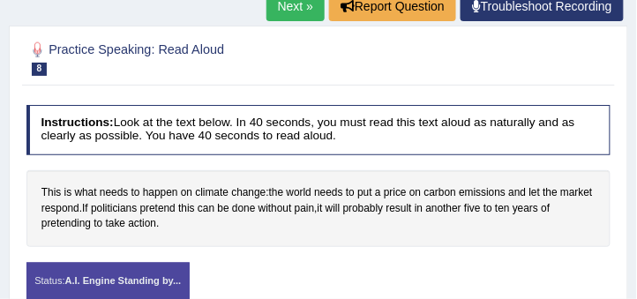
scroll to position [210, 0]
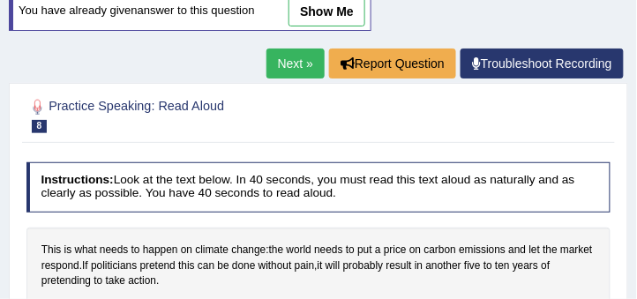
click at [281, 59] on link "Next »" at bounding box center [296, 64] width 58 height 30
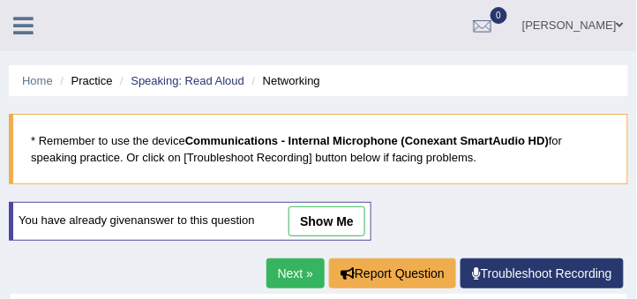
drag, startPoint x: 527, startPoint y: 26, endPoint x: 526, endPoint y: 39, distance: 12.4
click at [527, 26] on link "[PERSON_NAME]" at bounding box center [573, 23] width 128 height 46
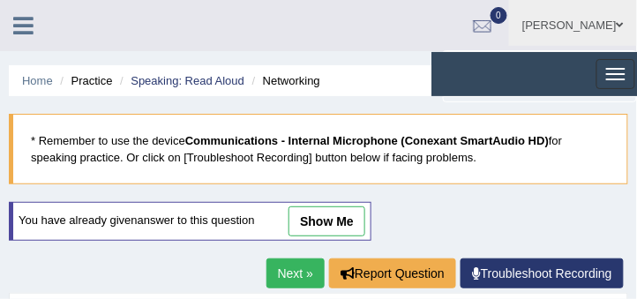
click at [561, 24] on link "FRANK OBENG ACHEAMPONG" at bounding box center [573, 23] width 128 height 46
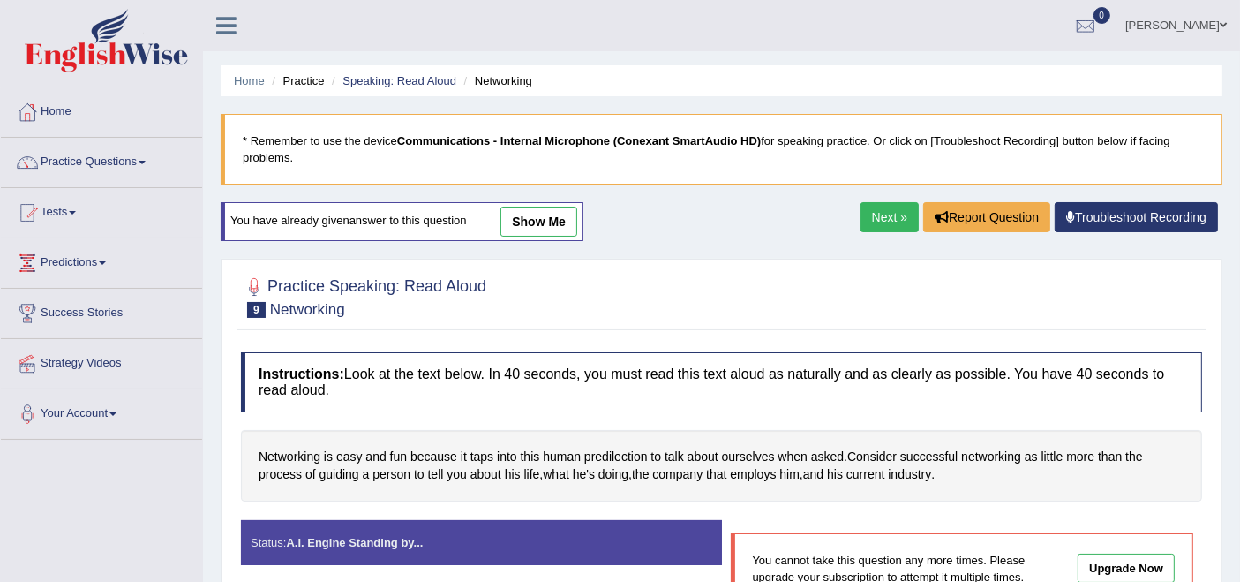
drag, startPoint x: 633, startPoint y: 0, endPoint x: 721, endPoint y: 18, distance: 90.0
click at [637, 18] on ul "FRANK OBENG ACHEAMPONG Toggle navigation Username: francoemgineering Access Typ…" at bounding box center [878, 25] width 727 height 50
click at [637, 21] on link "[PERSON_NAME]" at bounding box center [1176, 23] width 128 height 46
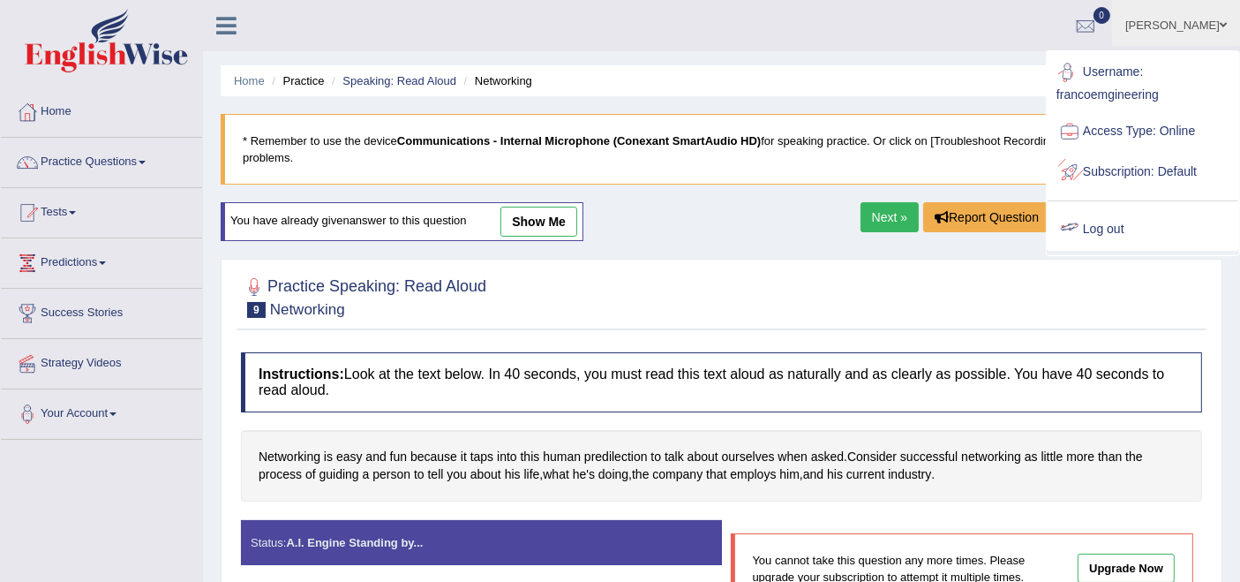
click at [637, 223] on link "Log out" at bounding box center [1143, 229] width 191 height 41
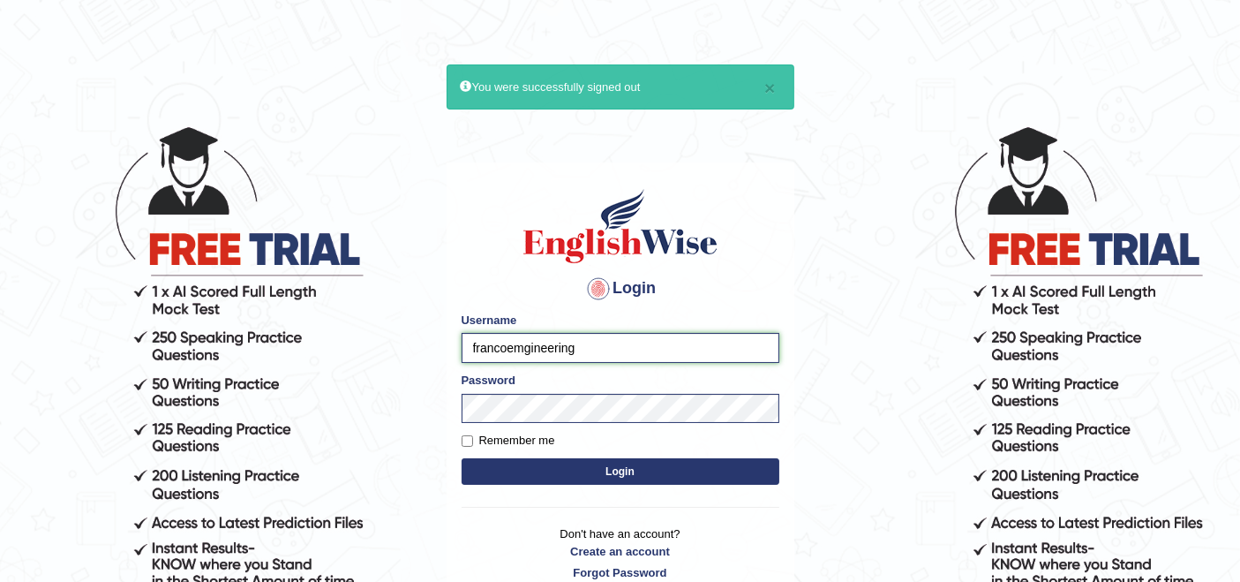
click at [660, 339] on input "francoemgineering" at bounding box center [621, 348] width 318 height 30
type input "vergilio"
click at [648, 472] on button "Login" at bounding box center [621, 471] width 318 height 26
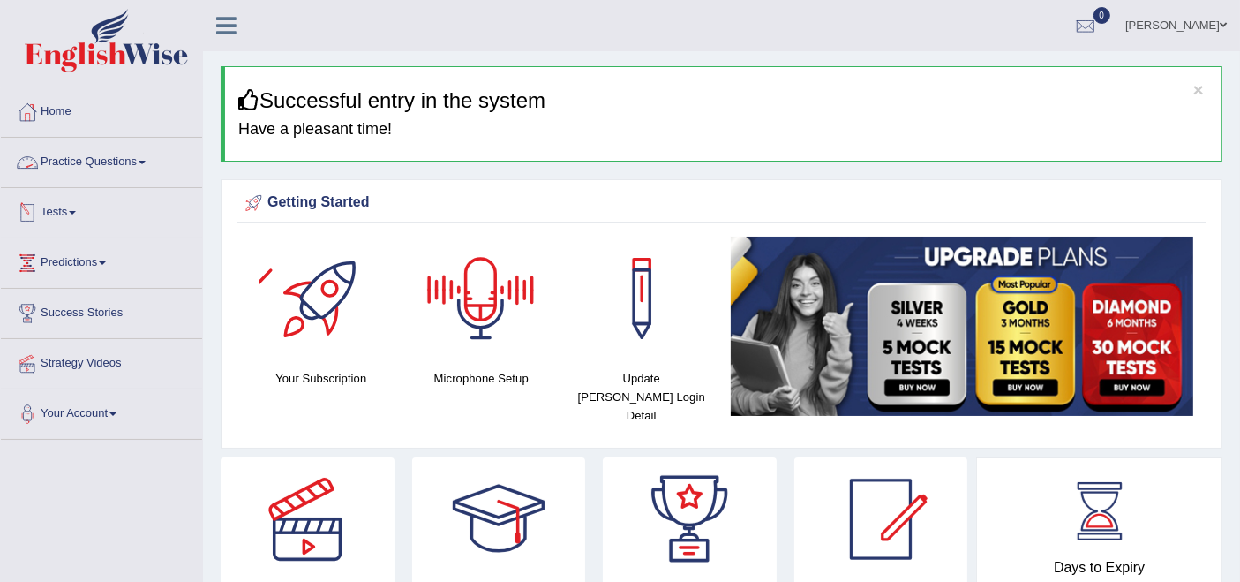
click at [116, 151] on link "Practice Questions" at bounding box center [101, 160] width 201 height 44
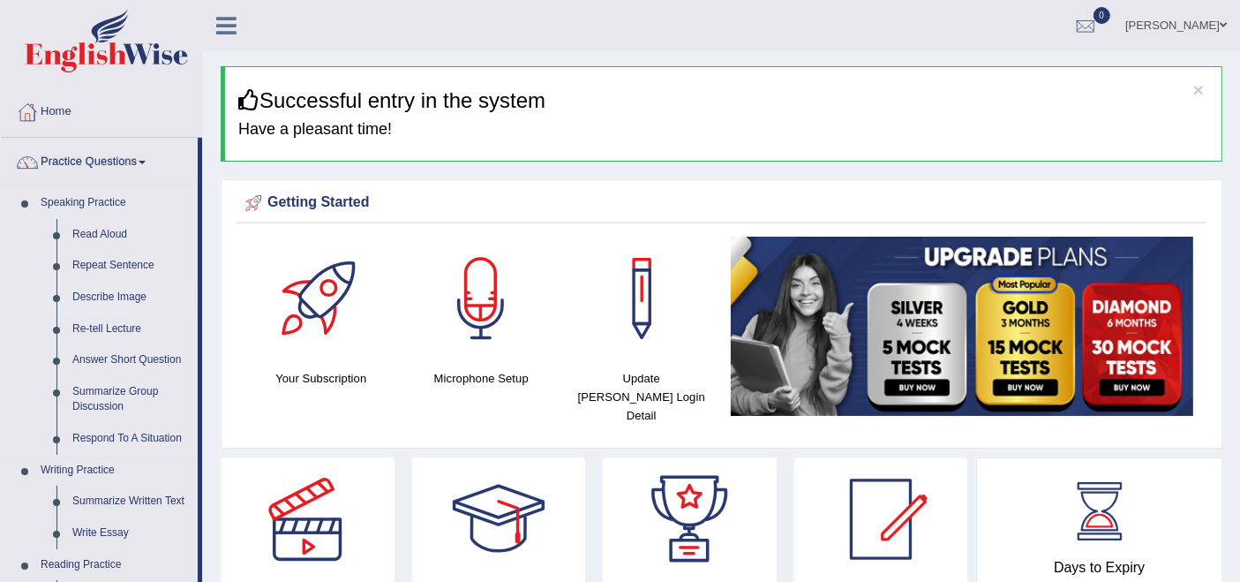
click at [86, 296] on link "Describe Image" at bounding box center [130, 298] width 133 height 32
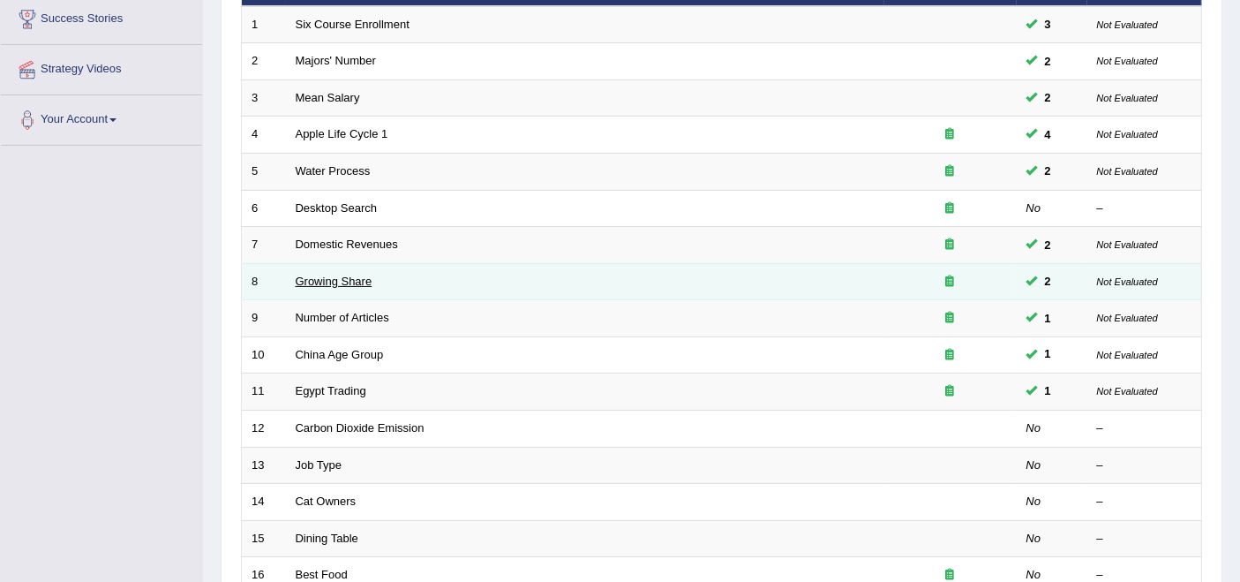
click at [328, 275] on link "Growing Share" at bounding box center [334, 281] width 77 height 13
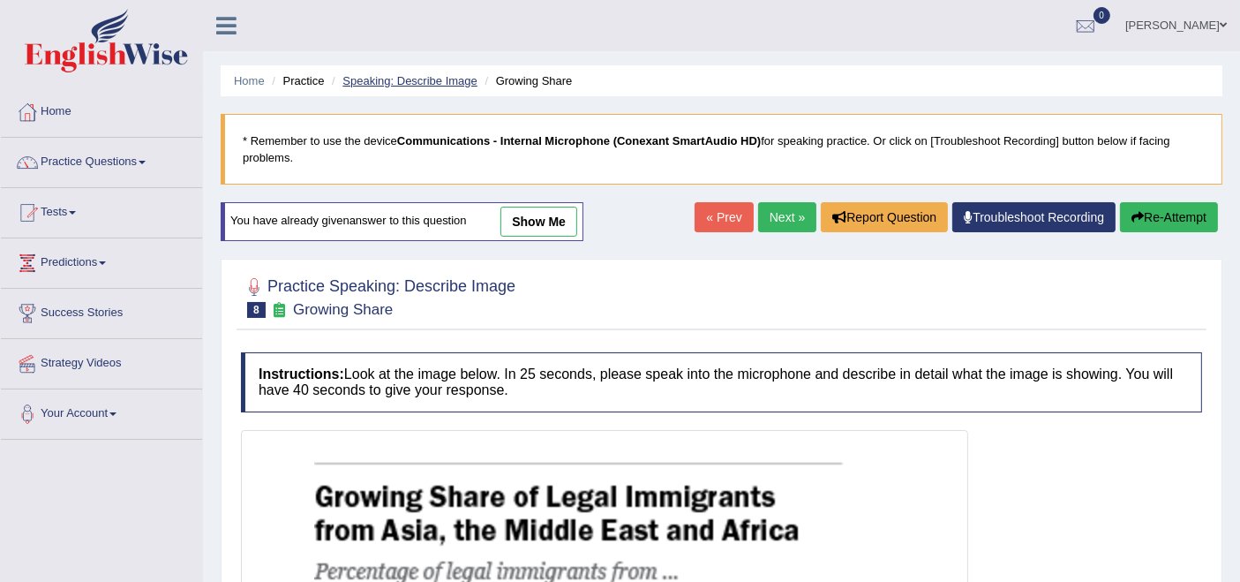
click at [424, 82] on link "Speaking: Describe Image" at bounding box center [410, 80] width 134 height 13
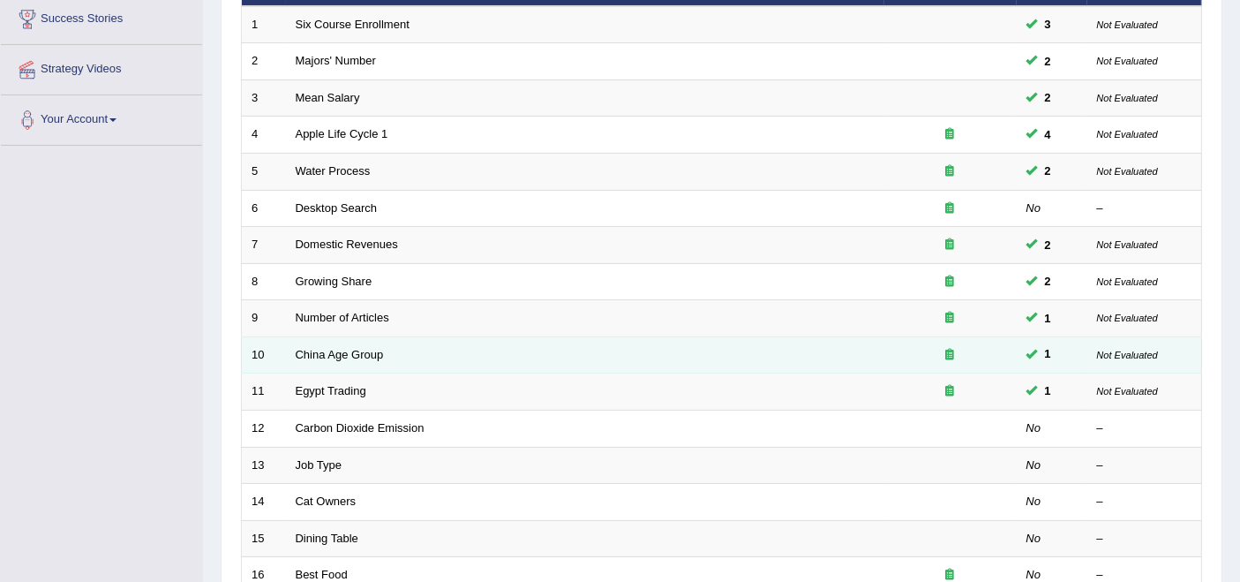
drag, startPoint x: 358, startPoint y: 325, endPoint x: 391, endPoint y: 328, distance: 33.7
click at [358, 348] on link "China Age Group" at bounding box center [340, 354] width 88 height 13
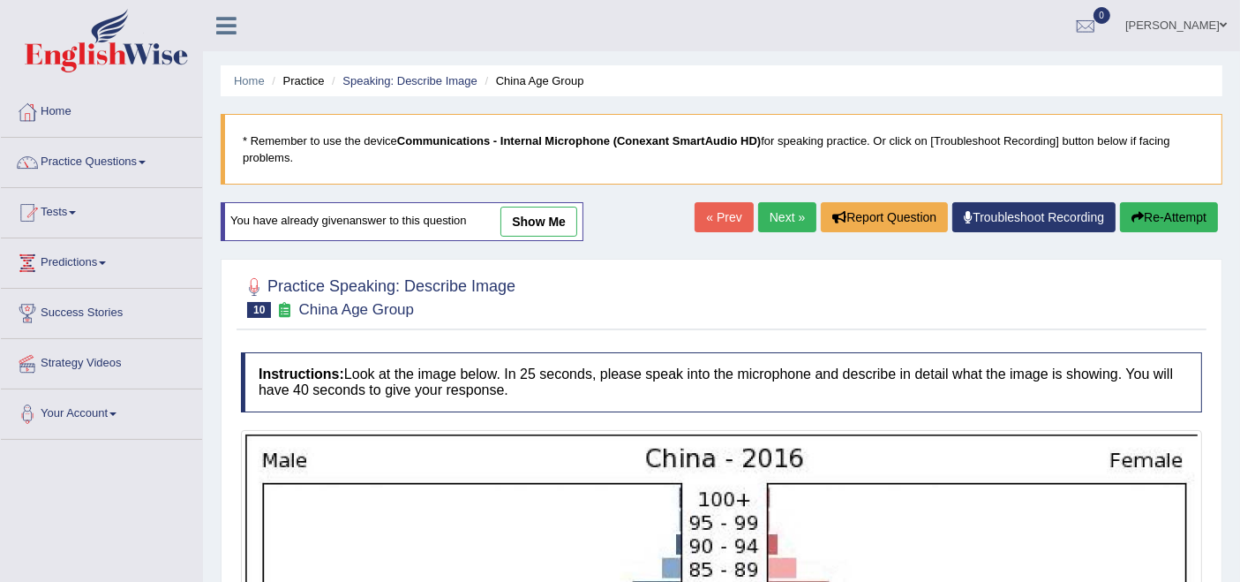
click at [784, 209] on link "Next »" at bounding box center [787, 217] width 58 height 30
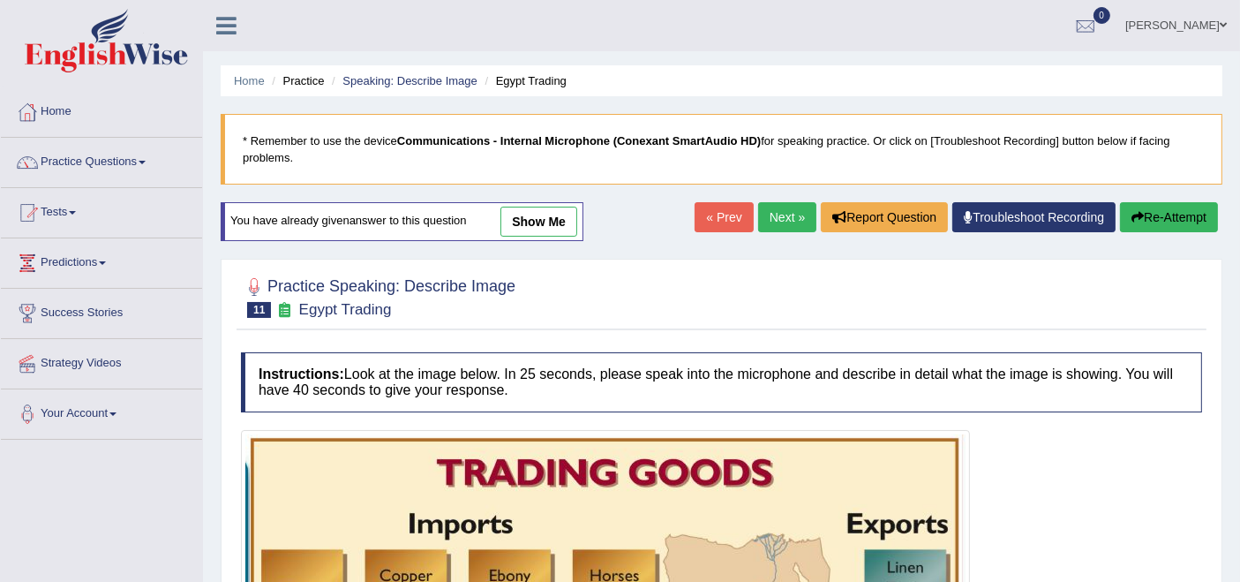
drag, startPoint x: 524, startPoint y: 215, endPoint x: 552, endPoint y: 329, distance: 117.1
click at [524, 215] on link "show me" at bounding box center [539, 222] width 77 height 30
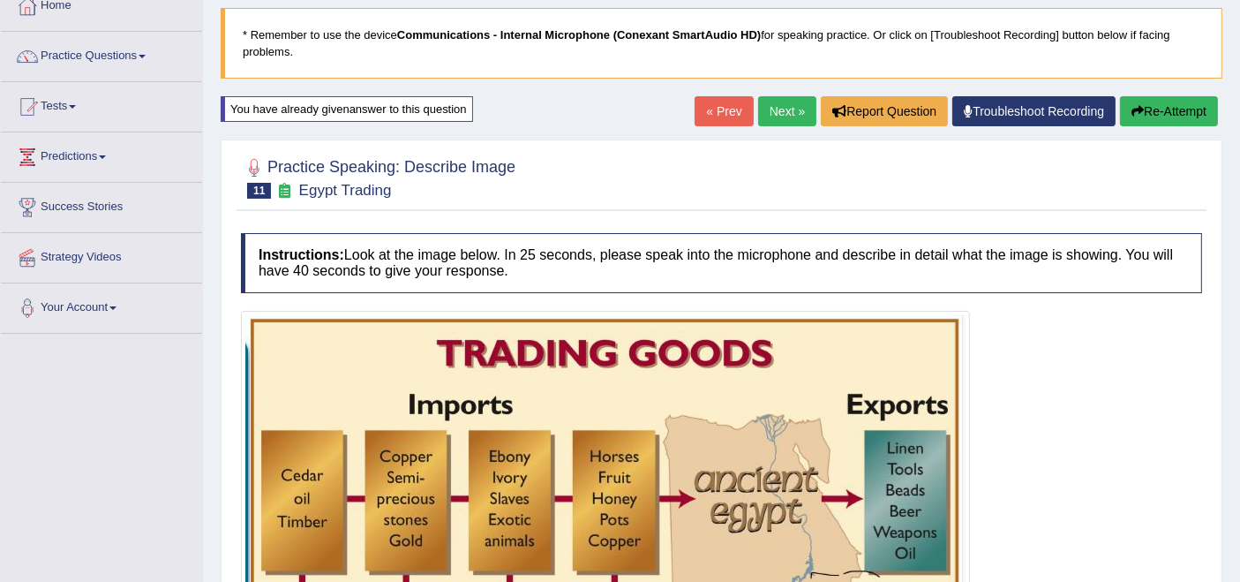
scroll to position [98, 0]
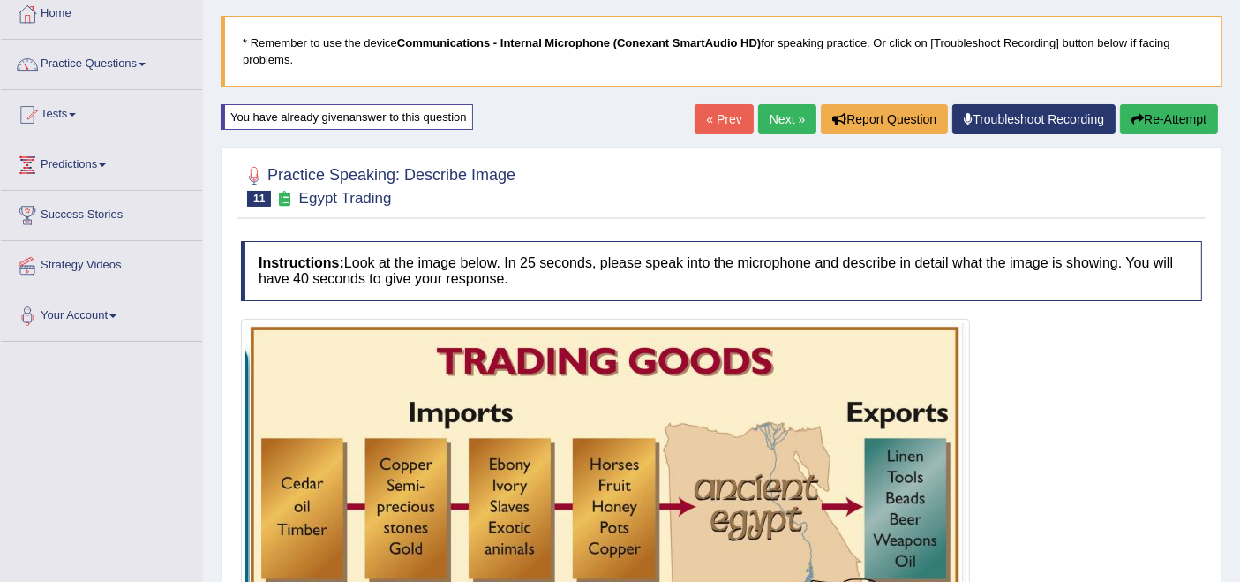
click at [770, 117] on link "Next »" at bounding box center [787, 119] width 58 height 30
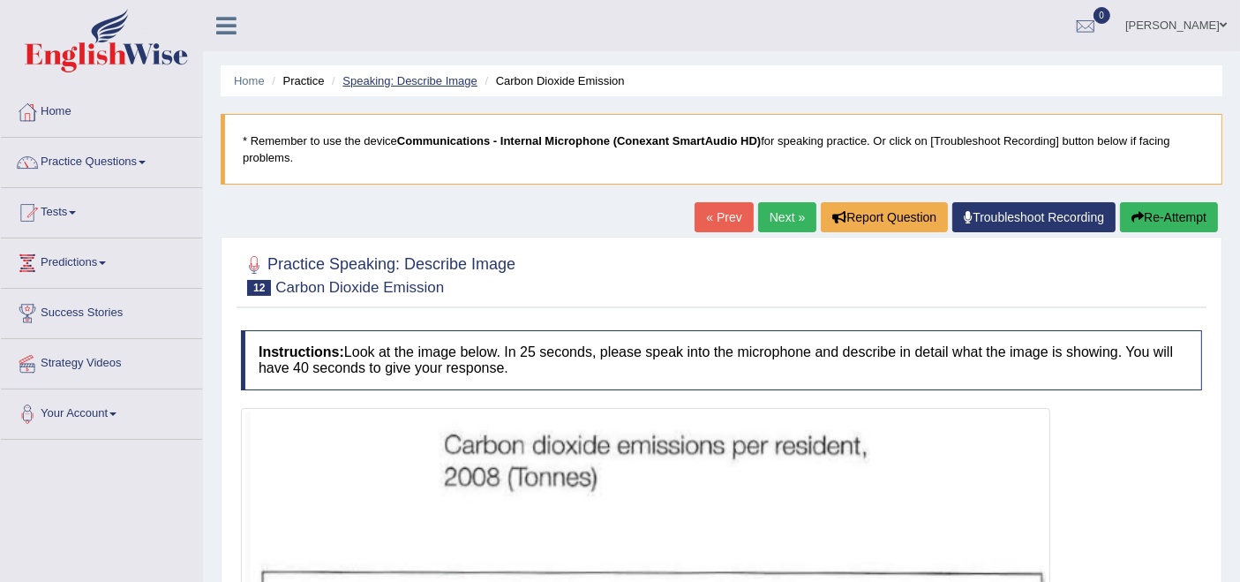
click at [416, 80] on link "Speaking: Describe Image" at bounding box center [410, 80] width 134 height 13
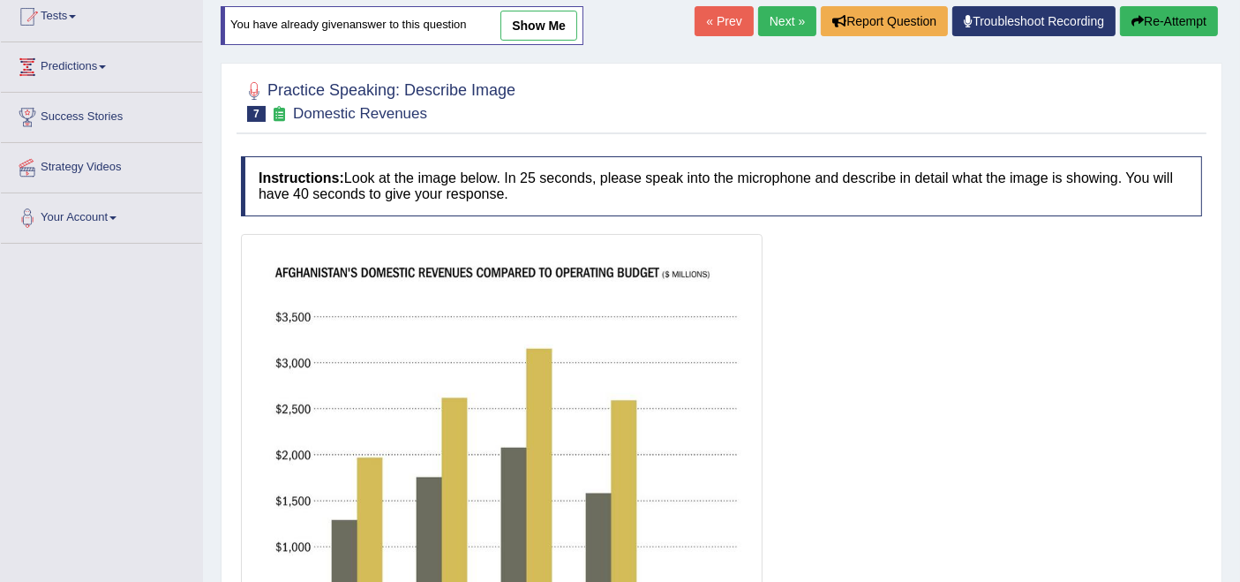
scroll to position [196, 0]
drag, startPoint x: 545, startPoint y: 24, endPoint x: 534, endPoint y: 132, distance: 109.1
click at [545, 24] on link "show me" at bounding box center [539, 26] width 77 height 30
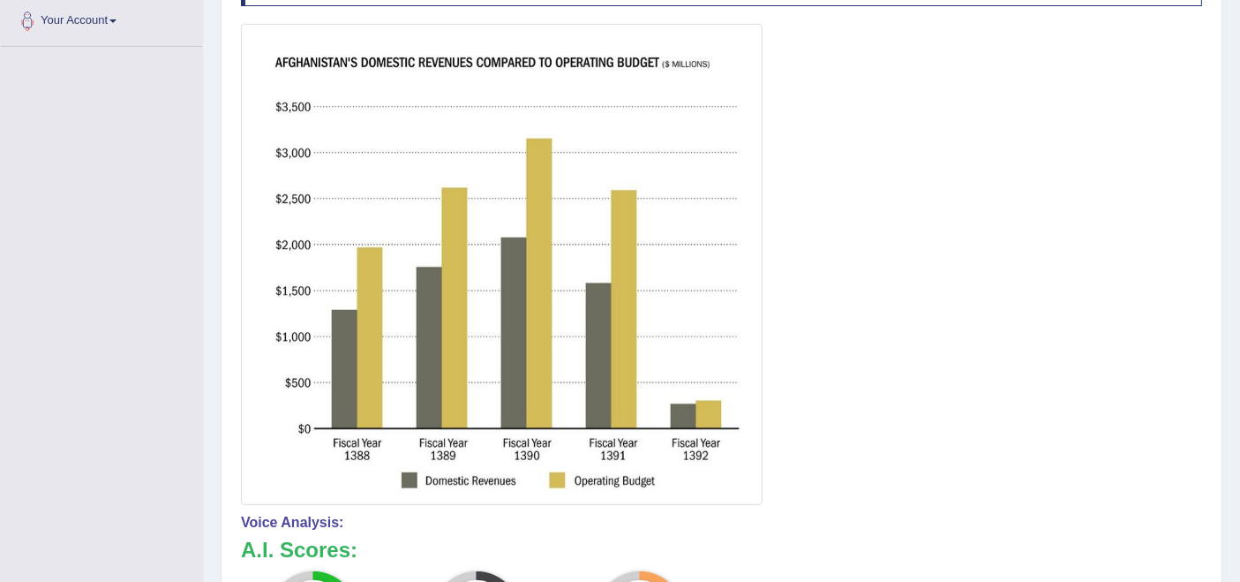
scroll to position [392, 0]
